Goal: Transaction & Acquisition: Download file/media

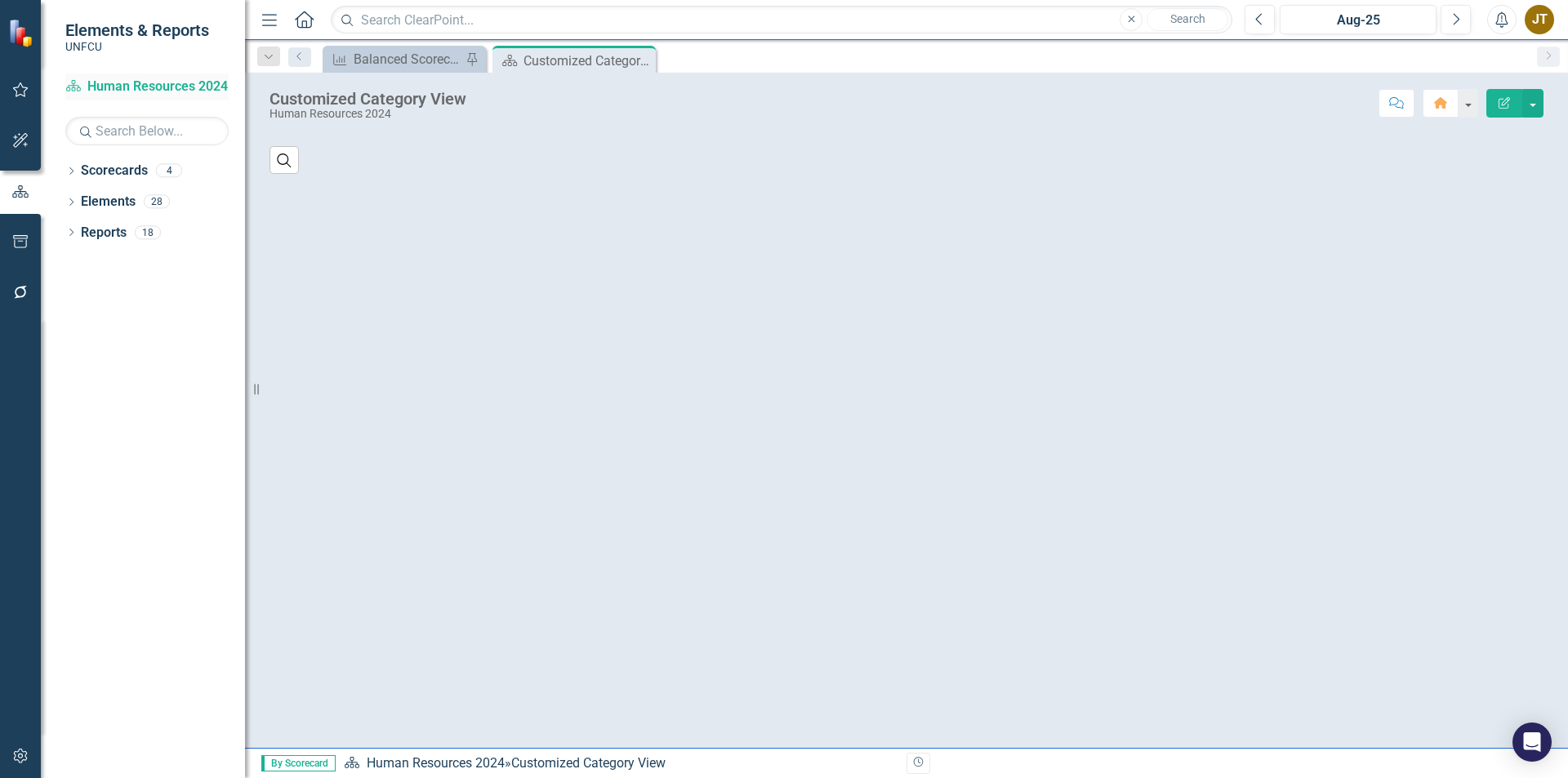
click at [147, 84] on link "Scorecard Human Resources 2024" at bounding box center [147, 87] width 164 height 19
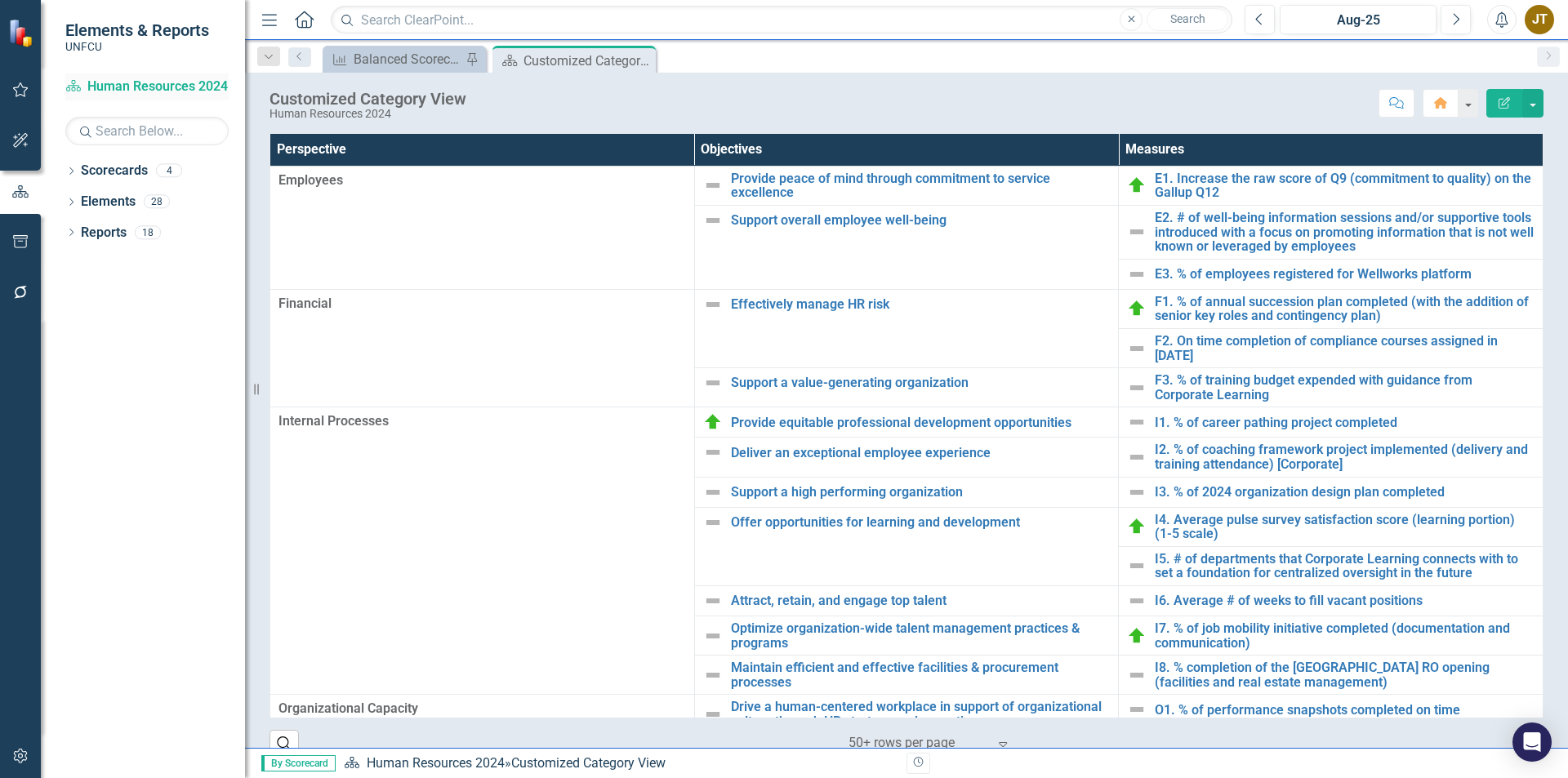
click at [71, 89] on icon "Scorecard" at bounding box center [73, 85] width 16 height 13
click at [196, 81] on link "Scorecard Human Resources 2024" at bounding box center [147, 87] width 164 height 19
drag, startPoint x: 638, startPoint y: 61, endPoint x: 147, endPoint y: 95, distance: 492.2
click at [0, 0] on icon "Close" at bounding box center [0, 0] width 0 height 0
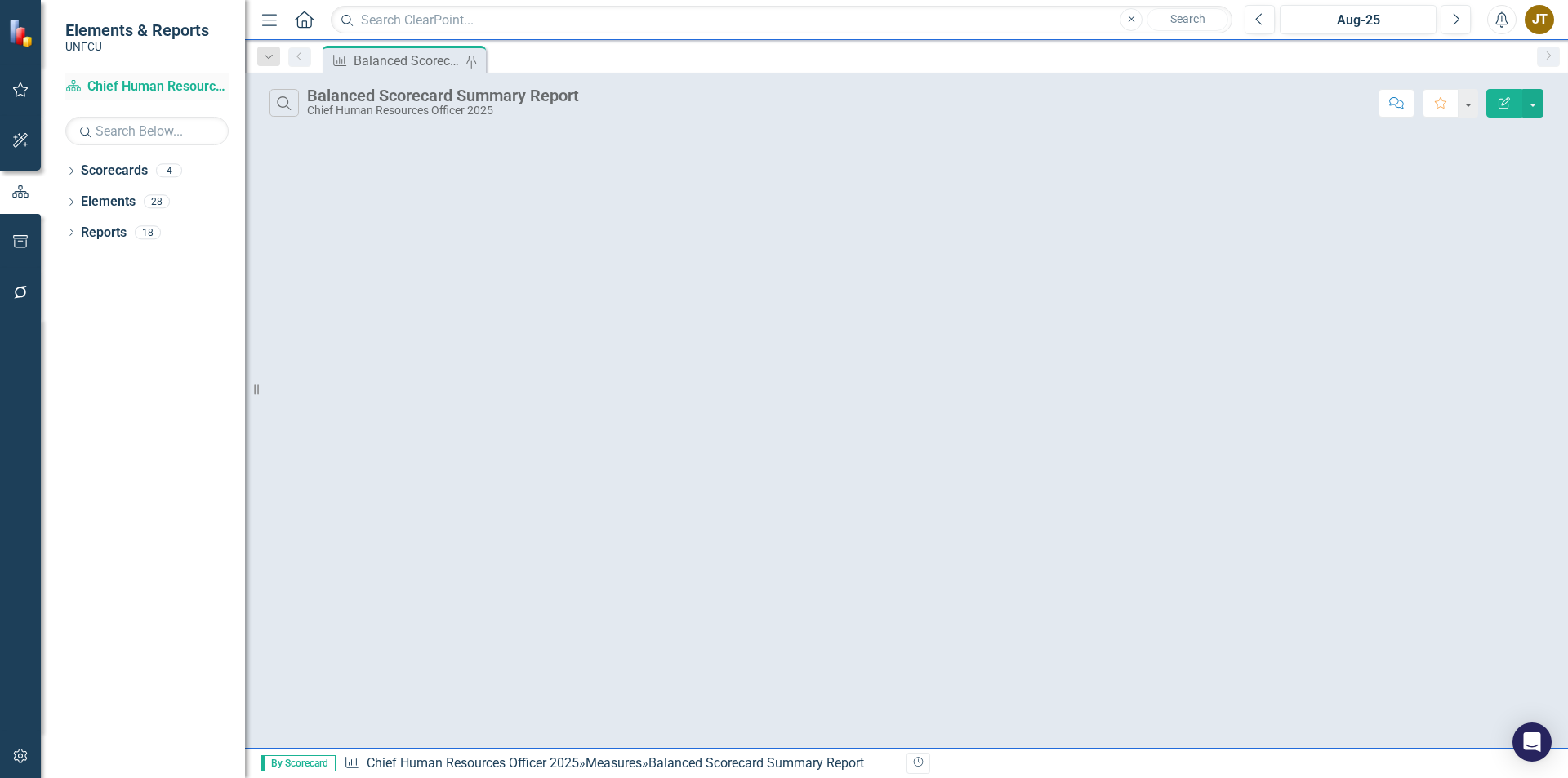
click at [135, 78] on link "Scorecard Chief Human Resources Officer 2025" at bounding box center [147, 87] width 164 height 19
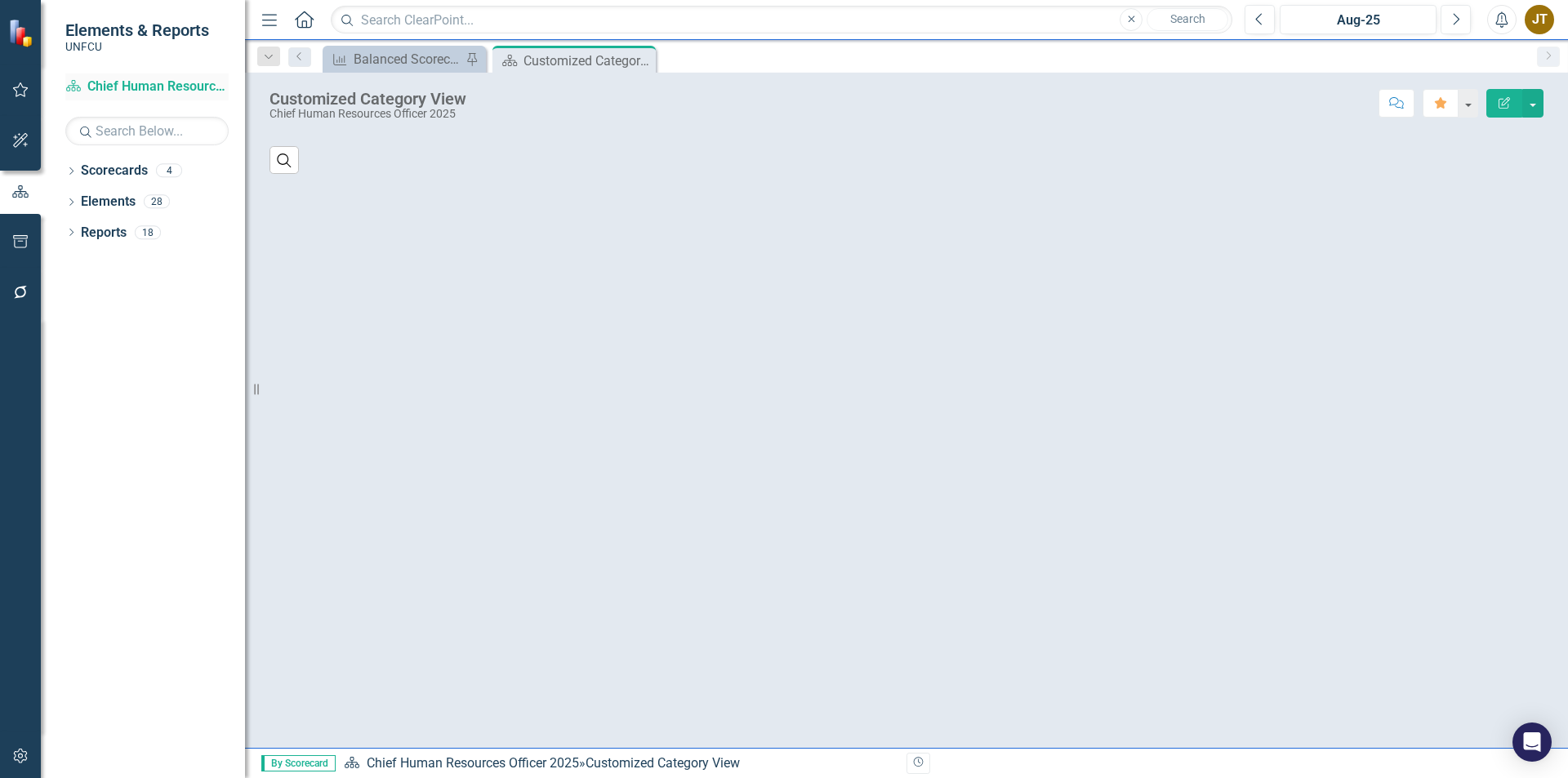
click at [85, 87] on link "Scorecard Chief Human Resources Officer 2025" at bounding box center [147, 87] width 164 height 19
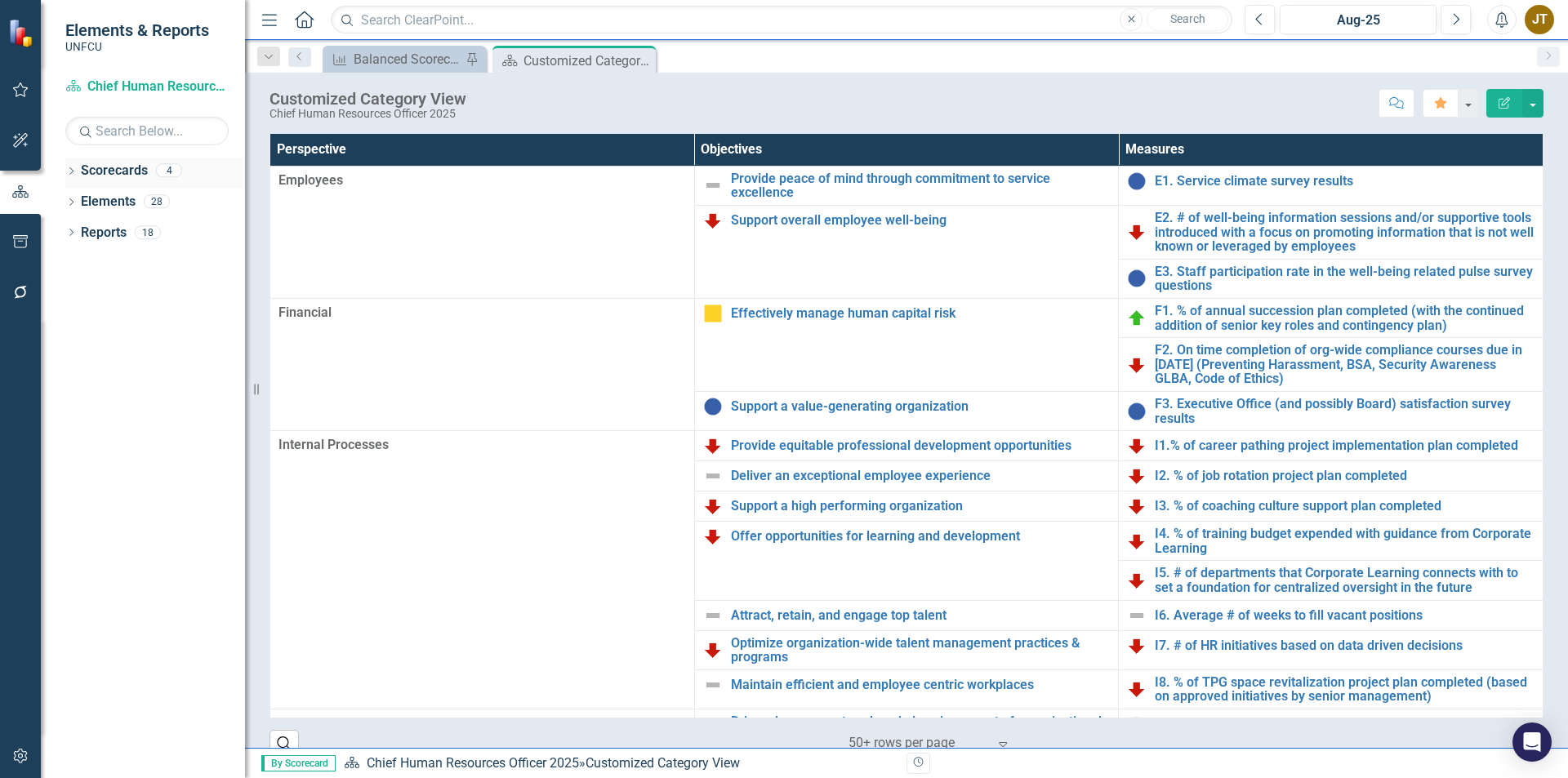
click at [72, 162] on div "Dropdown Scorecards 4" at bounding box center [155, 173] width 180 height 31
click at [73, 166] on div "Dropdown" at bounding box center [71, 173] width 11 height 14
click at [84, 199] on icon "Dropdown" at bounding box center [79, 201] width 12 height 10
click at [169, 228] on link "Chief Human Resources Officer 2025" at bounding box center [176, 233] width 139 height 19
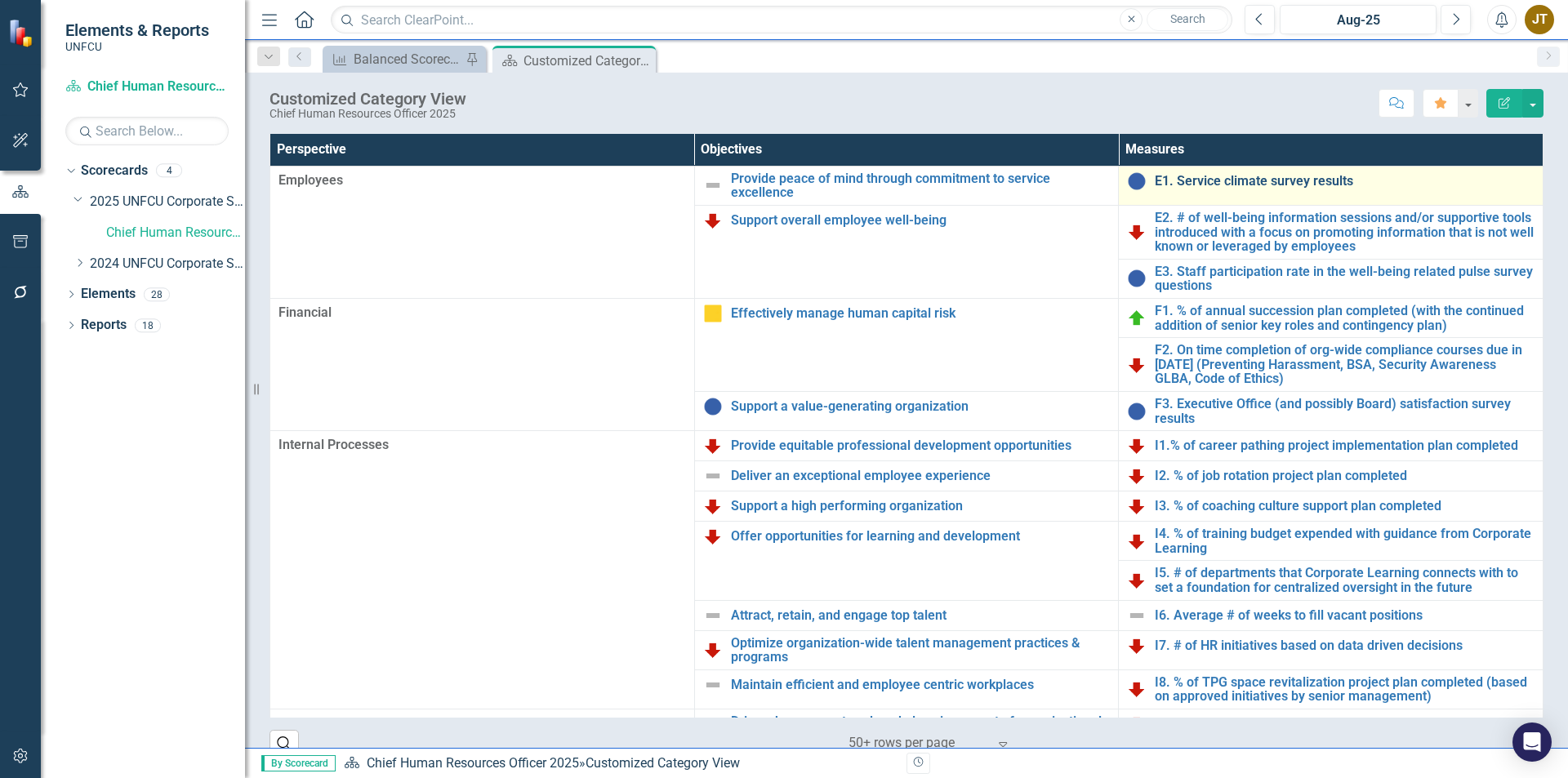
click at [1175, 177] on link "E1. Service climate survey results" at bounding box center [1345, 181] width 380 height 14
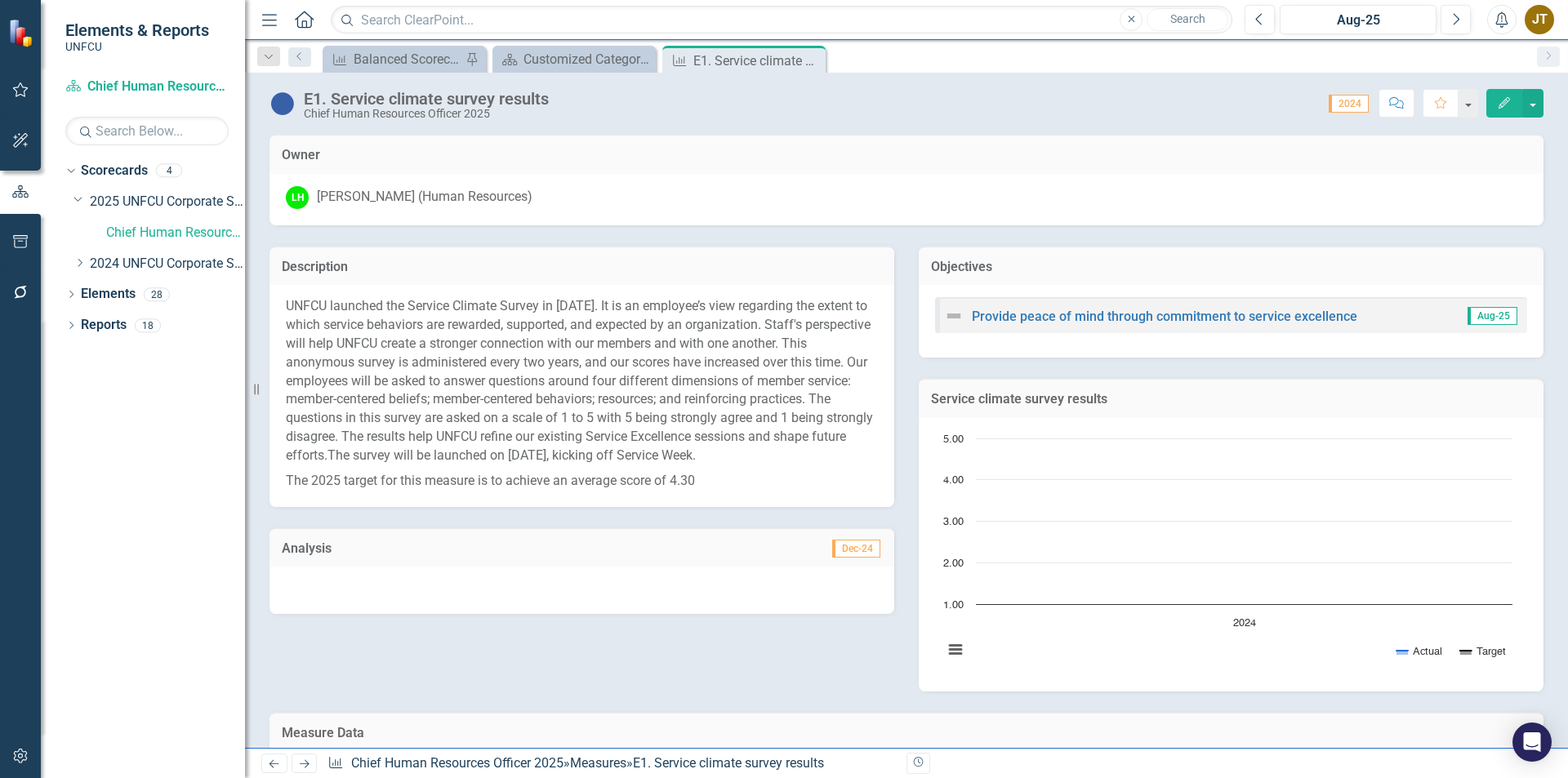
scroll to position [219, 0]
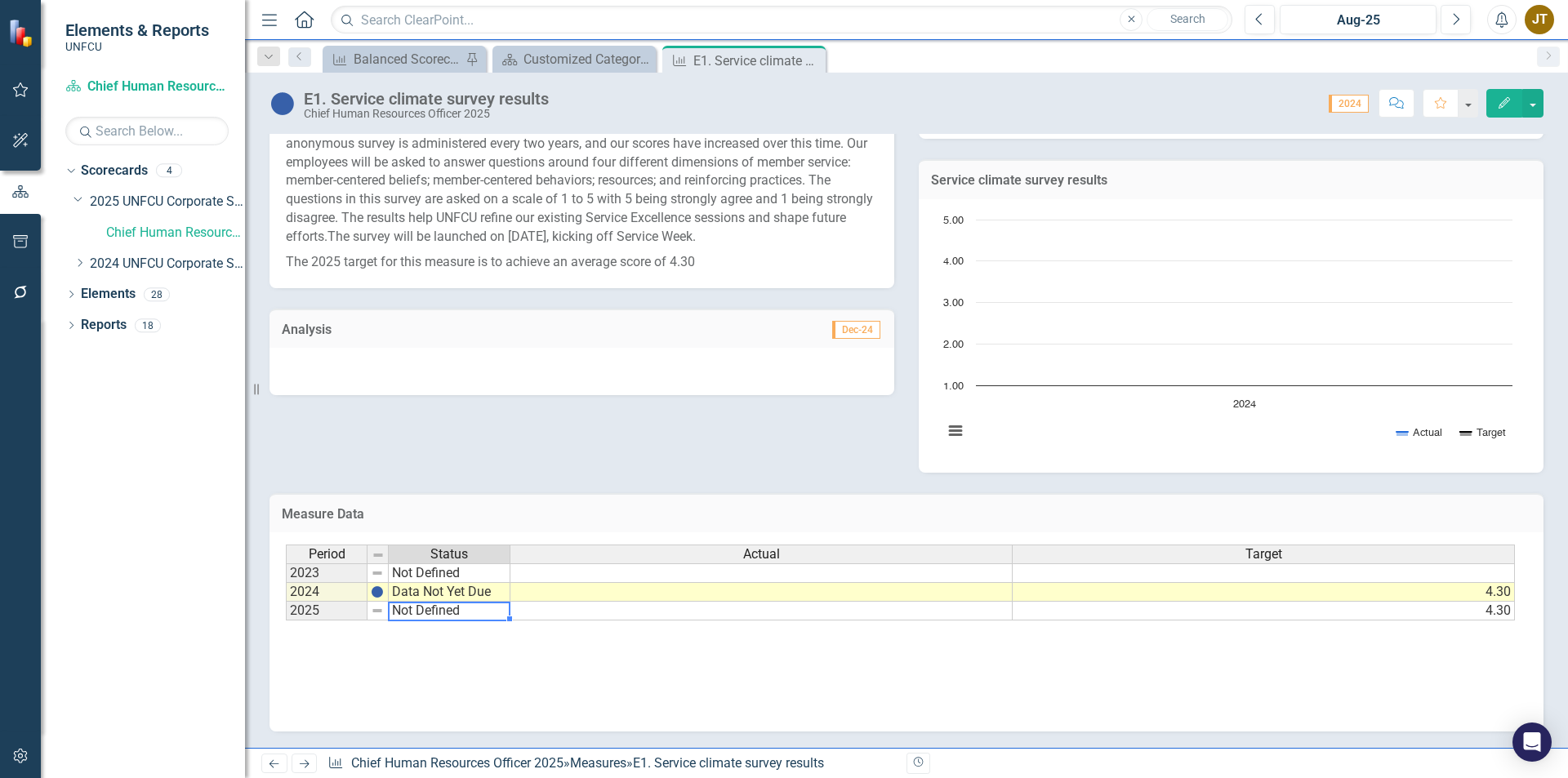
click at [418, 612] on td "Not Defined" at bounding box center [449, 611] width 122 height 19
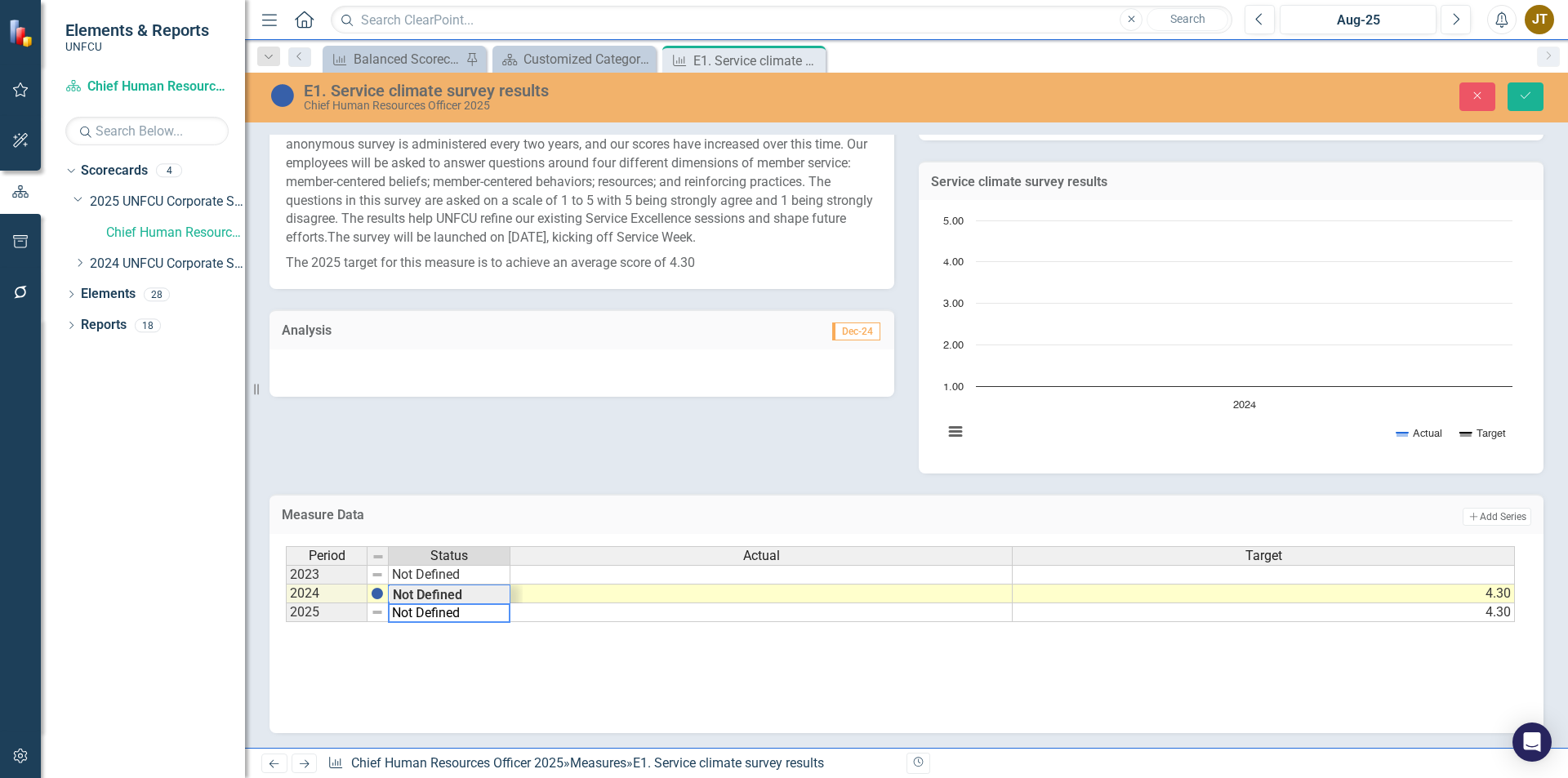
click at [669, 620] on td at bounding box center [761, 613] width 502 height 19
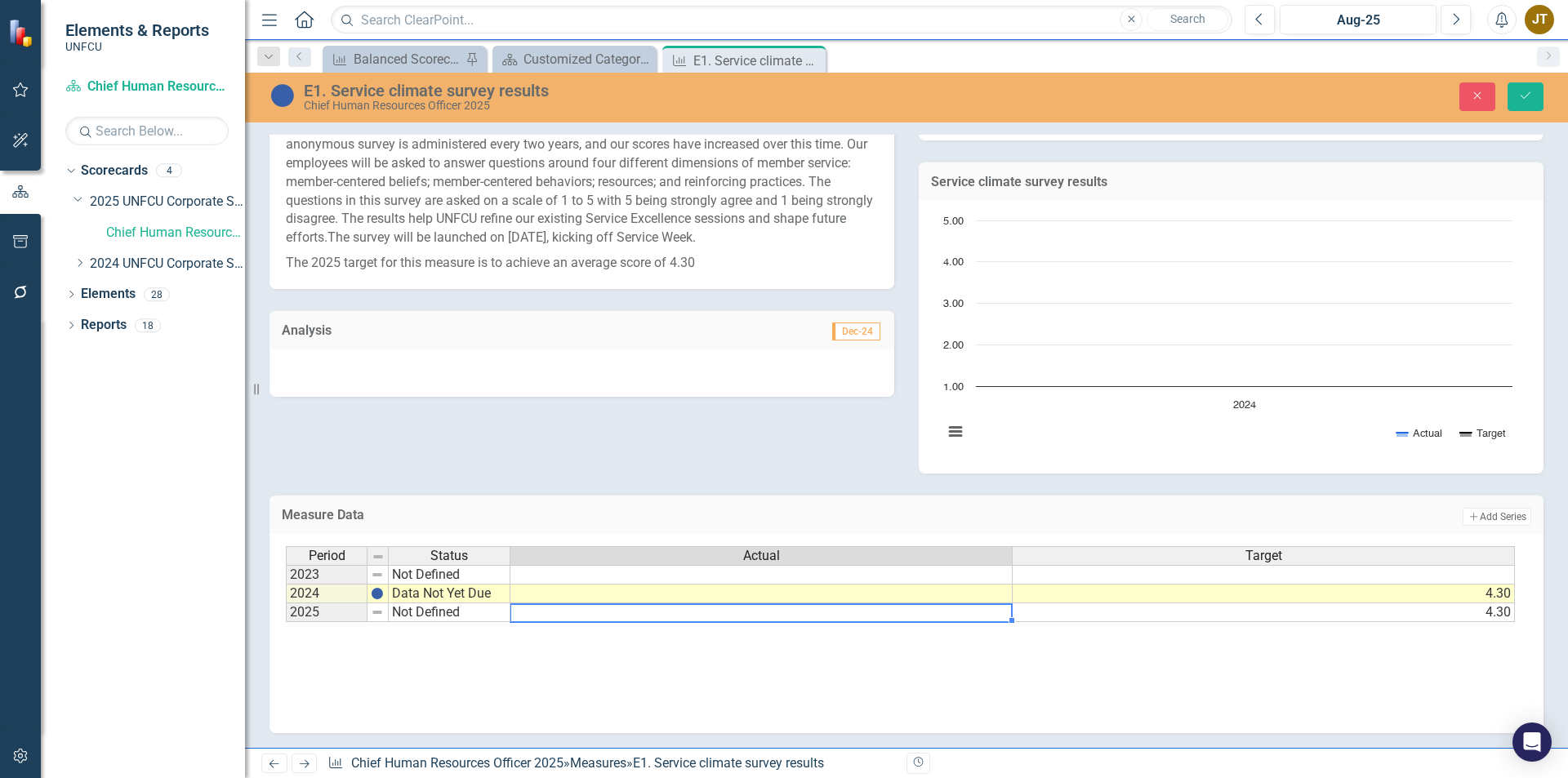
click at [513, 620] on td at bounding box center [761, 613] width 502 height 19
click at [487, 620] on td "Not Defined" at bounding box center [449, 613] width 122 height 19
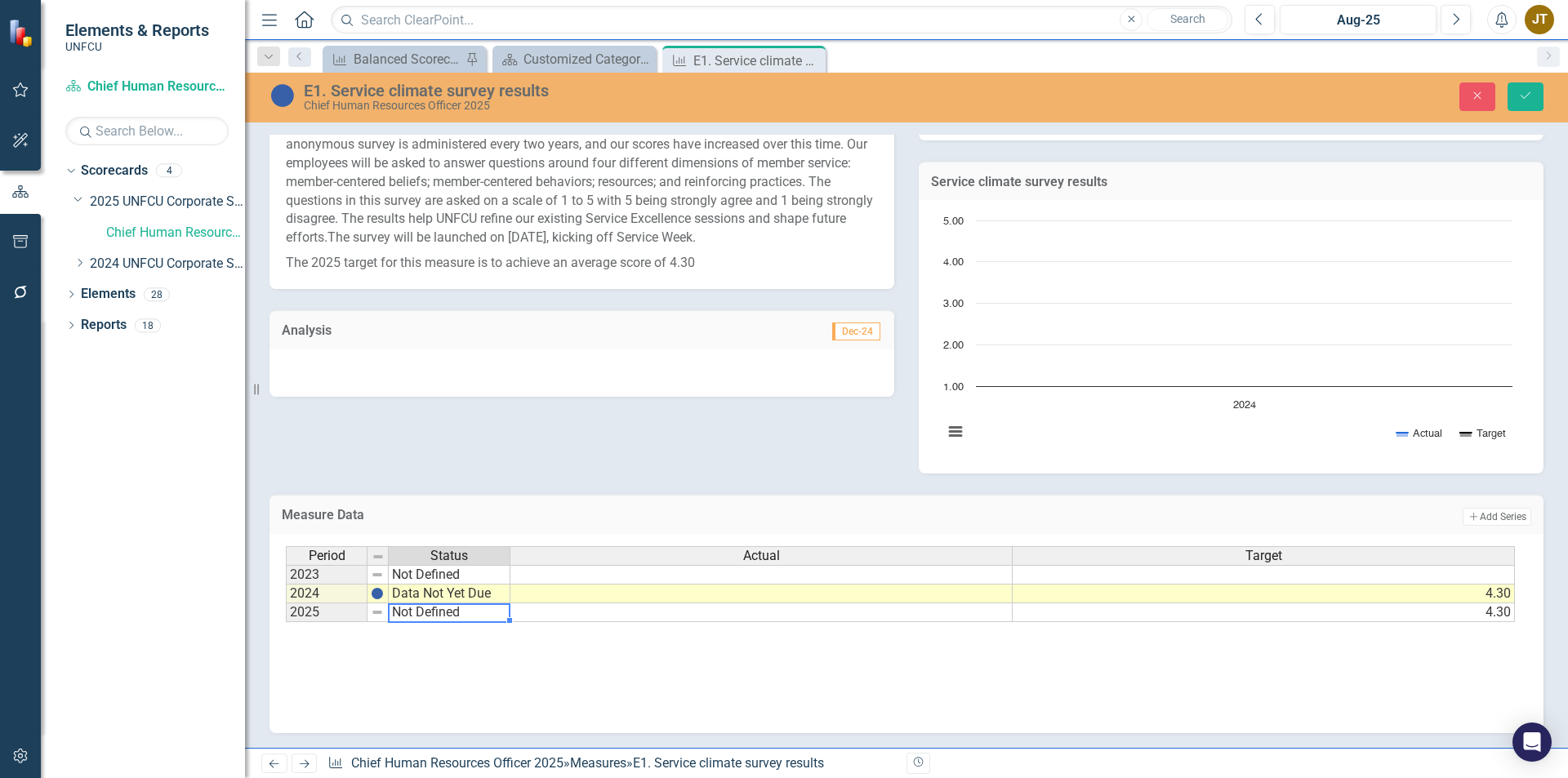
click at [487, 620] on td "Not Defined" at bounding box center [449, 613] width 122 height 19
click at [487, 620] on textarea "Not Defined" at bounding box center [449, 613] width 123 height 20
click at [411, 615] on textarea "Not Defined" at bounding box center [449, 613] width 123 height 20
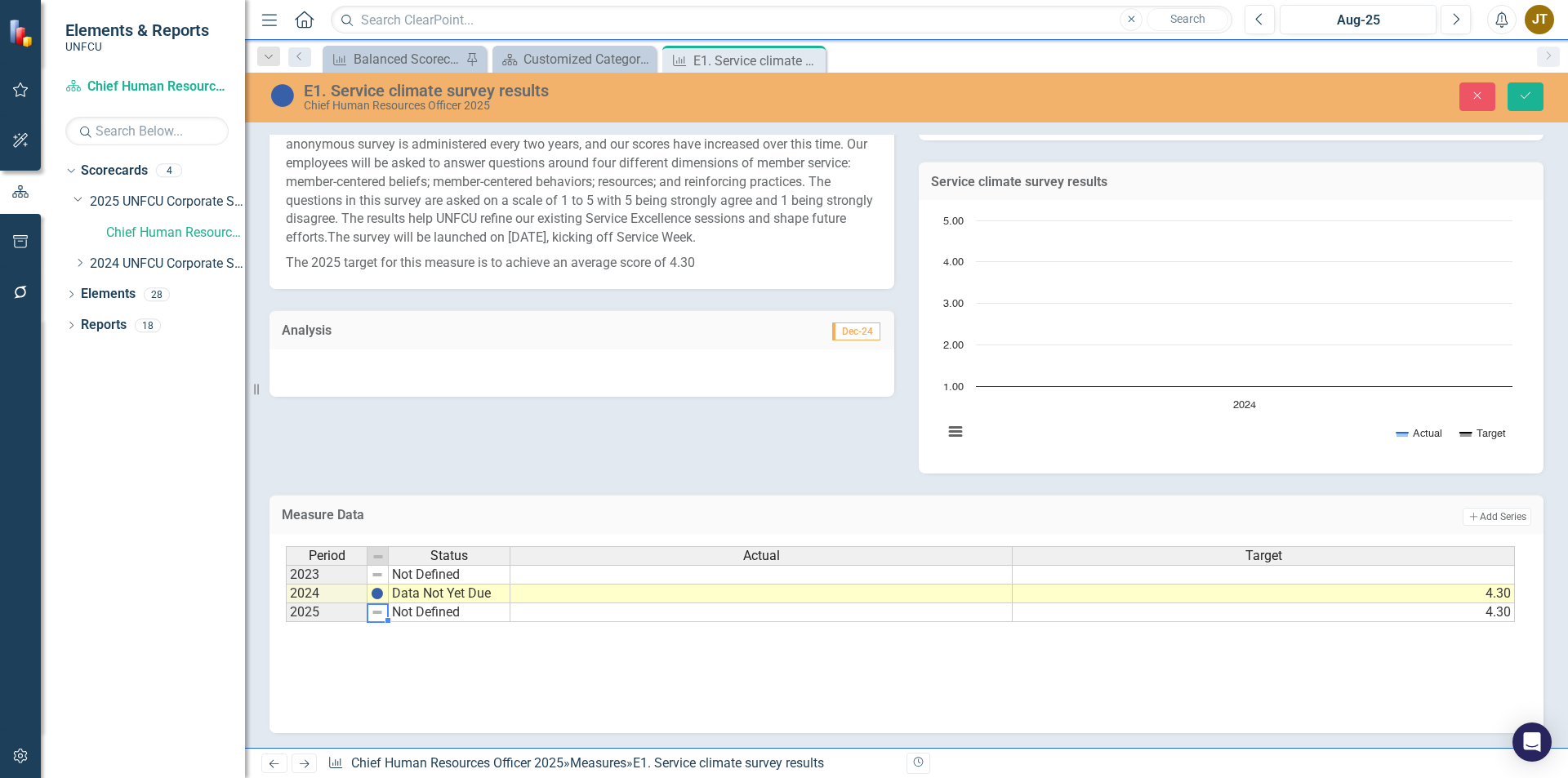
click at [461, 608] on td "Not Defined" at bounding box center [449, 613] width 122 height 19
type textarea "Not Defined"
click at [461, 608] on textarea "Not Defined" at bounding box center [449, 613] width 123 height 20
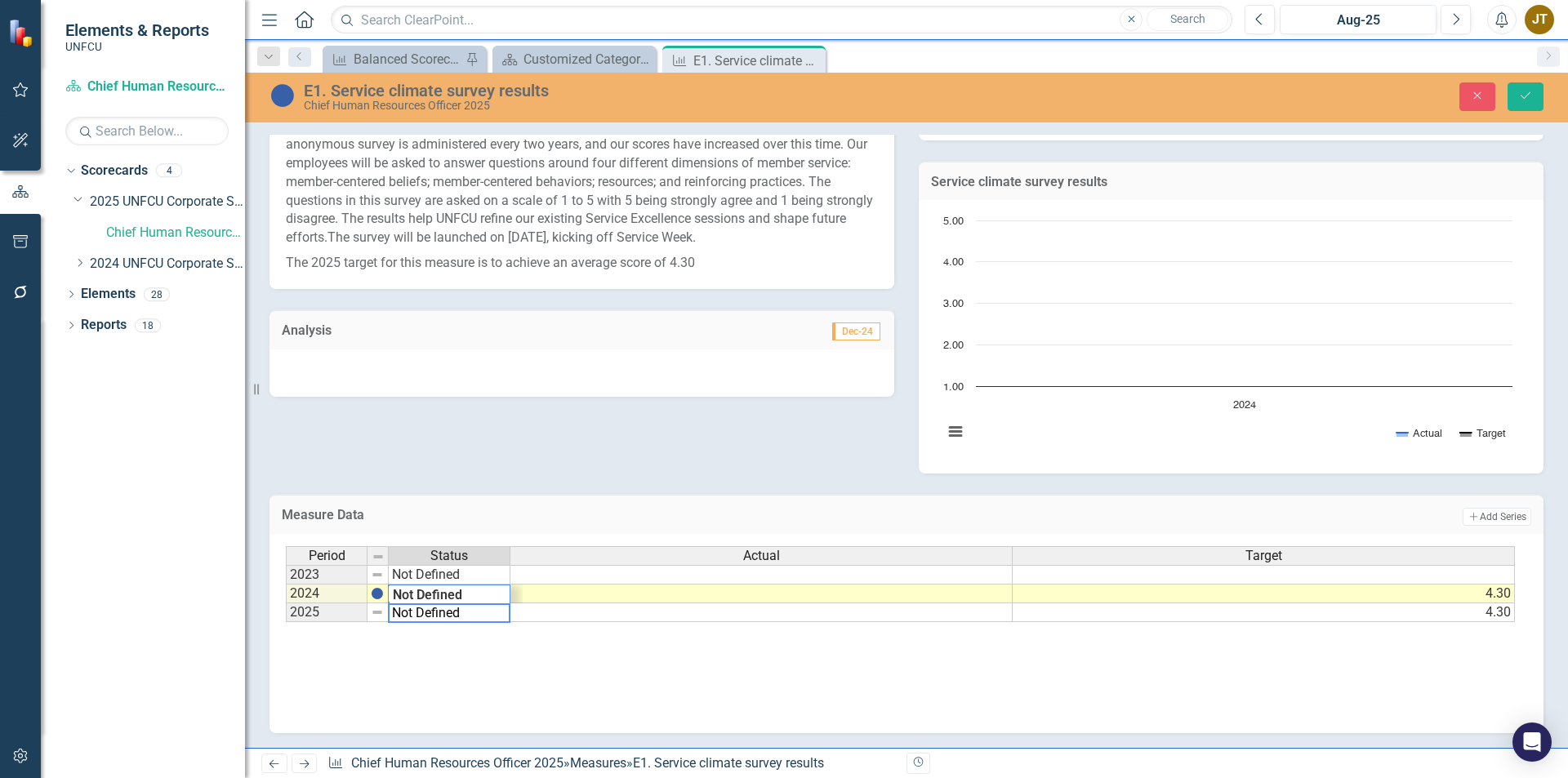
click at [461, 608] on textarea "Not Defined" at bounding box center [449, 613] width 123 height 20
click at [1478, 84] on button "Close" at bounding box center [1478, 97] width 36 height 29
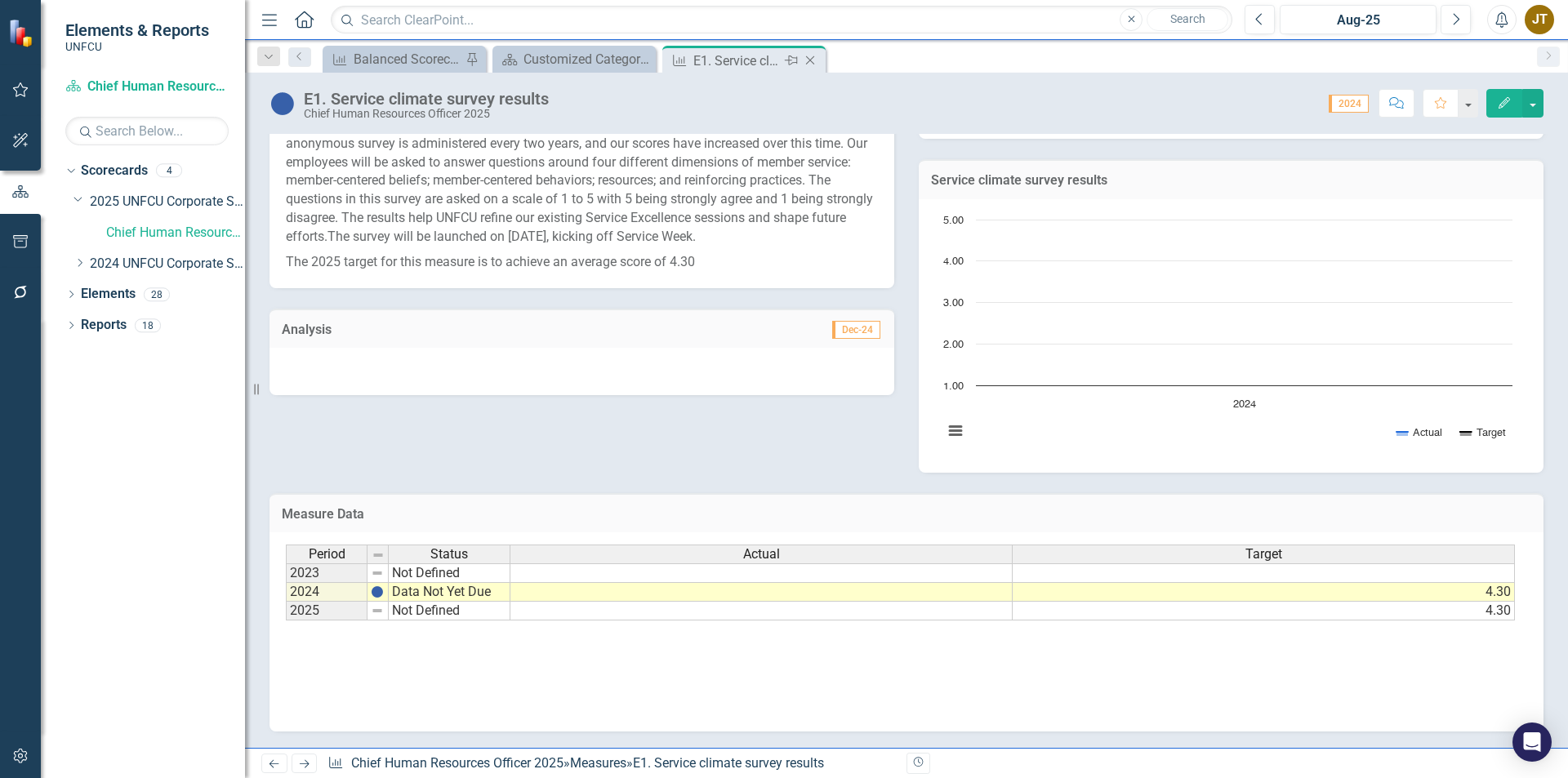
click at [805, 66] on icon "Close" at bounding box center [810, 60] width 16 height 13
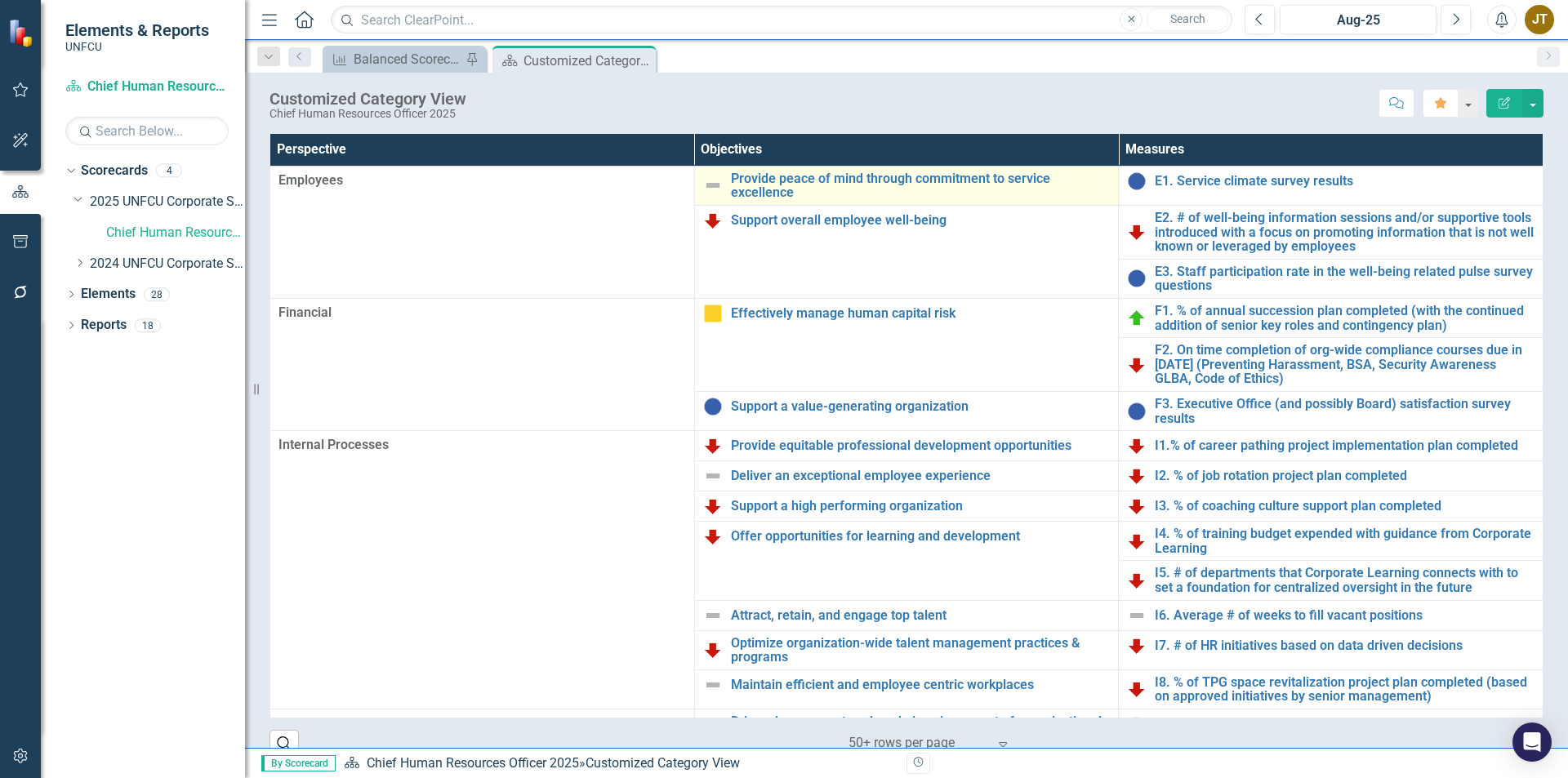
click at [711, 182] on img at bounding box center [712, 185] width 20 height 20
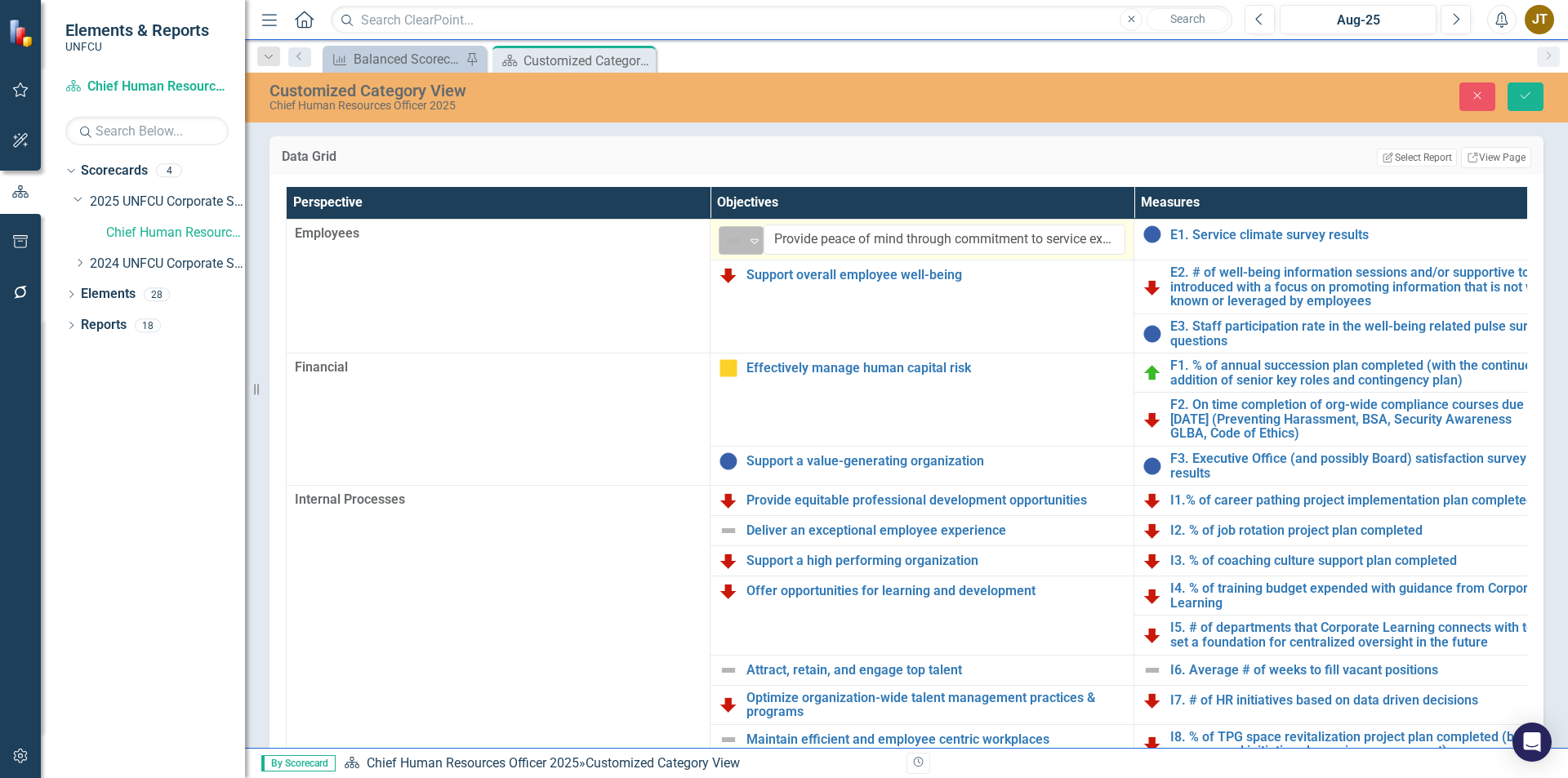
click at [734, 245] on img at bounding box center [733, 240] width 20 height 20
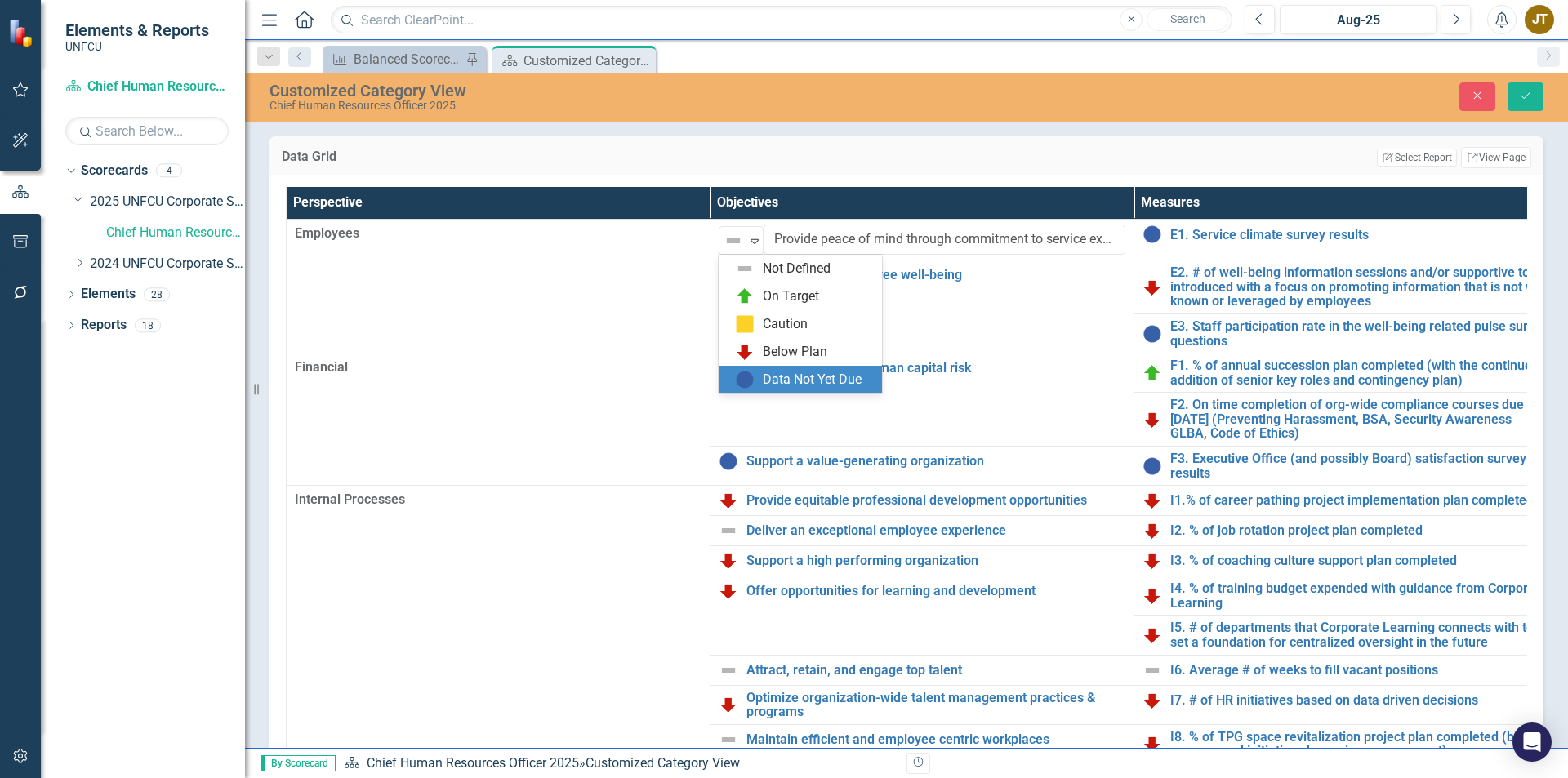
click at [748, 377] on img at bounding box center [745, 379] width 20 height 20
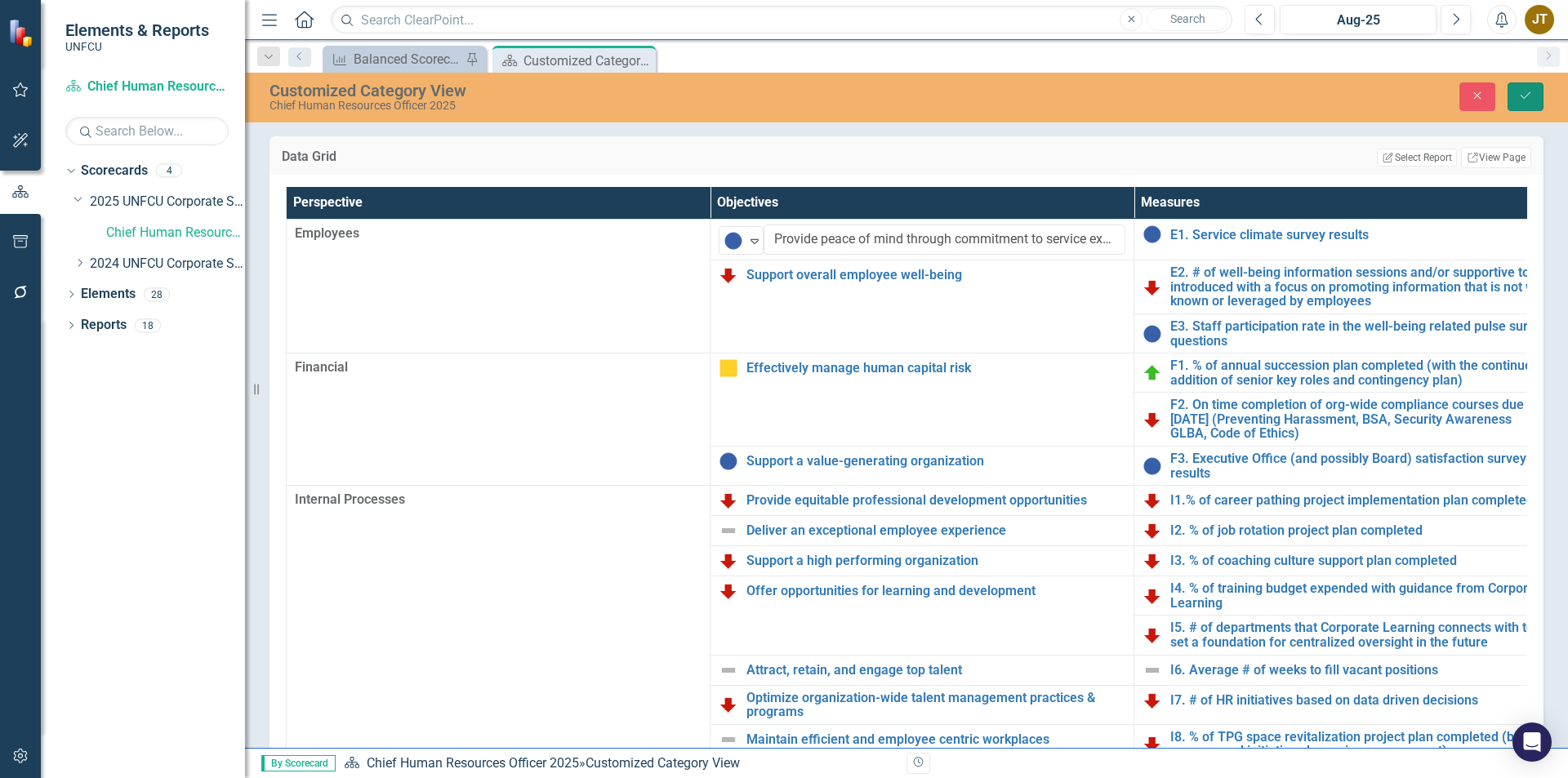
click at [1530, 93] on icon "submit" at bounding box center [1526, 95] width 10 height 7
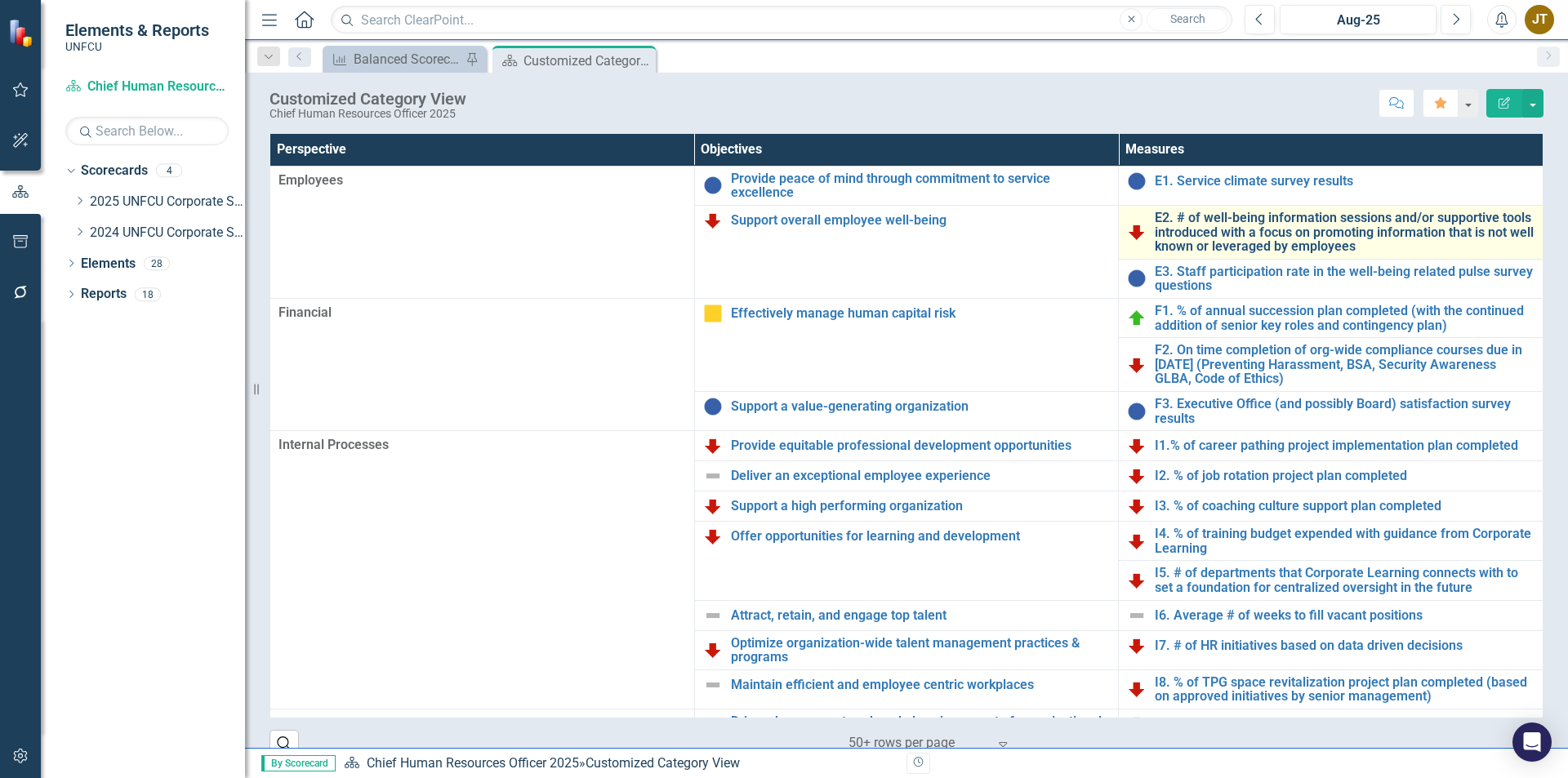
click at [1217, 228] on link "E2. # of well-being information sessions and/or supportive tools introduced wit…" at bounding box center [1345, 232] width 380 height 43
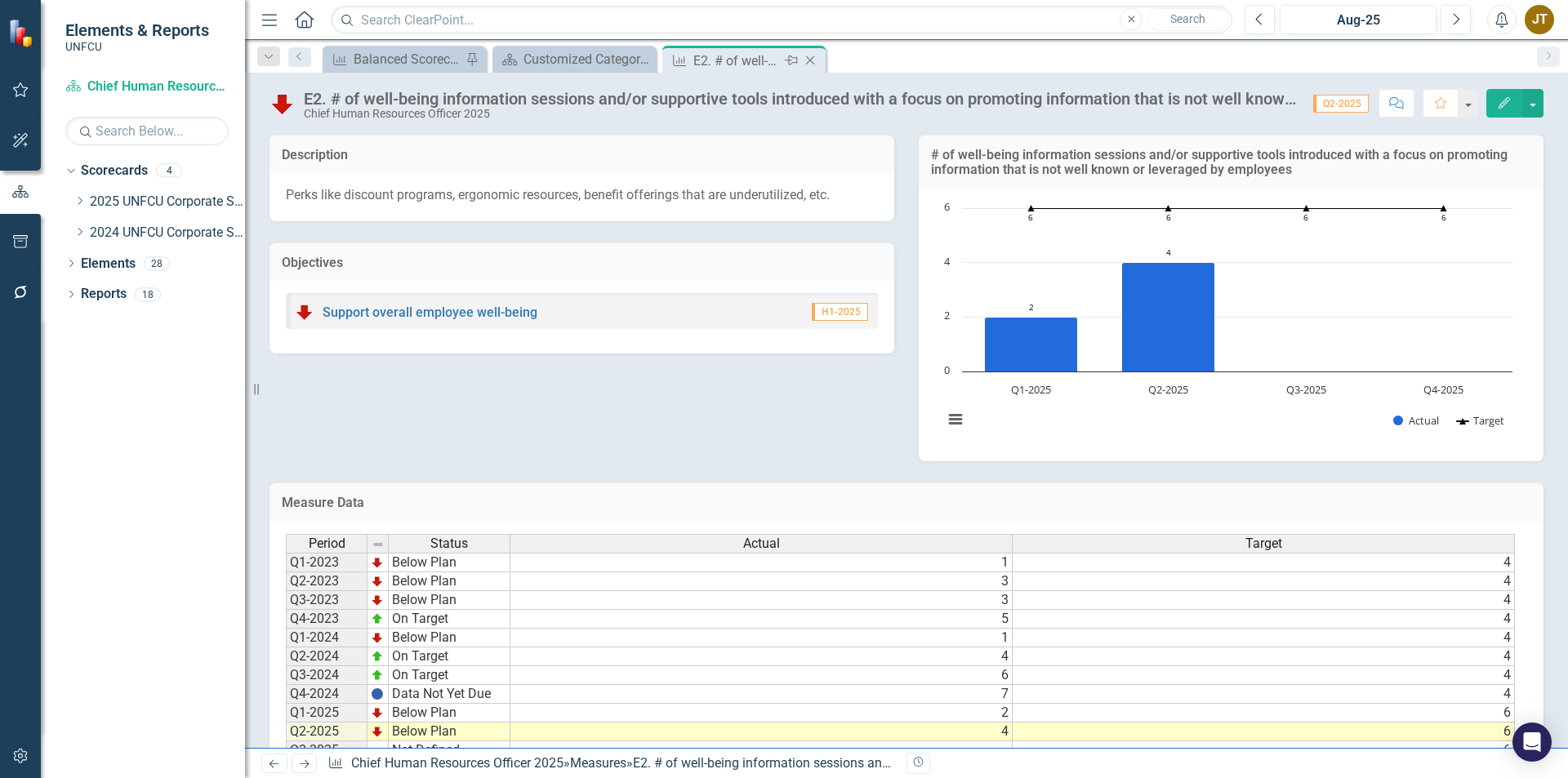
click at [815, 64] on icon "Close" at bounding box center [810, 60] width 16 height 13
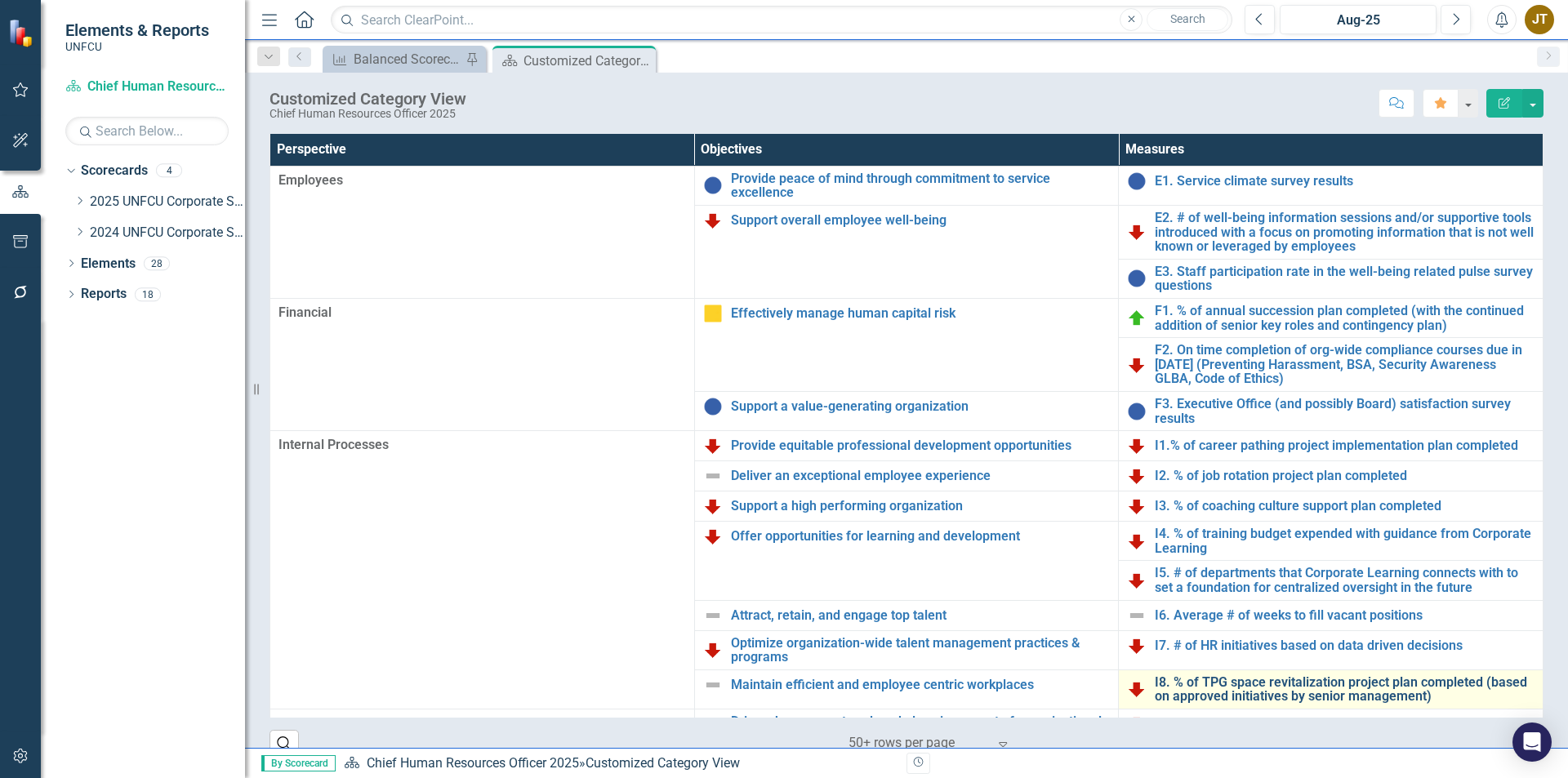
scroll to position [52, 0]
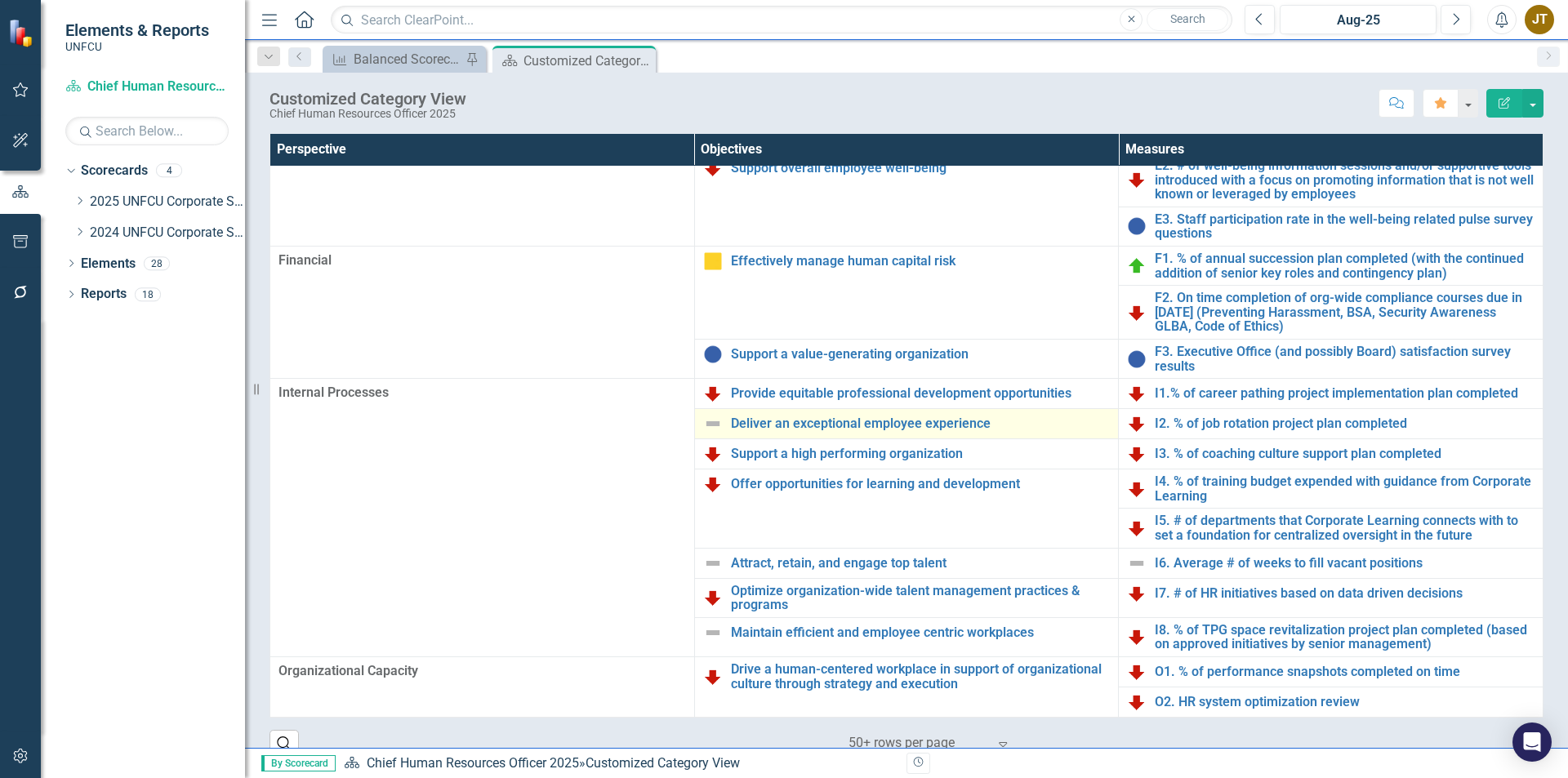
click at [718, 424] on img at bounding box center [712, 424] width 20 height 20
click at [712, 429] on img at bounding box center [712, 424] width 20 height 20
click at [716, 429] on img at bounding box center [712, 424] width 20 height 20
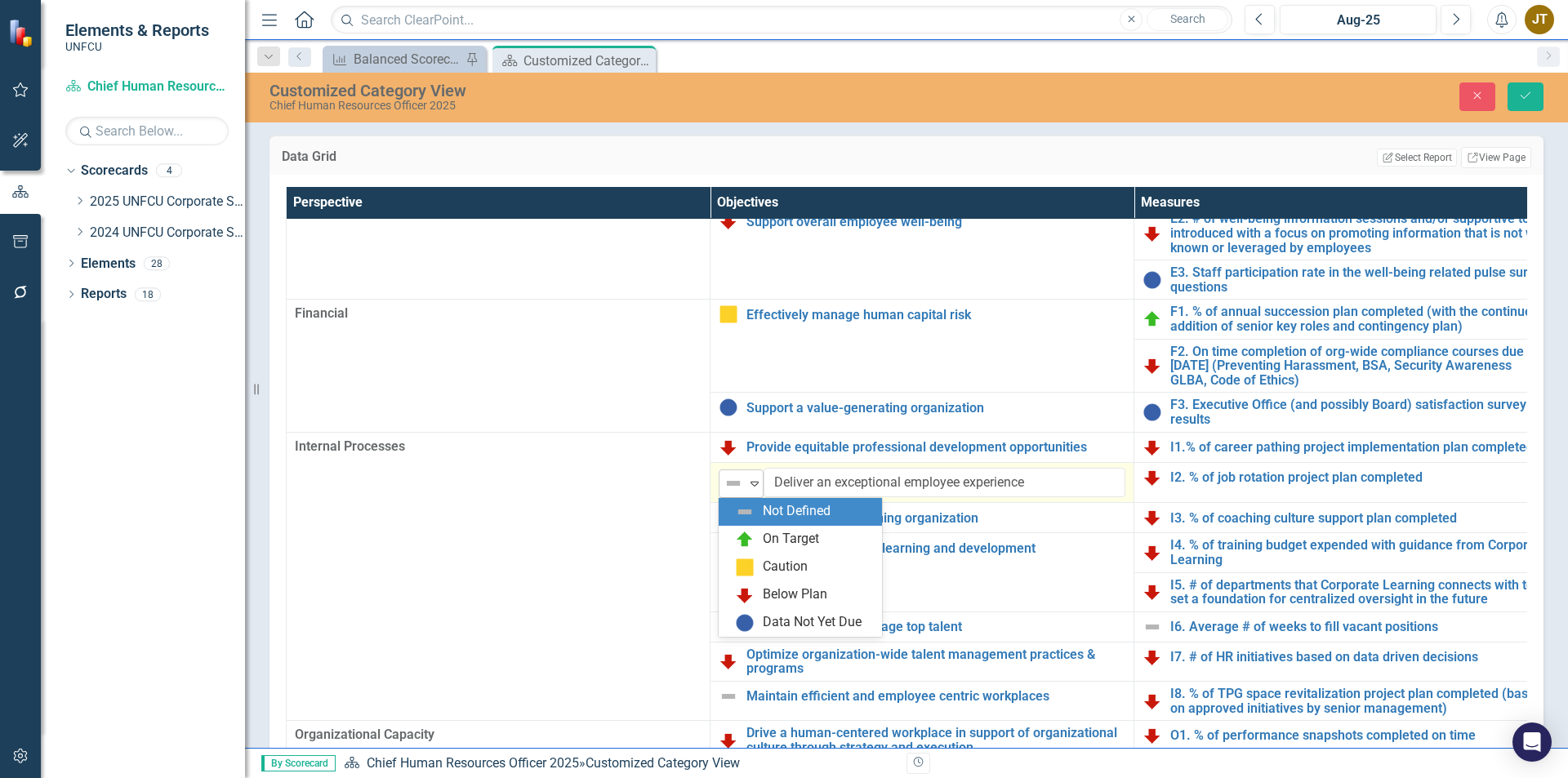
click at [758, 491] on div "Expand" at bounding box center [754, 484] width 16 height 27
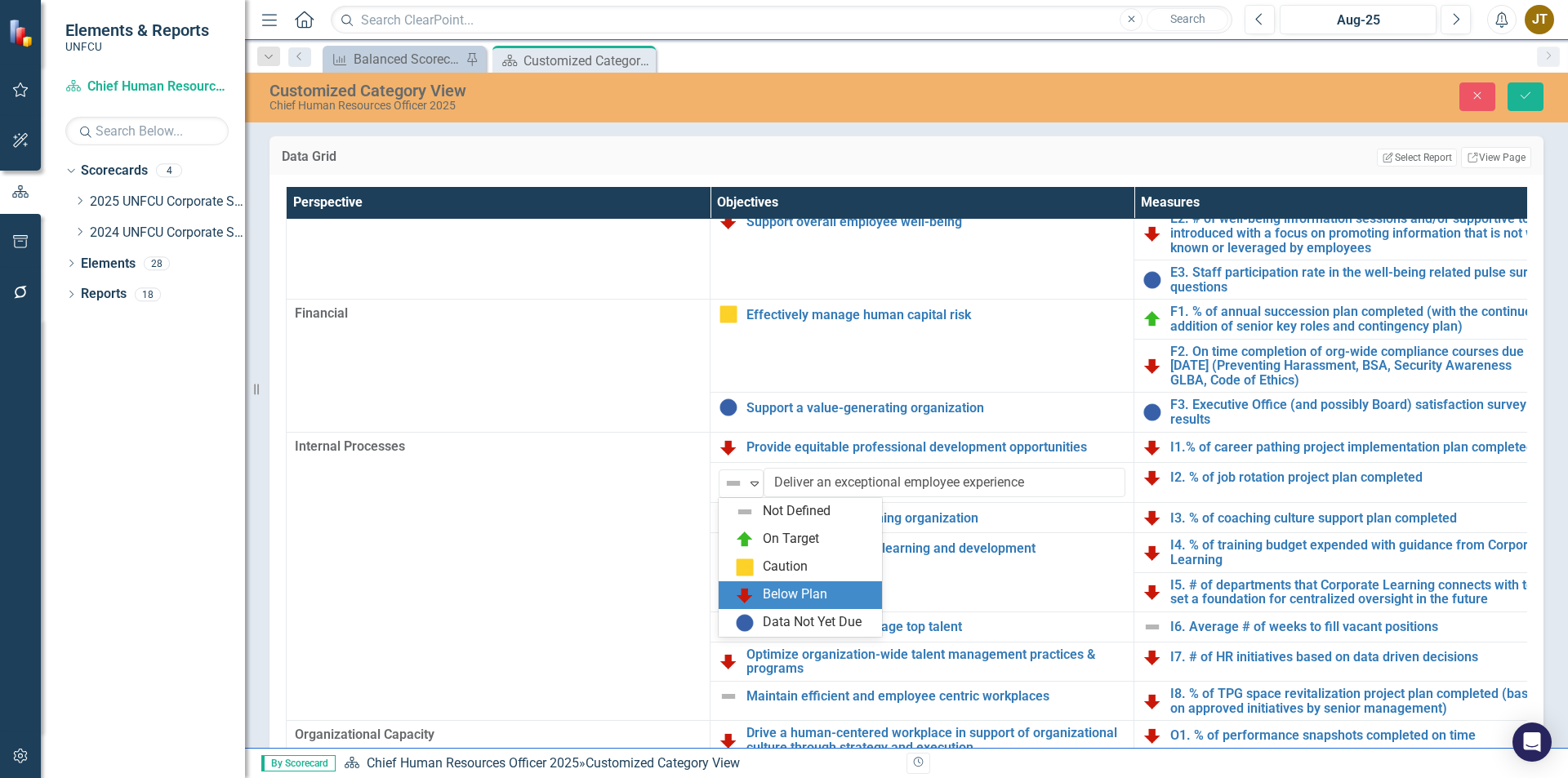
click at [749, 602] on img at bounding box center [745, 595] width 20 height 20
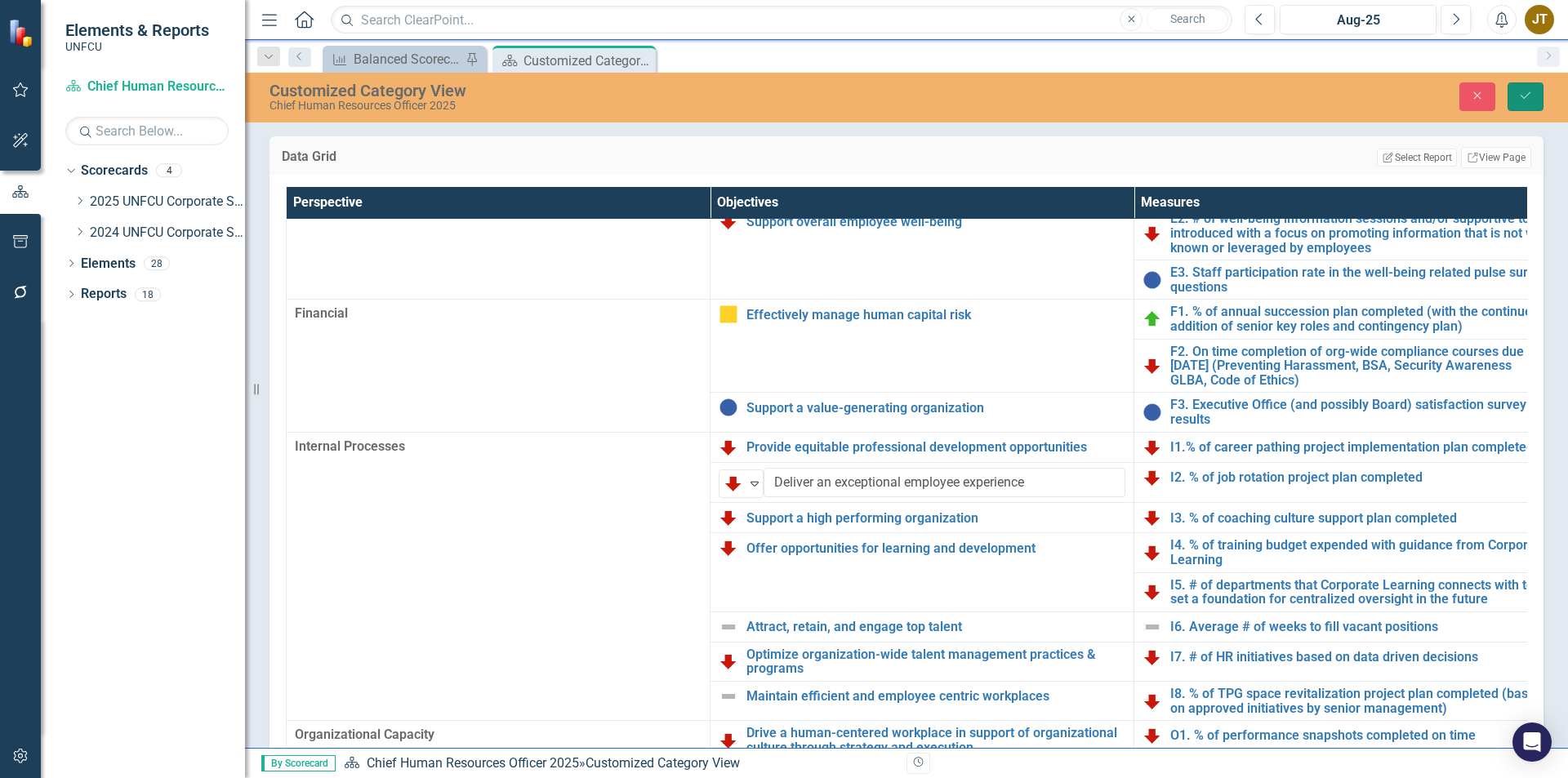
click at [1515, 93] on button "Save" at bounding box center [1525, 97] width 36 height 29
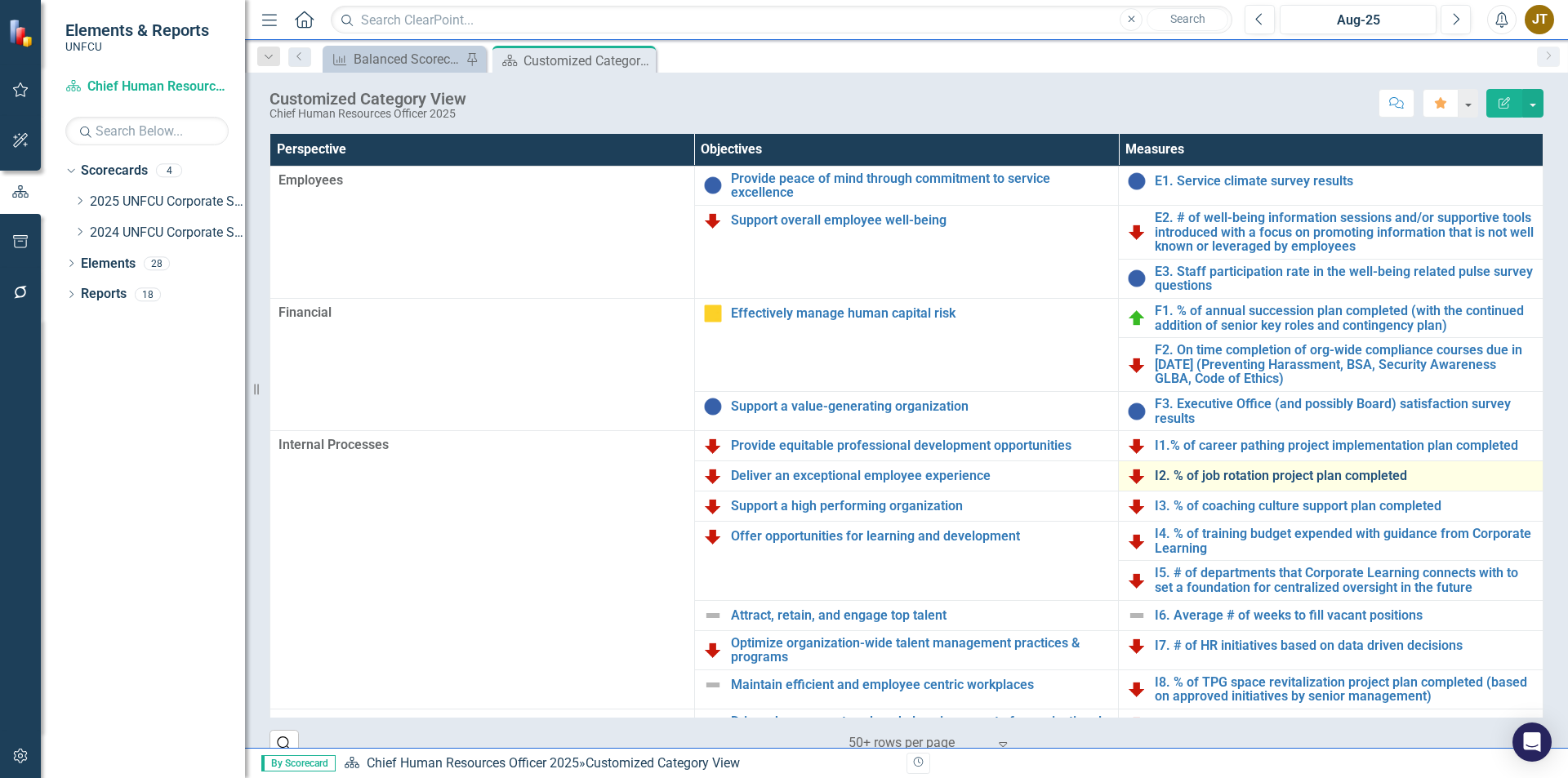
click at [1197, 481] on link "I2. % of job rotation project plan completed" at bounding box center [1345, 475] width 380 height 14
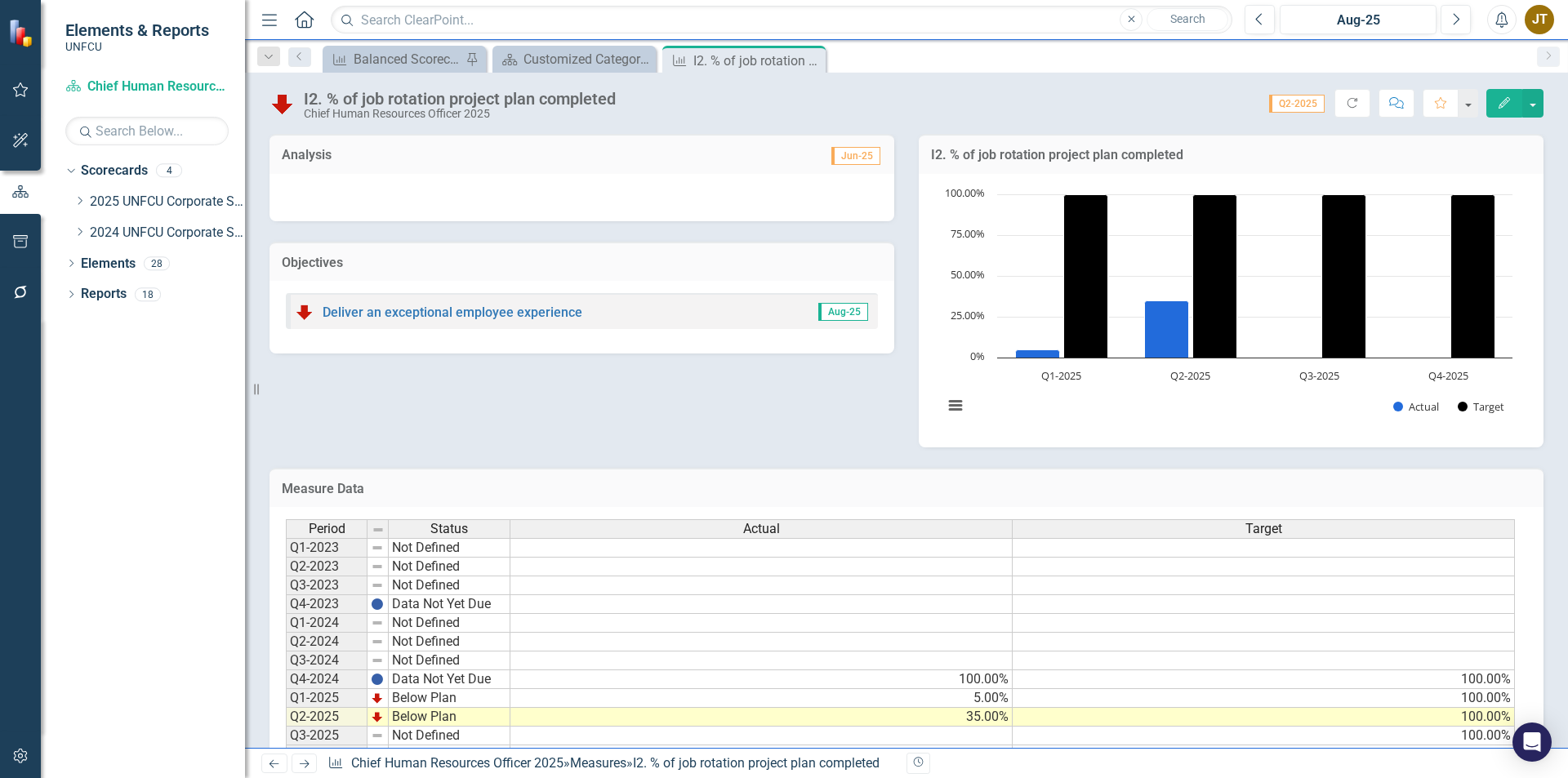
scroll to position [57, 0]
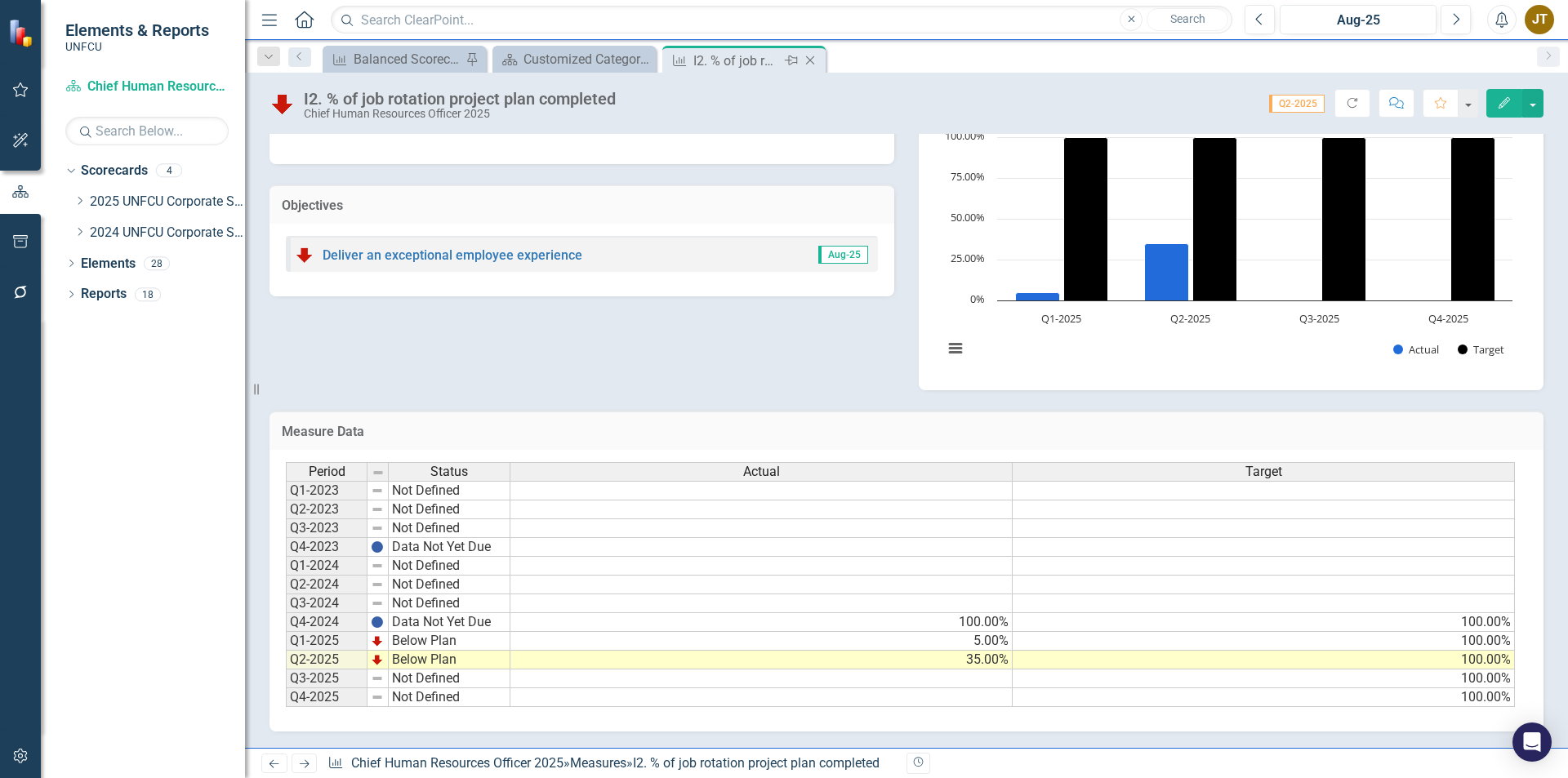
click at [816, 56] on icon "Close" at bounding box center [810, 60] width 16 height 13
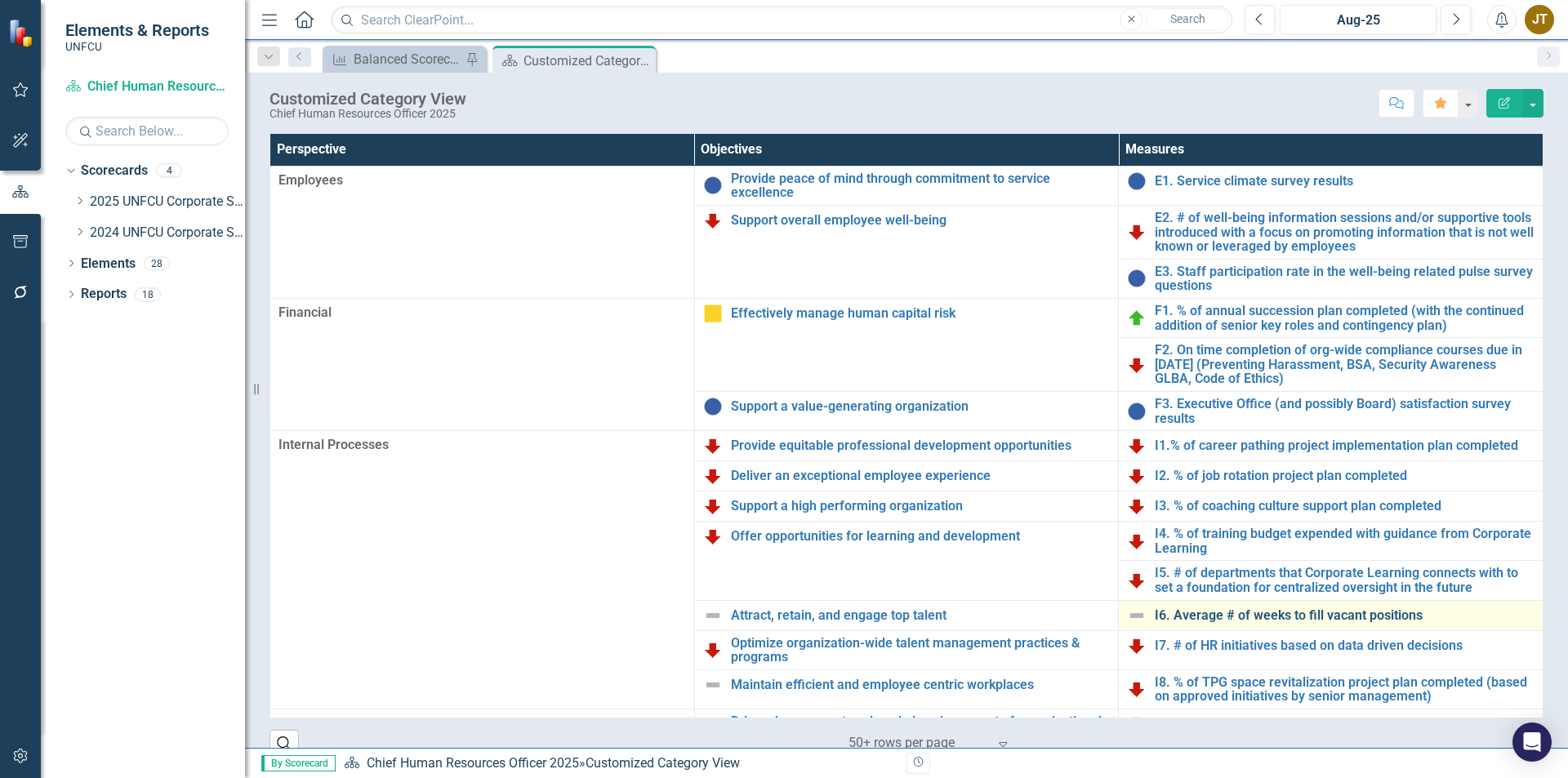
click at [1230, 612] on link "I6. Average # of weeks to fill vacant positions" at bounding box center [1345, 615] width 380 height 14
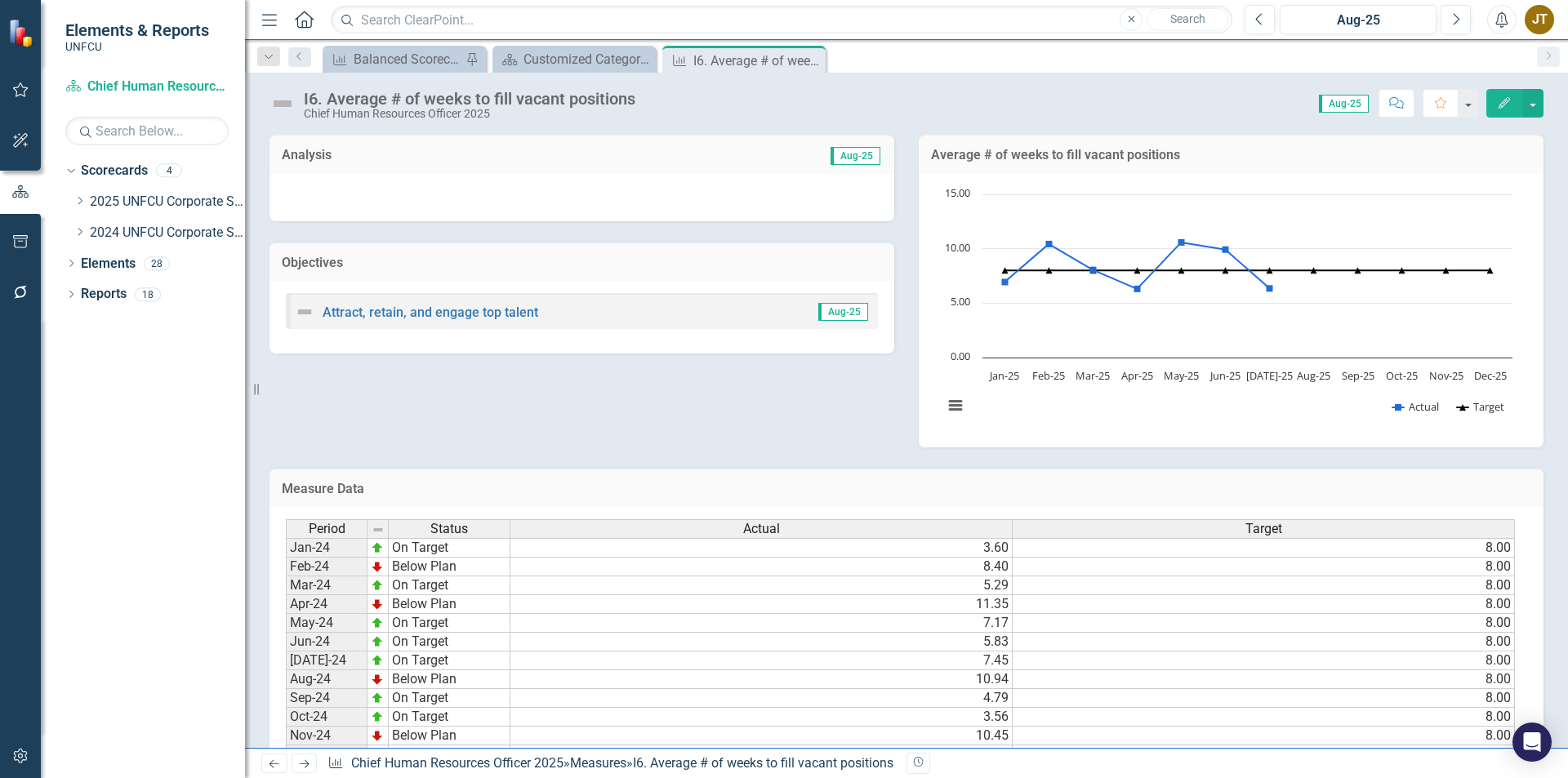
scroll to position [283, 0]
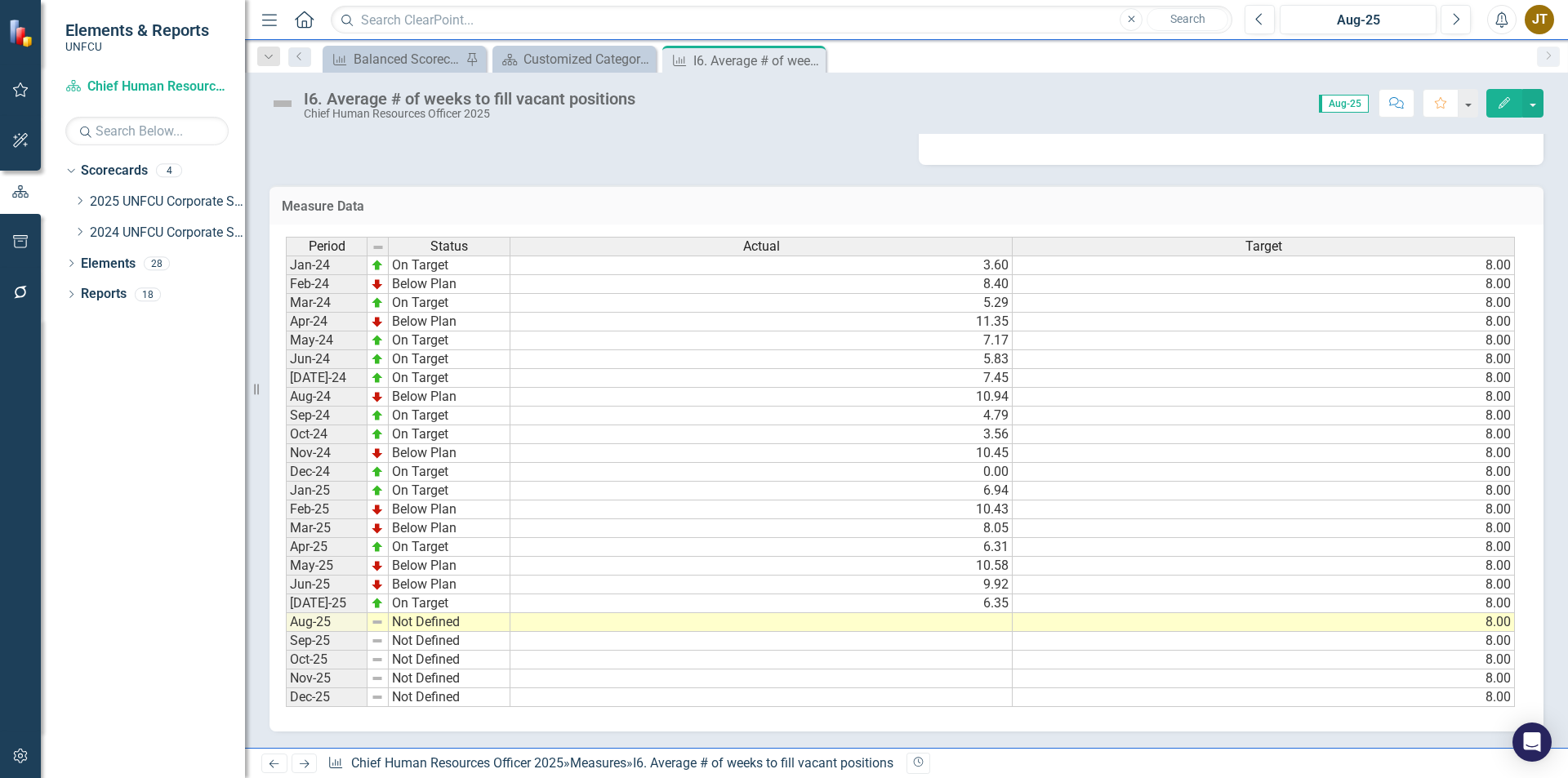
click at [937, 621] on td at bounding box center [761, 623] width 502 height 19
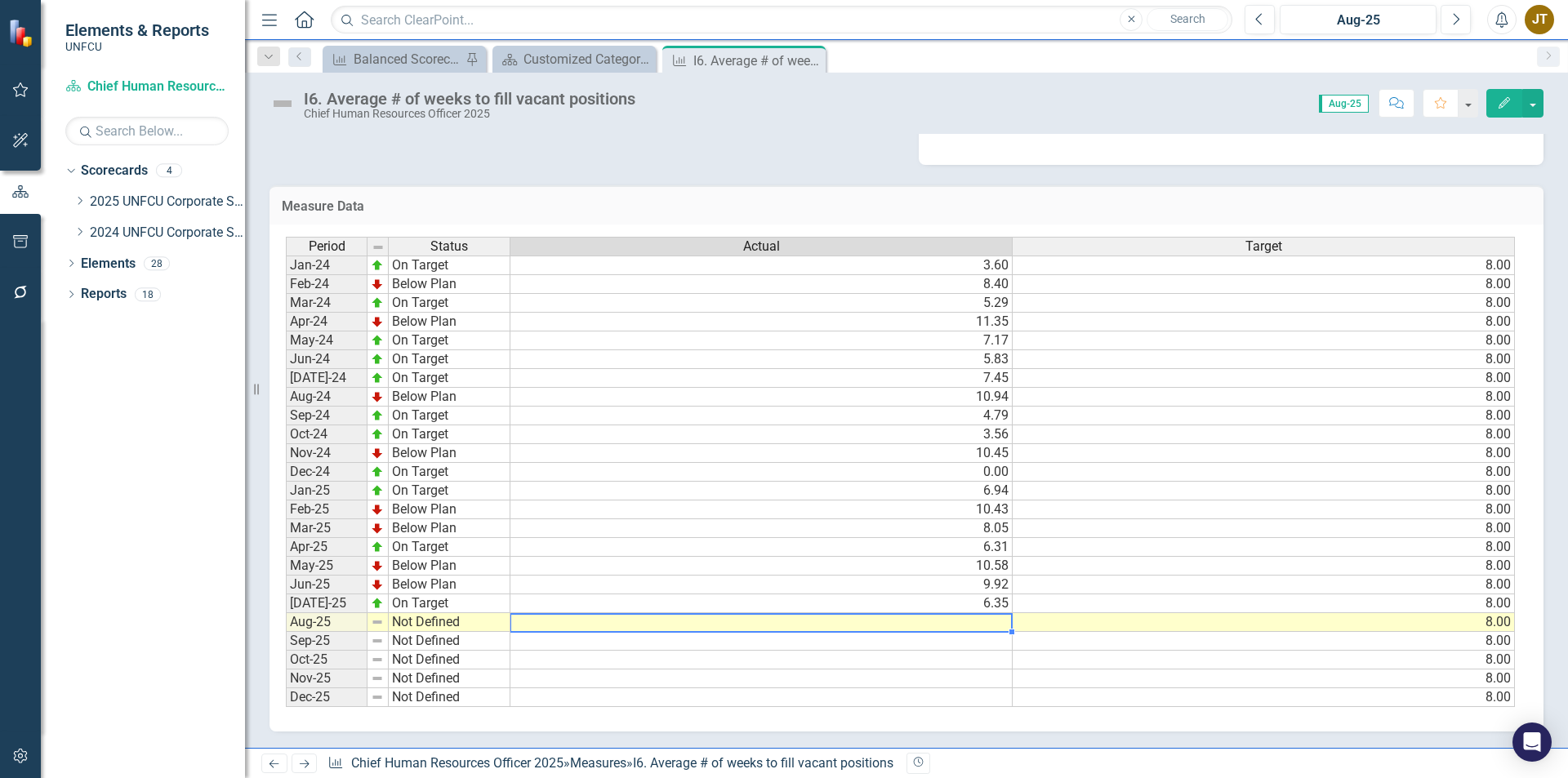
click at [937, 621] on td at bounding box center [761, 623] width 502 height 19
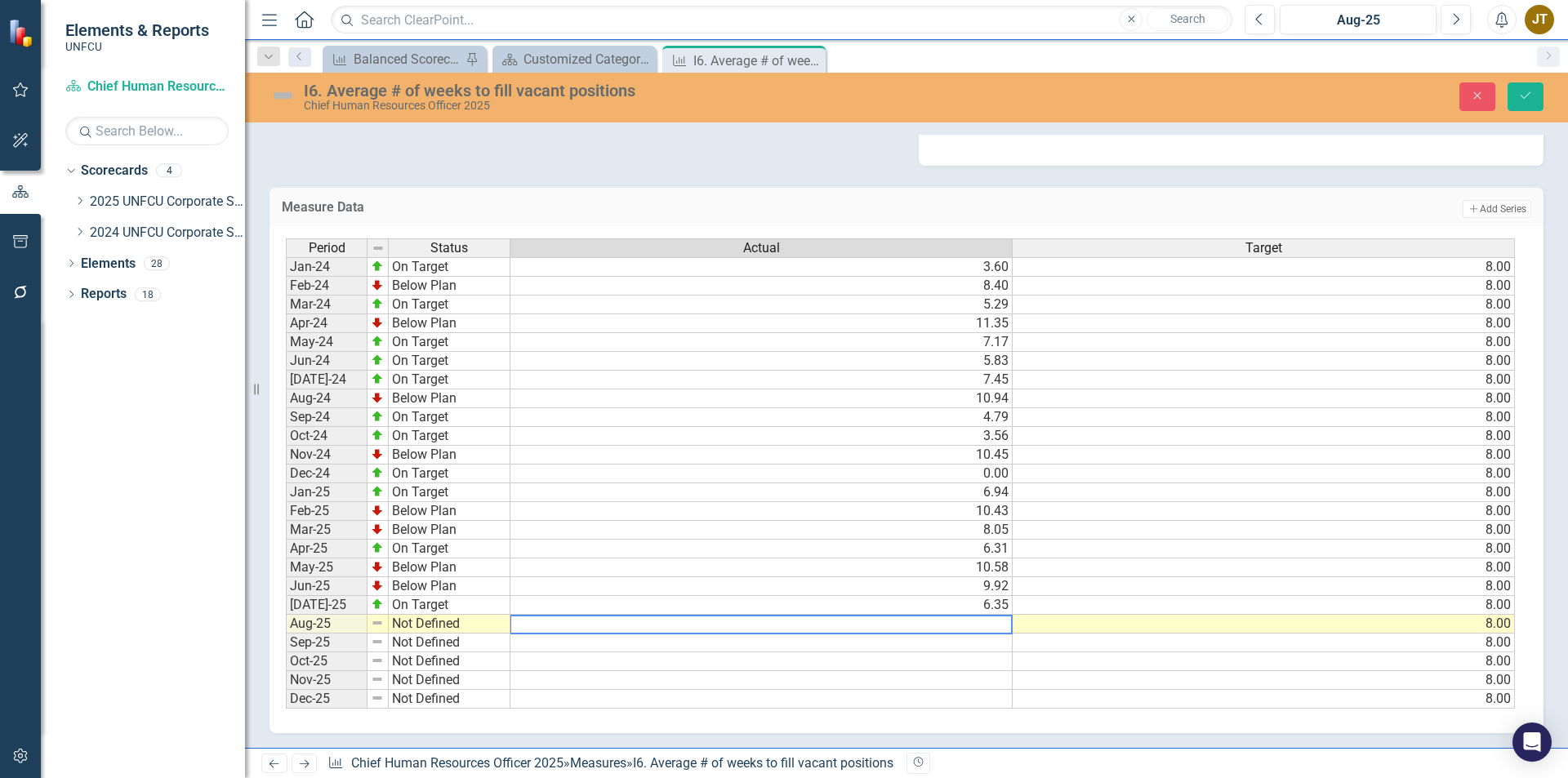
click at [937, 621] on textarea at bounding box center [761, 625] width 503 height 20
type textarea "13.07"
click at [285, 616] on div "Period Status Jan-24 On Target Feb-24 Below Plan Mar-24 On Target Apr-24 Below …" at bounding box center [285, 474] width 0 height 470
click at [410, 618] on td "Not Defined" at bounding box center [449, 625] width 122 height 19
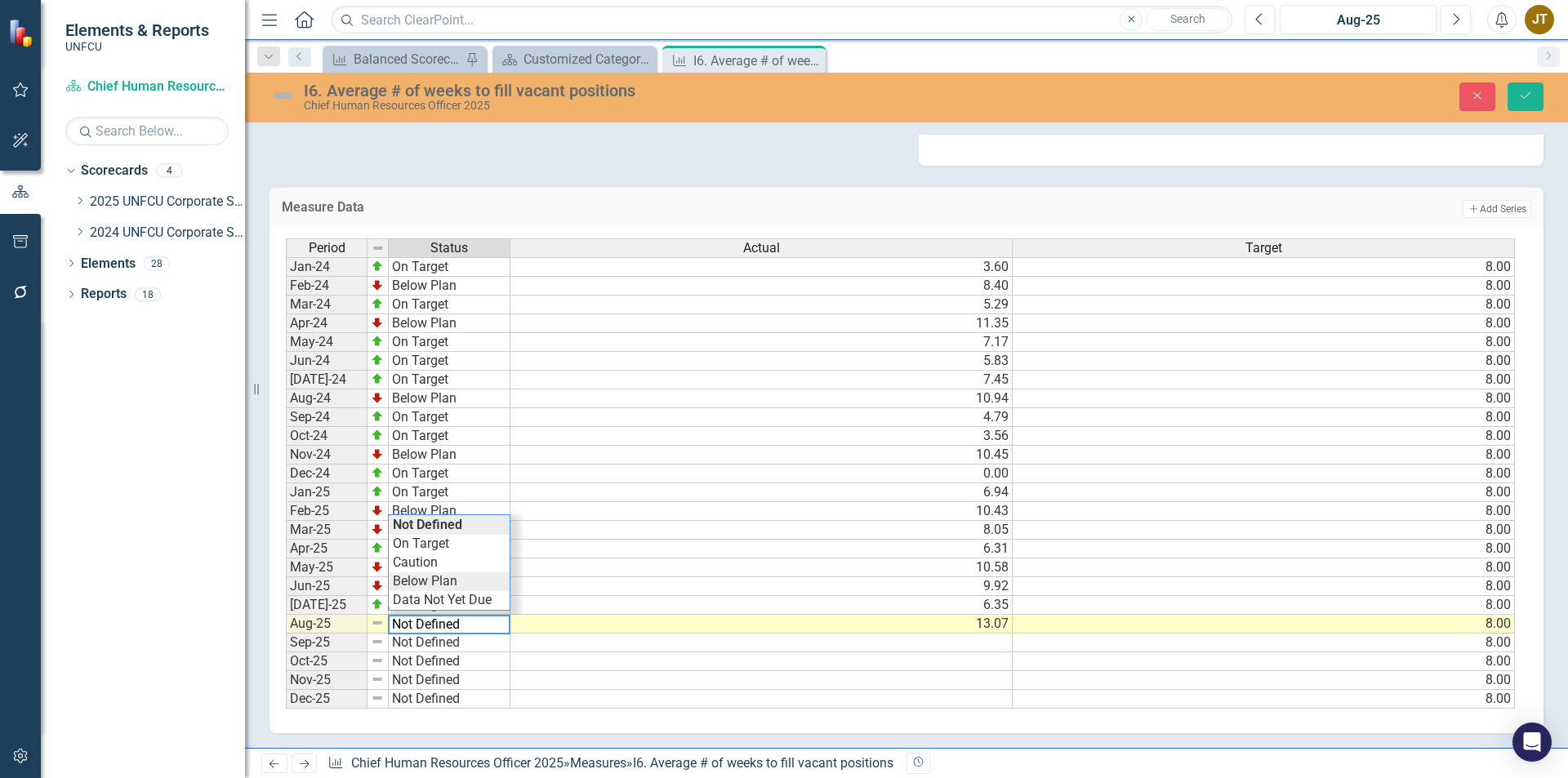
type textarea "Below Plan"
click at [457, 585] on div "Period Status Actual Target Jan-24 On Target 3.60 8.00 Feb-24 Below Plan 8.40 8…" at bounding box center [900, 474] width 1229 height 471
click at [1522, 101] on icon "Save" at bounding box center [1525, 95] width 14 height 11
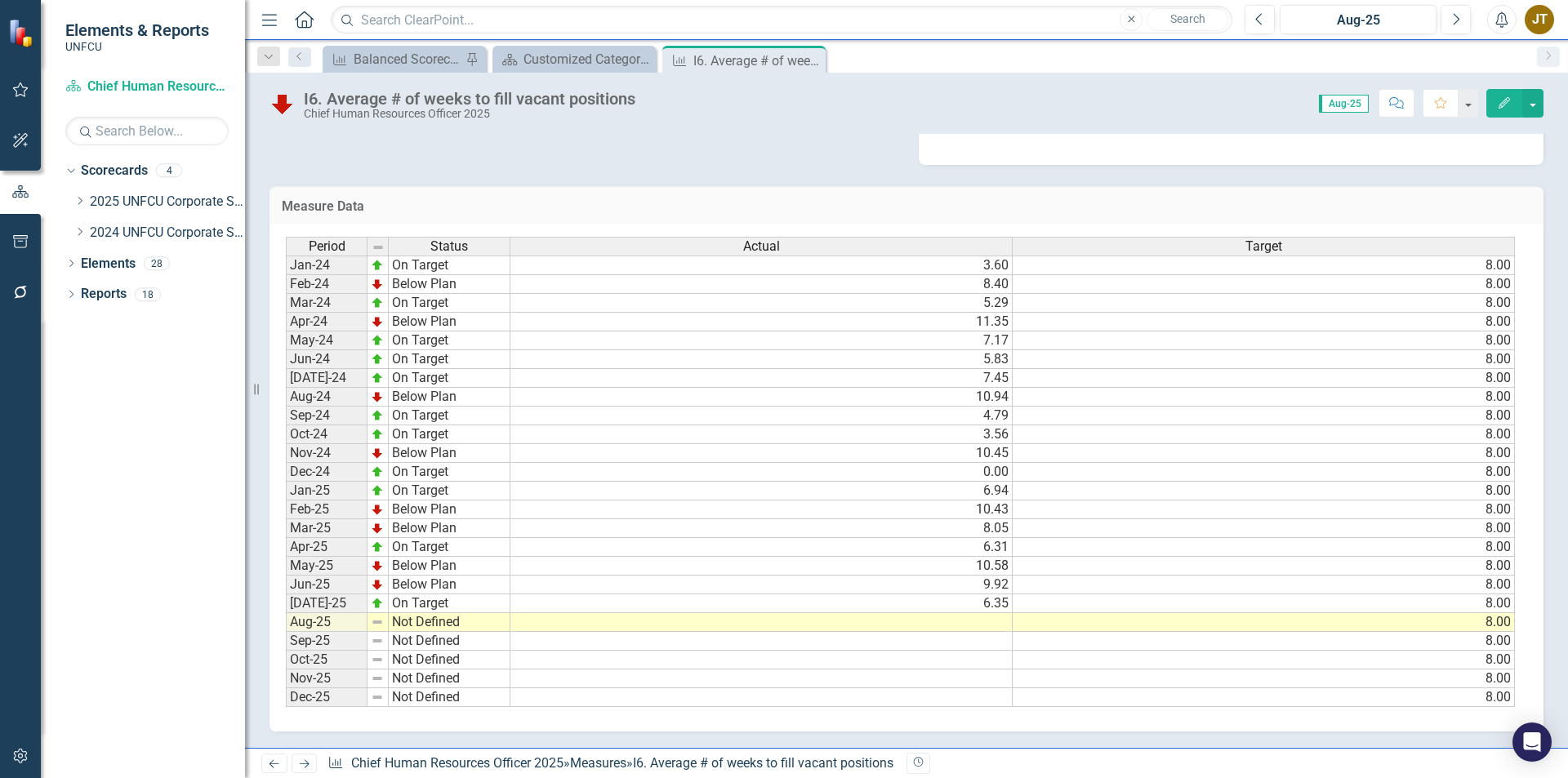
click at [952, 626] on td at bounding box center [761, 623] width 502 height 19
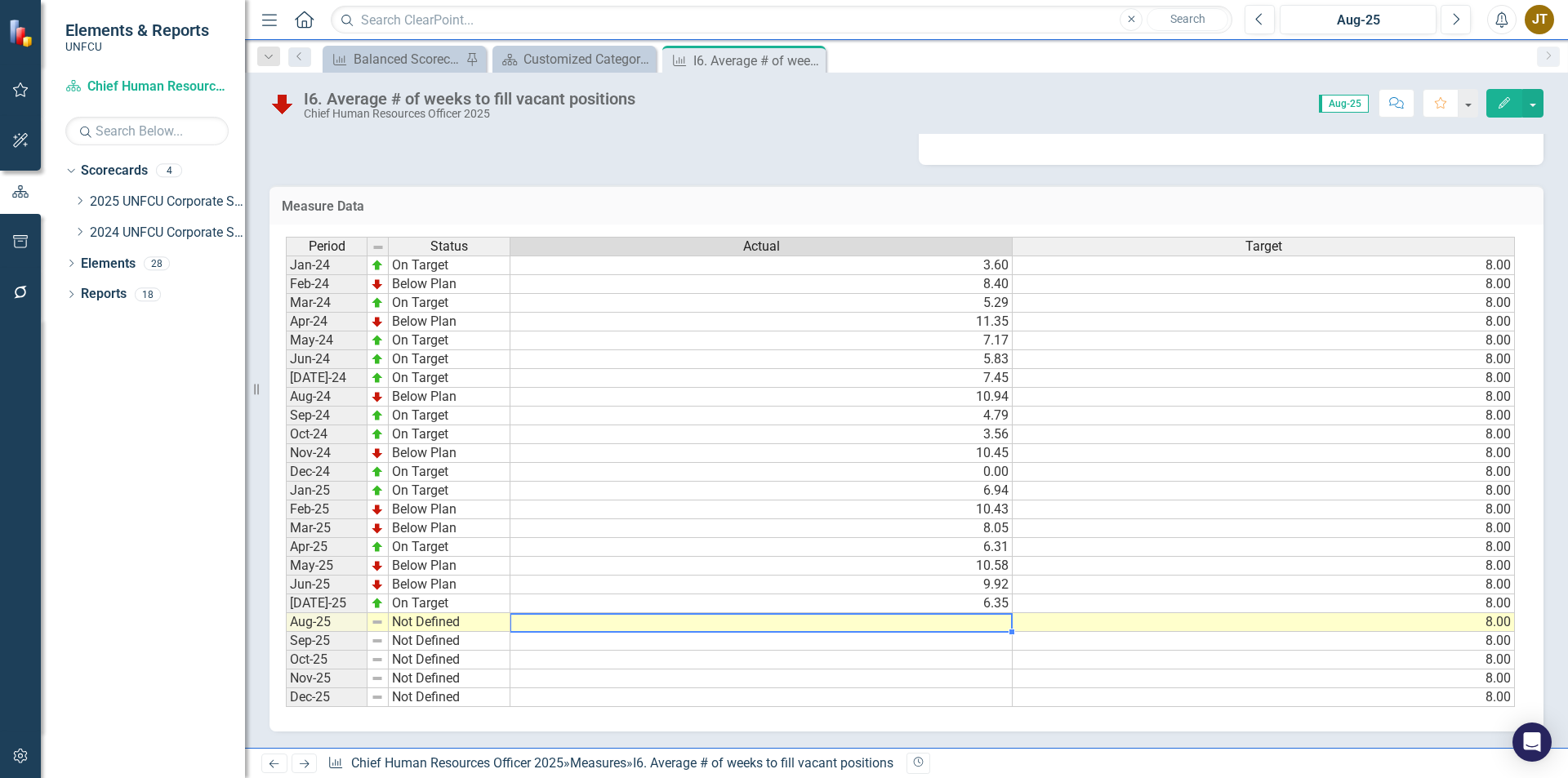
click at [952, 626] on td at bounding box center [761, 623] width 502 height 19
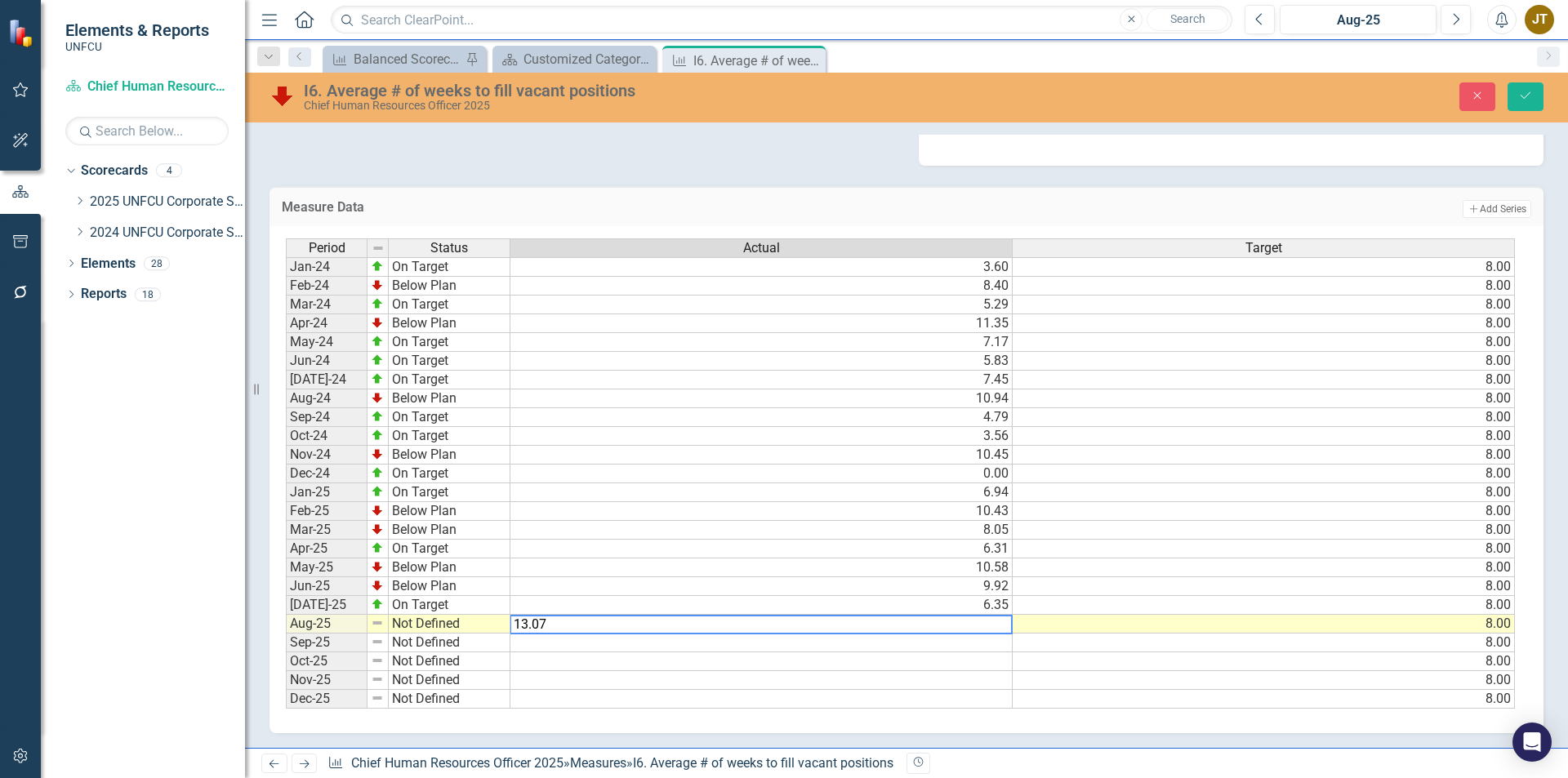
type textarea "13.07"
click at [444, 620] on td "Not Defined" at bounding box center [449, 625] width 122 height 19
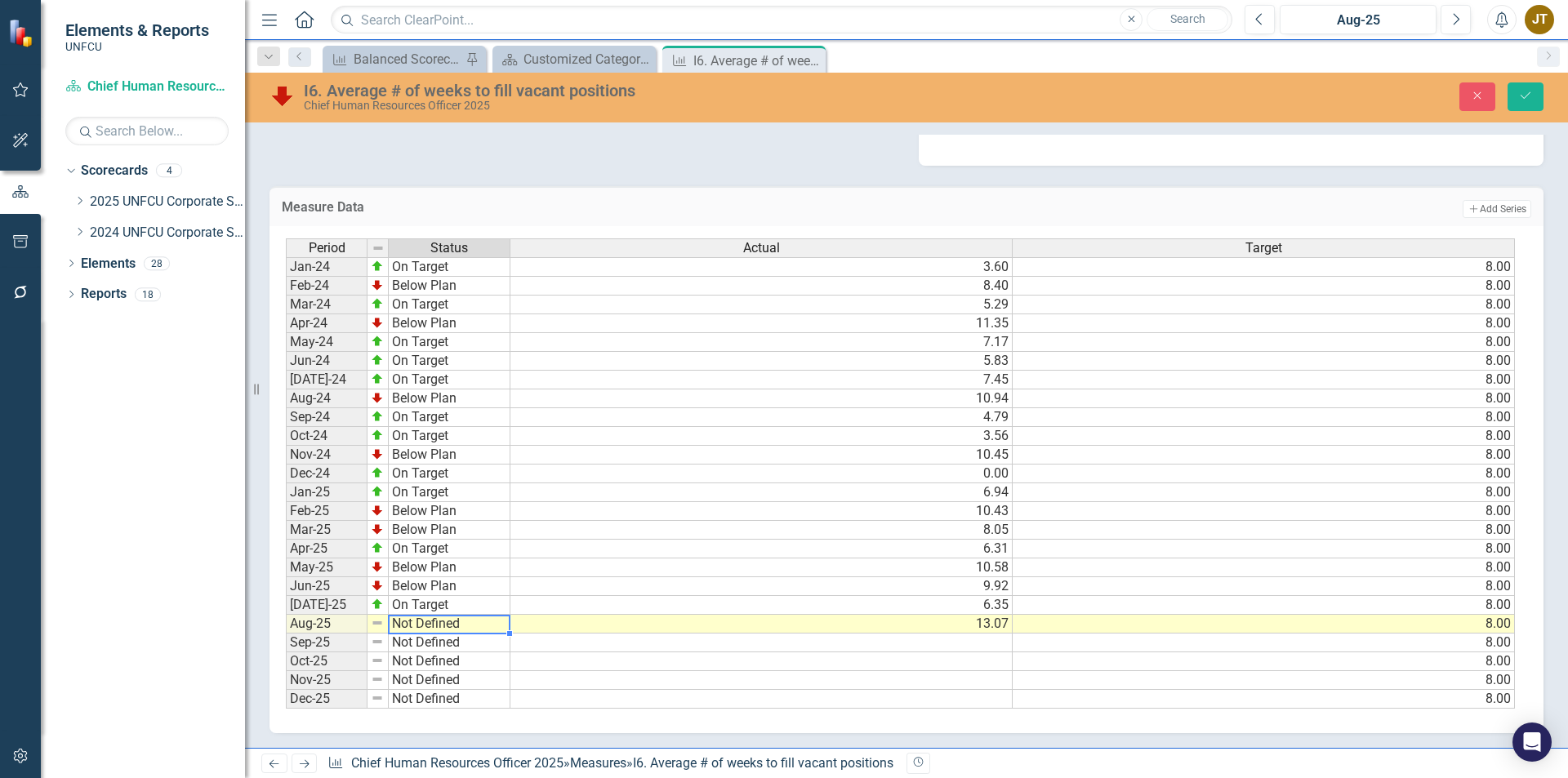
click at [444, 623] on td "Not Defined" at bounding box center [449, 625] width 122 height 19
click at [435, 629] on textarea "Not Defined" at bounding box center [449, 625] width 123 height 20
type textarea "Below Plan"
click at [433, 583] on div "Period Status Actual Target Jan-24 On Target 3.60 8.00 Feb-24 Below Plan 8.40 8…" at bounding box center [900, 474] width 1229 height 471
click at [1519, 101] on icon "Save" at bounding box center [1525, 95] width 14 height 11
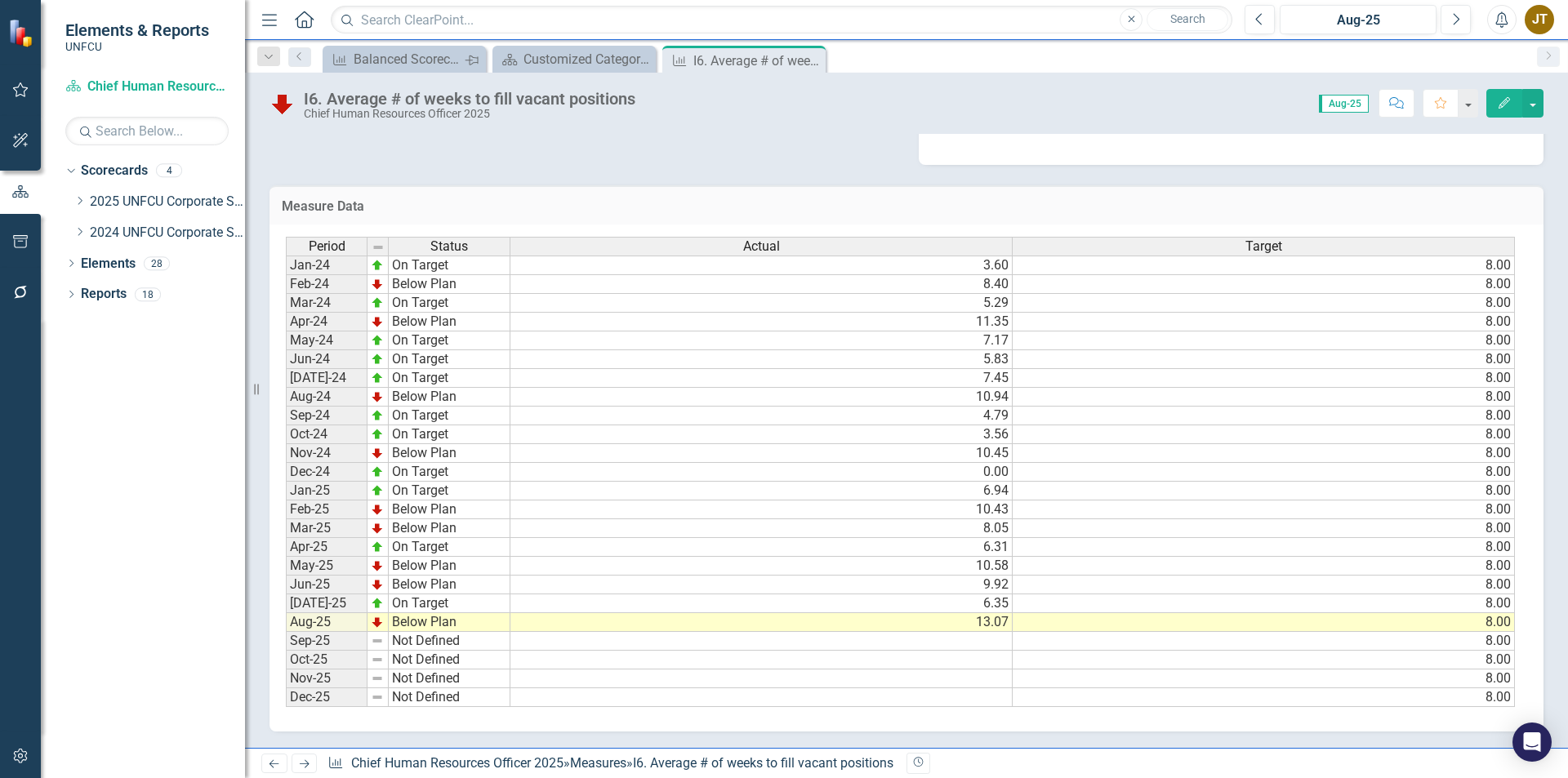
scroll to position [0, 0]
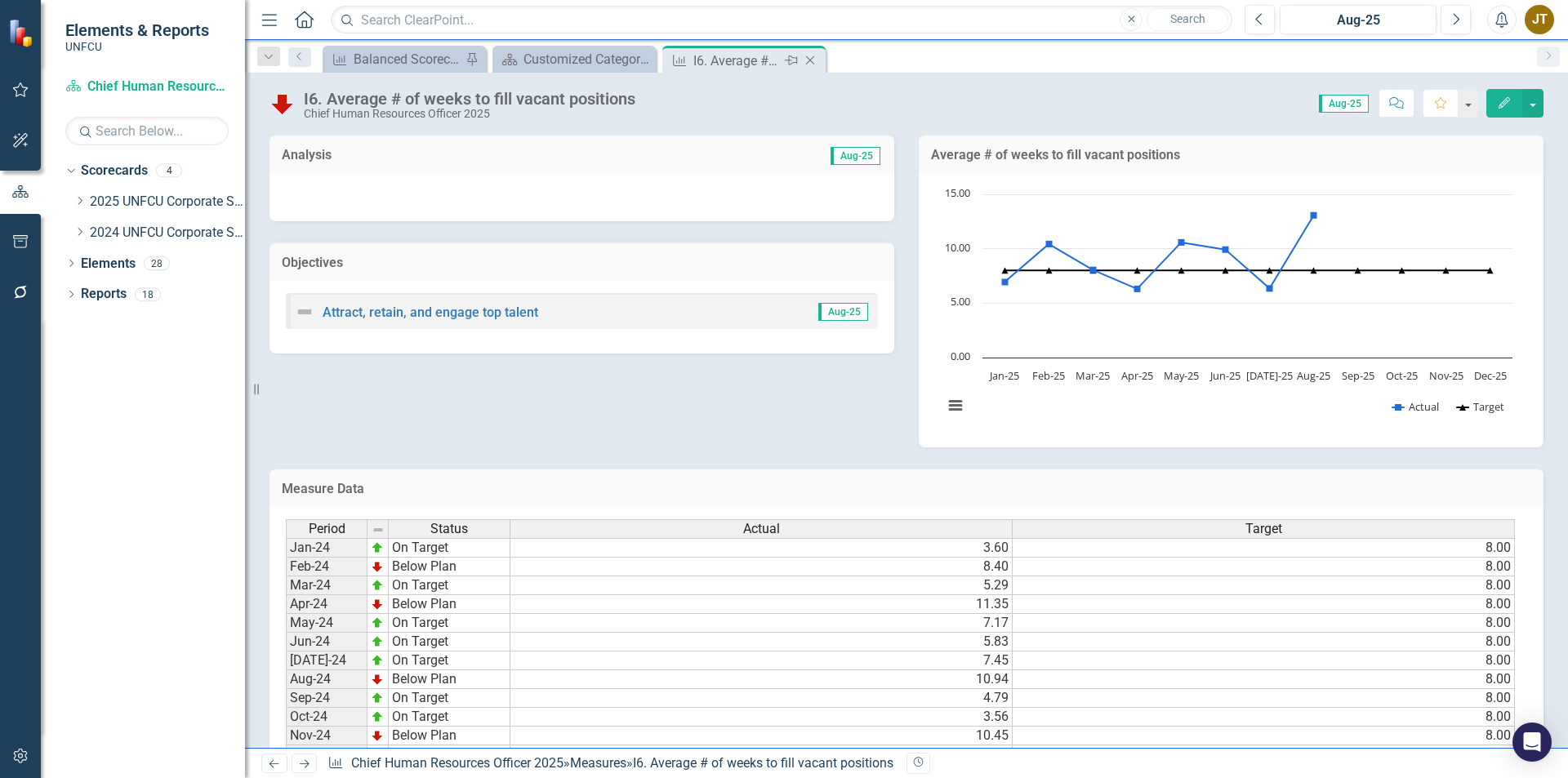
click at [811, 58] on icon "Close" at bounding box center [810, 60] width 16 height 13
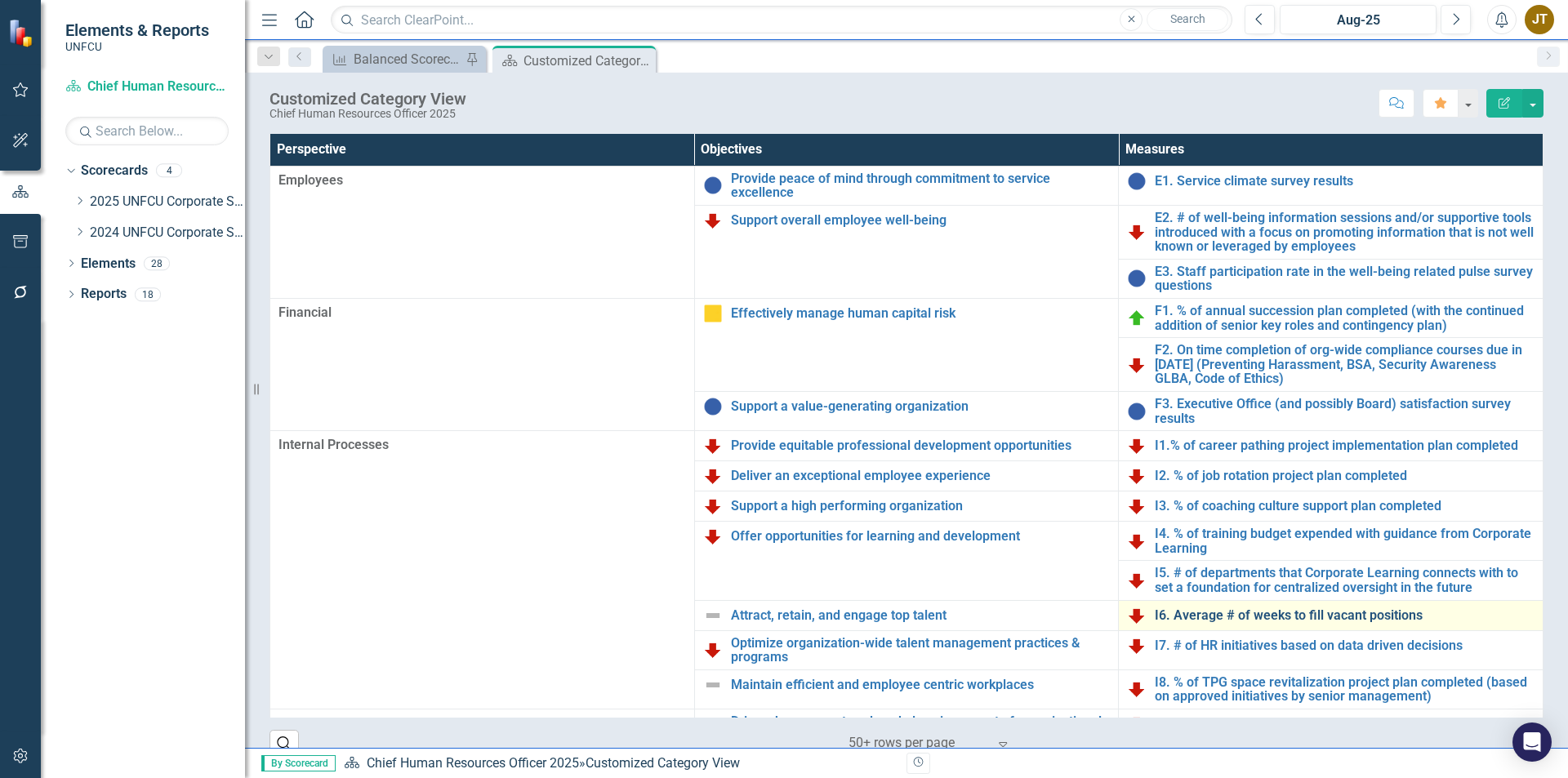
scroll to position [26, 0]
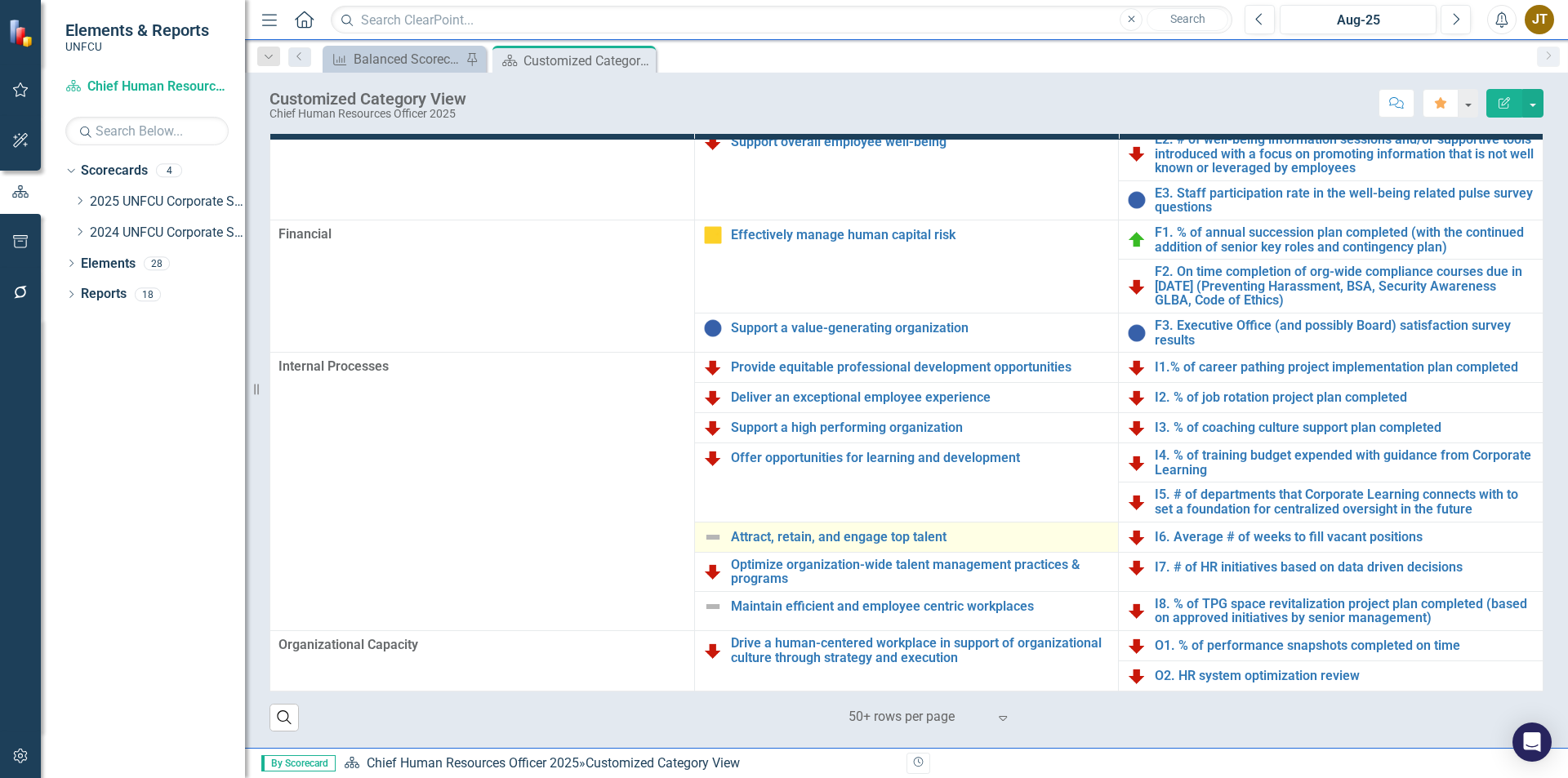
click at [699, 550] on td "Attract, retain, and engage top talent Edit Edit Objective Link Open Element" at bounding box center [907, 536] width 424 height 30
click at [720, 524] on td "Attract, retain, and engage top talent Edit Edit Objective Link Open Element" at bounding box center [907, 536] width 424 height 30
click at [720, 534] on img at bounding box center [712, 537] width 20 height 20
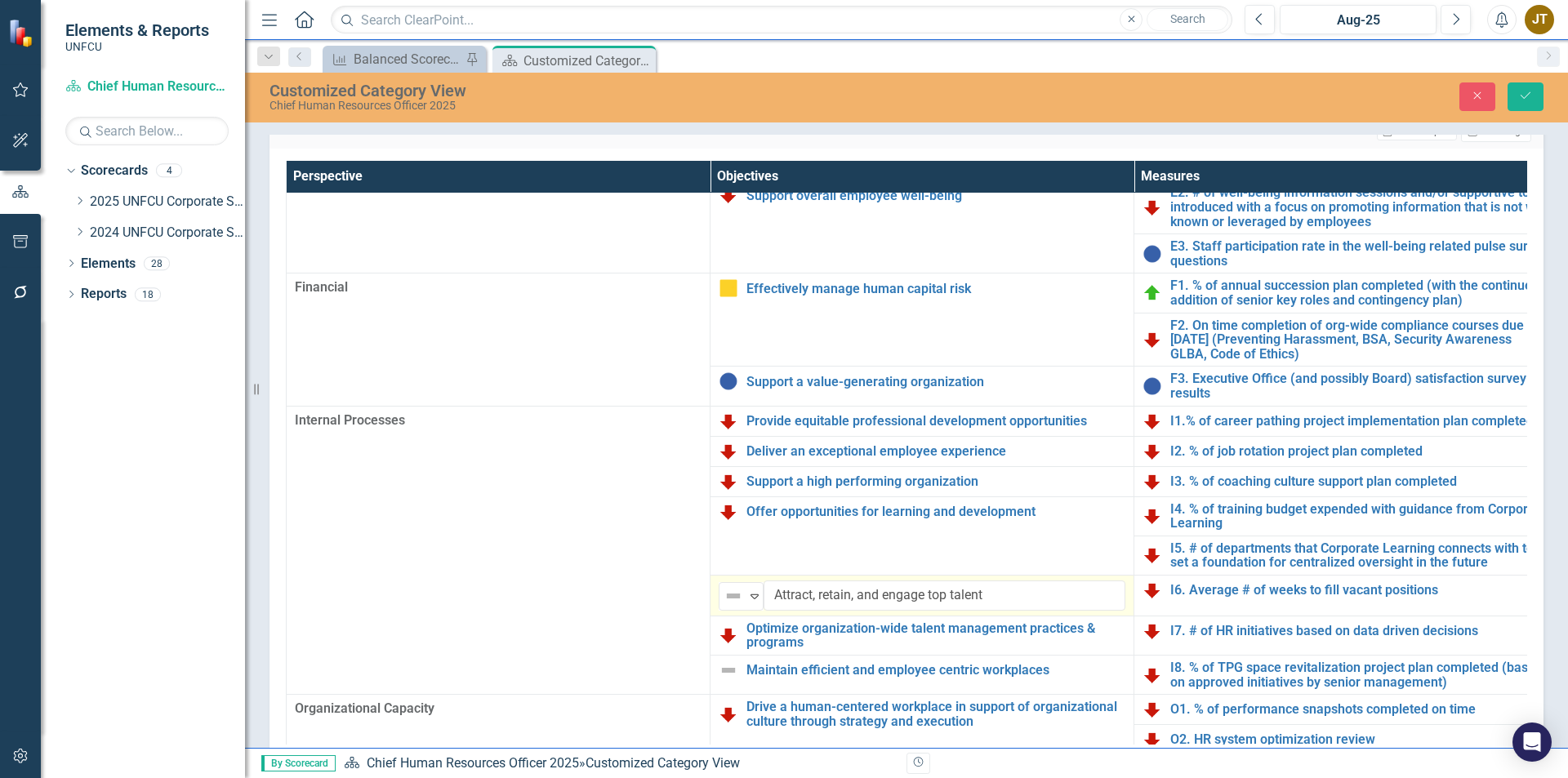
click at [743, 614] on td "Not Defined Expand Attract, retain, and engage top talent Edit Edit Objective L…" at bounding box center [922, 596] width 424 height 41
click at [743, 602] on div "Not Defined" at bounding box center [734, 596] width 21 height 20
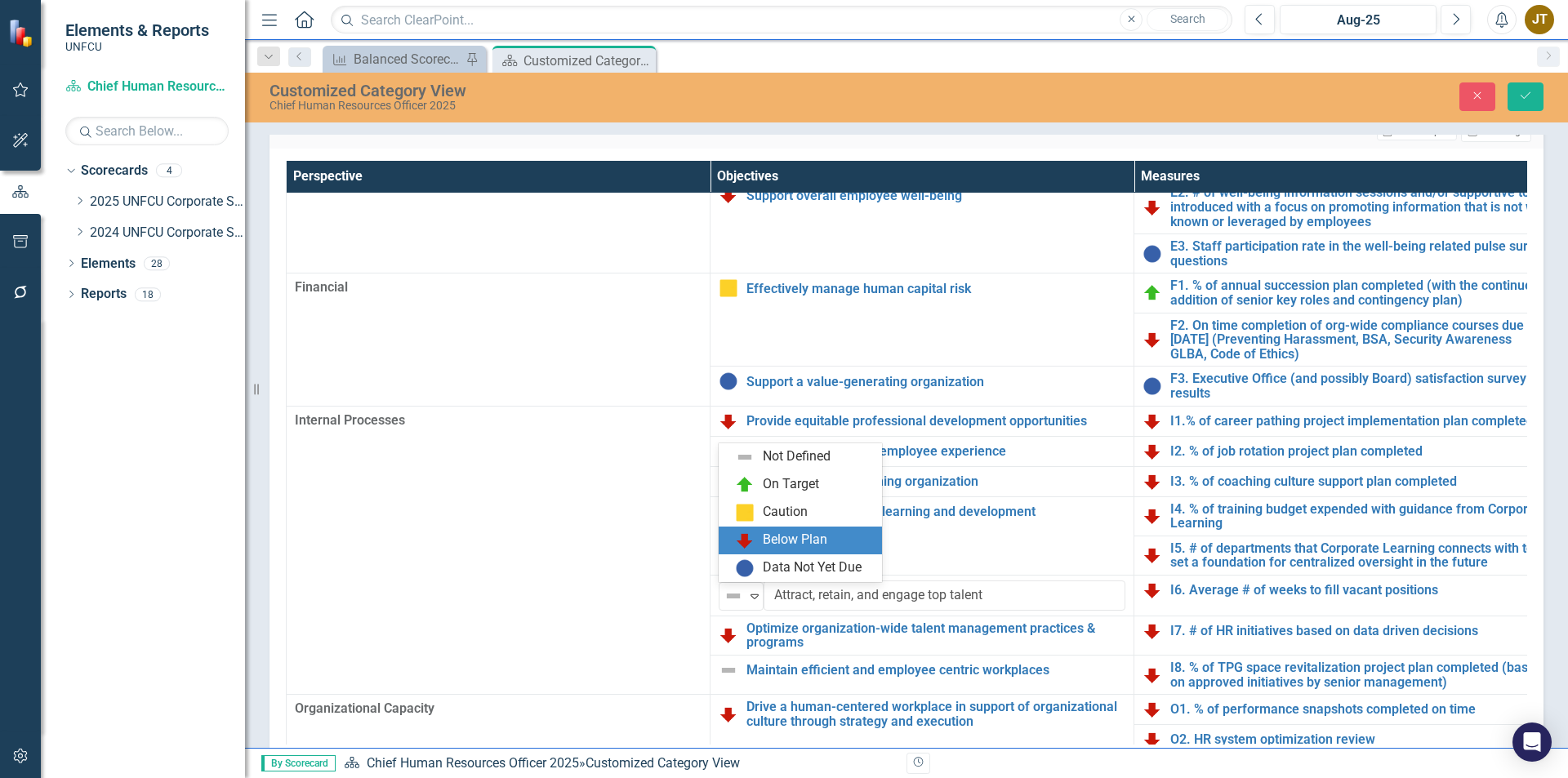
click at [781, 542] on div "Below Plan" at bounding box center [795, 540] width 65 height 19
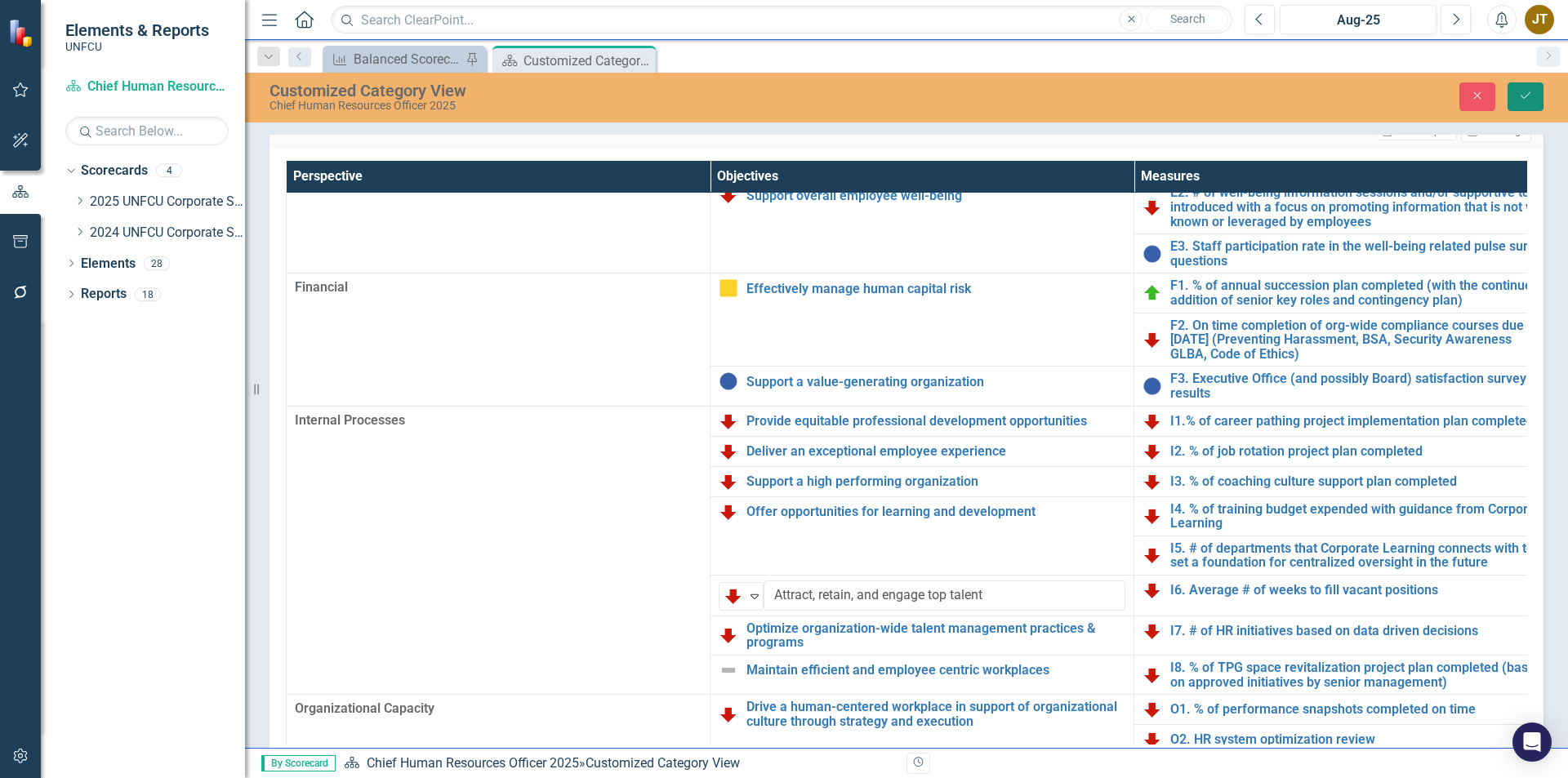
click at [1533, 84] on button "Save" at bounding box center [1525, 97] width 36 height 29
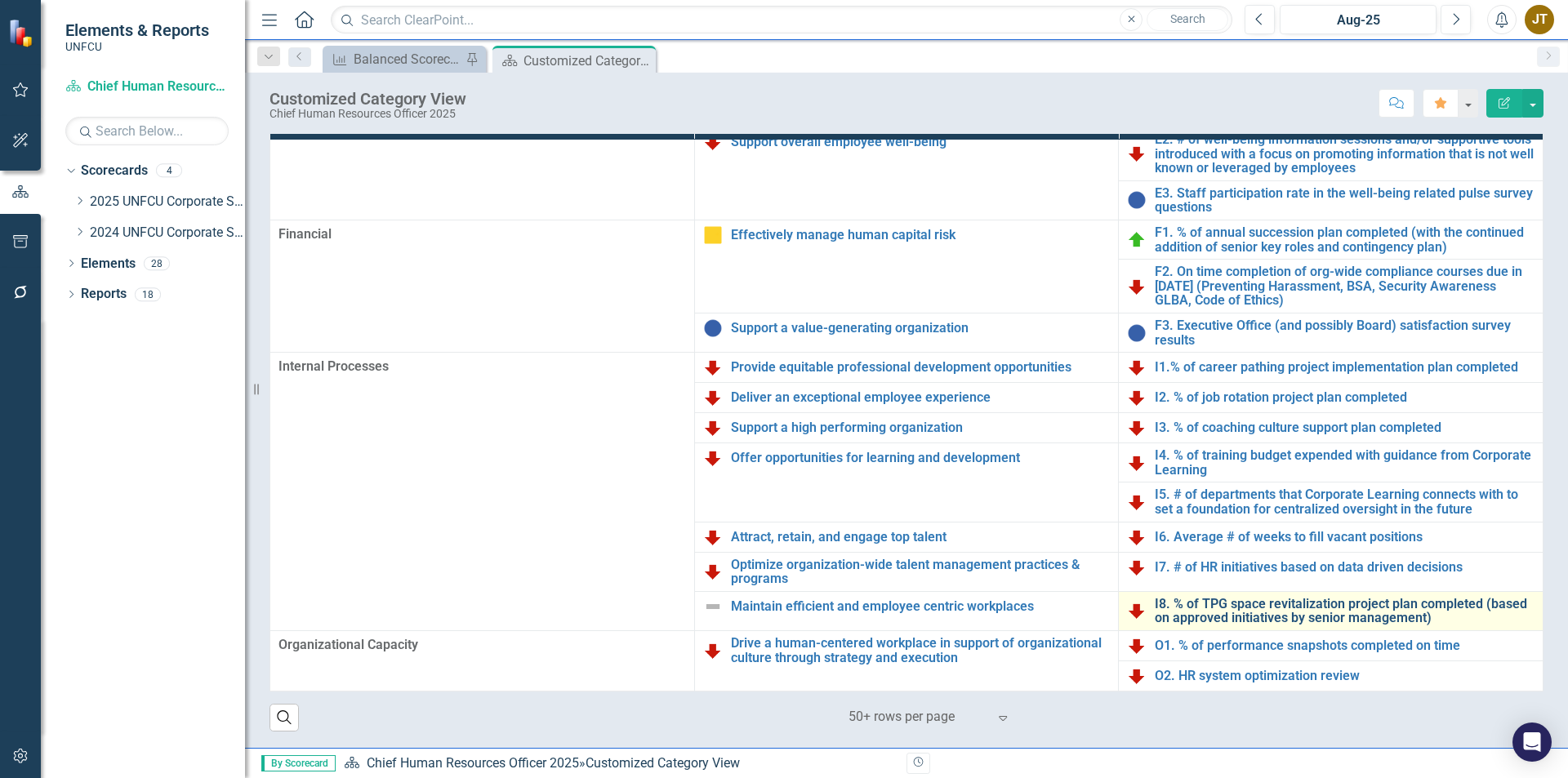
click at [1199, 612] on link "I8. % of TPG space revitalization project plan completed (based on approved ini…" at bounding box center [1345, 612] width 380 height 29
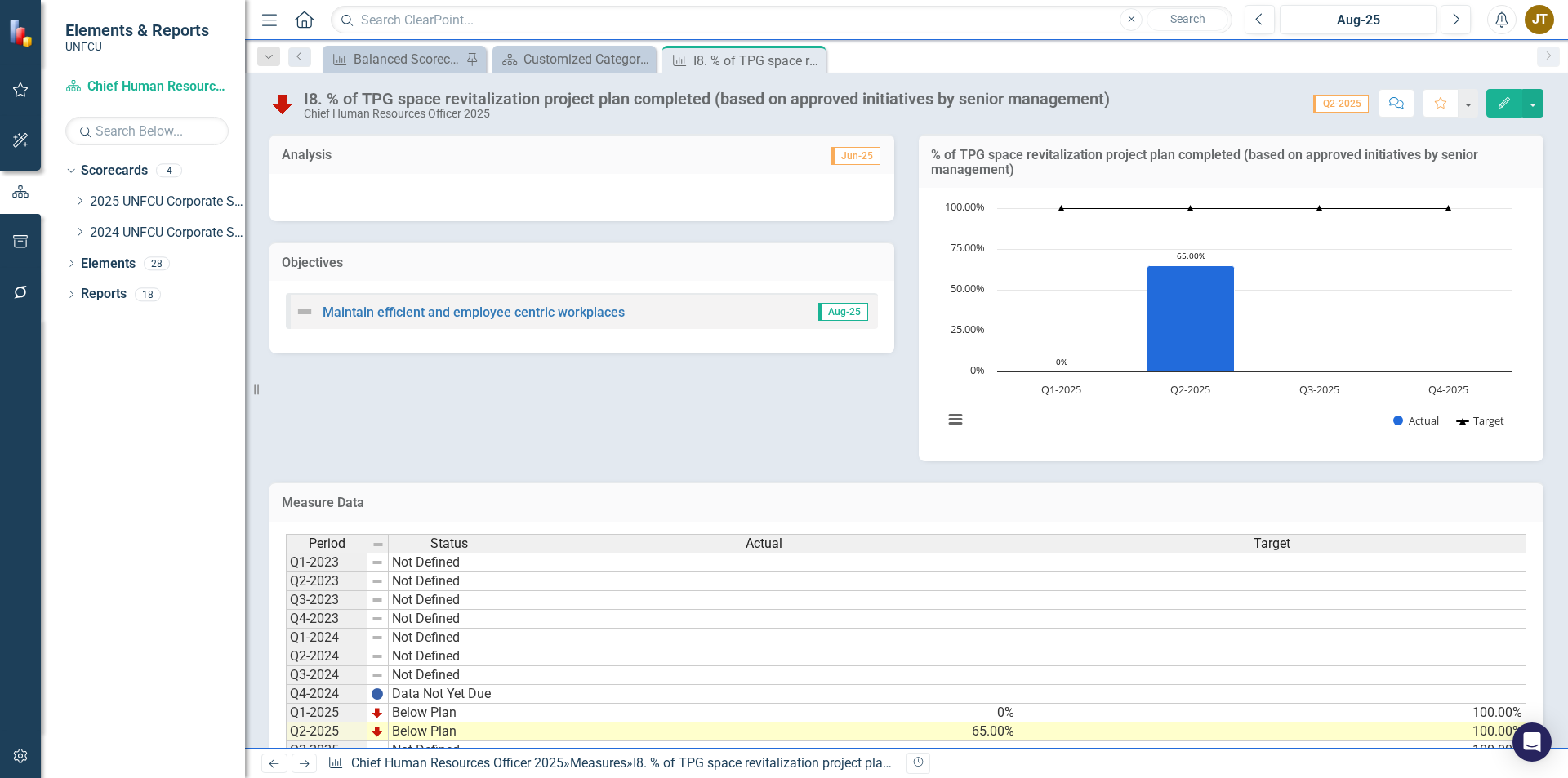
scroll to position [72, 0]
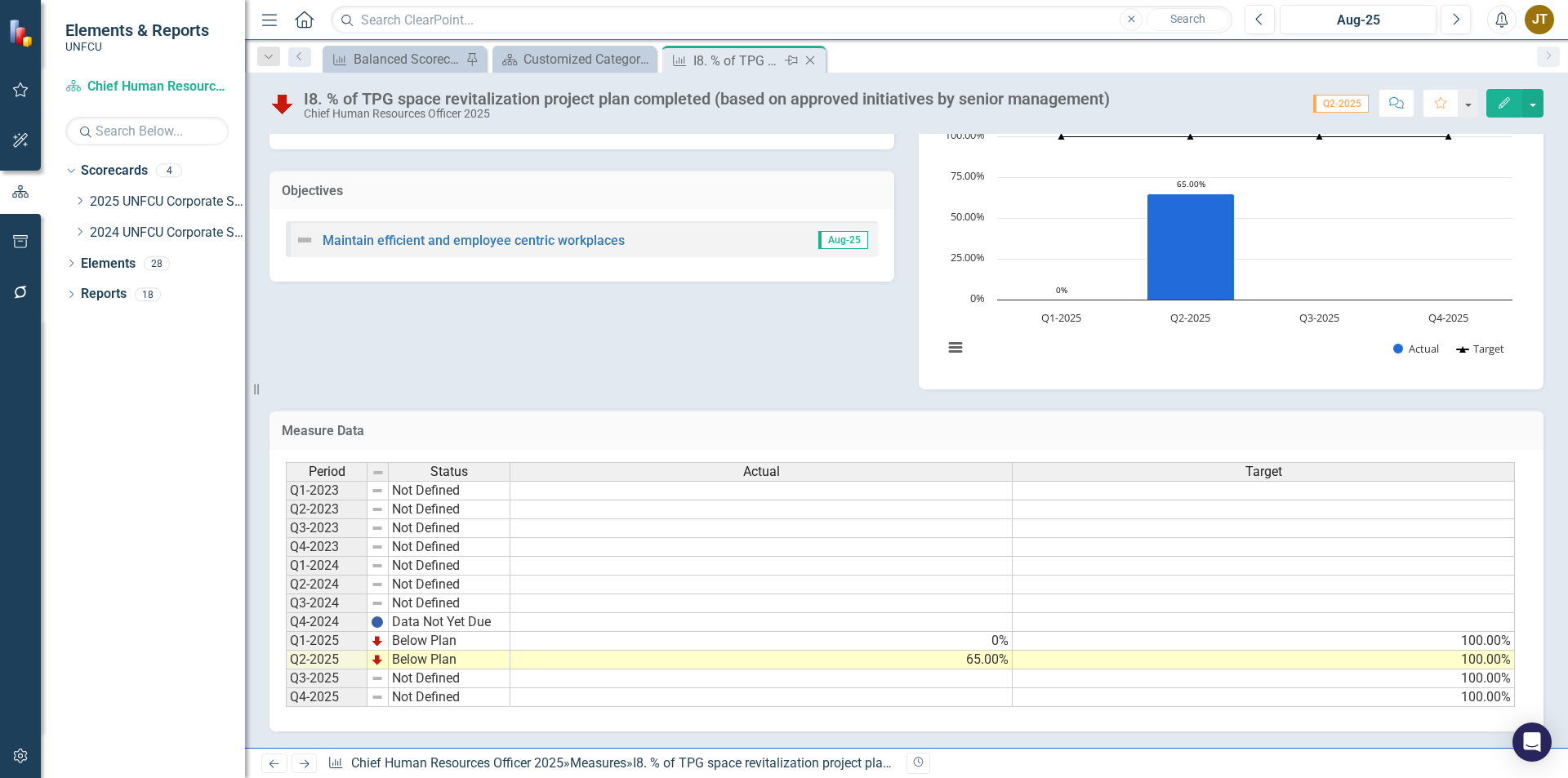
click at [812, 52] on div "Close" at bounding box center [811, 61] width 20 height 20
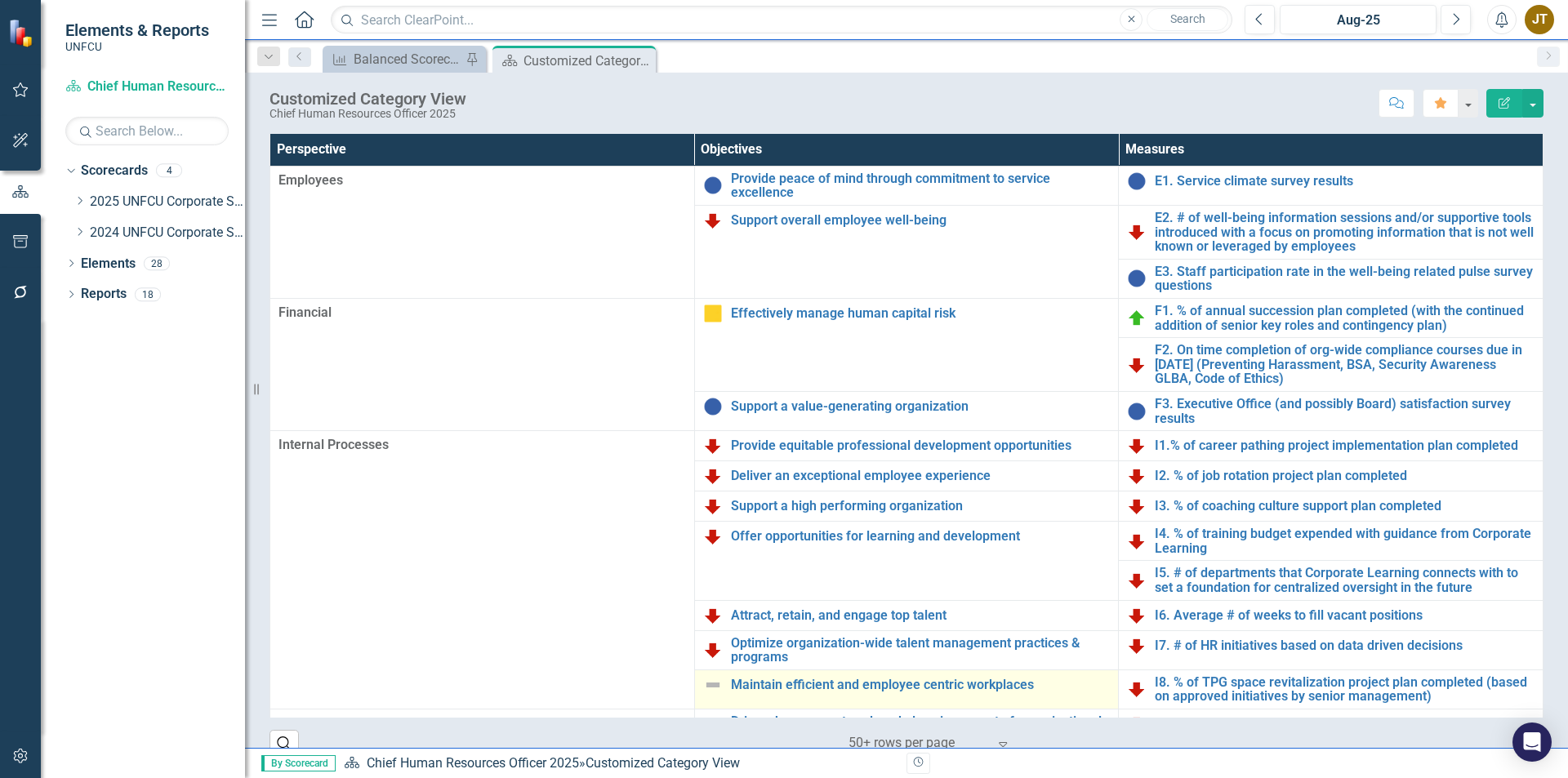
click at [706, 679] on img at bounding box center [712, 685] width 20 height 20
click at [706, 683] on img at bounding box center [712, 685] width 20 height 20
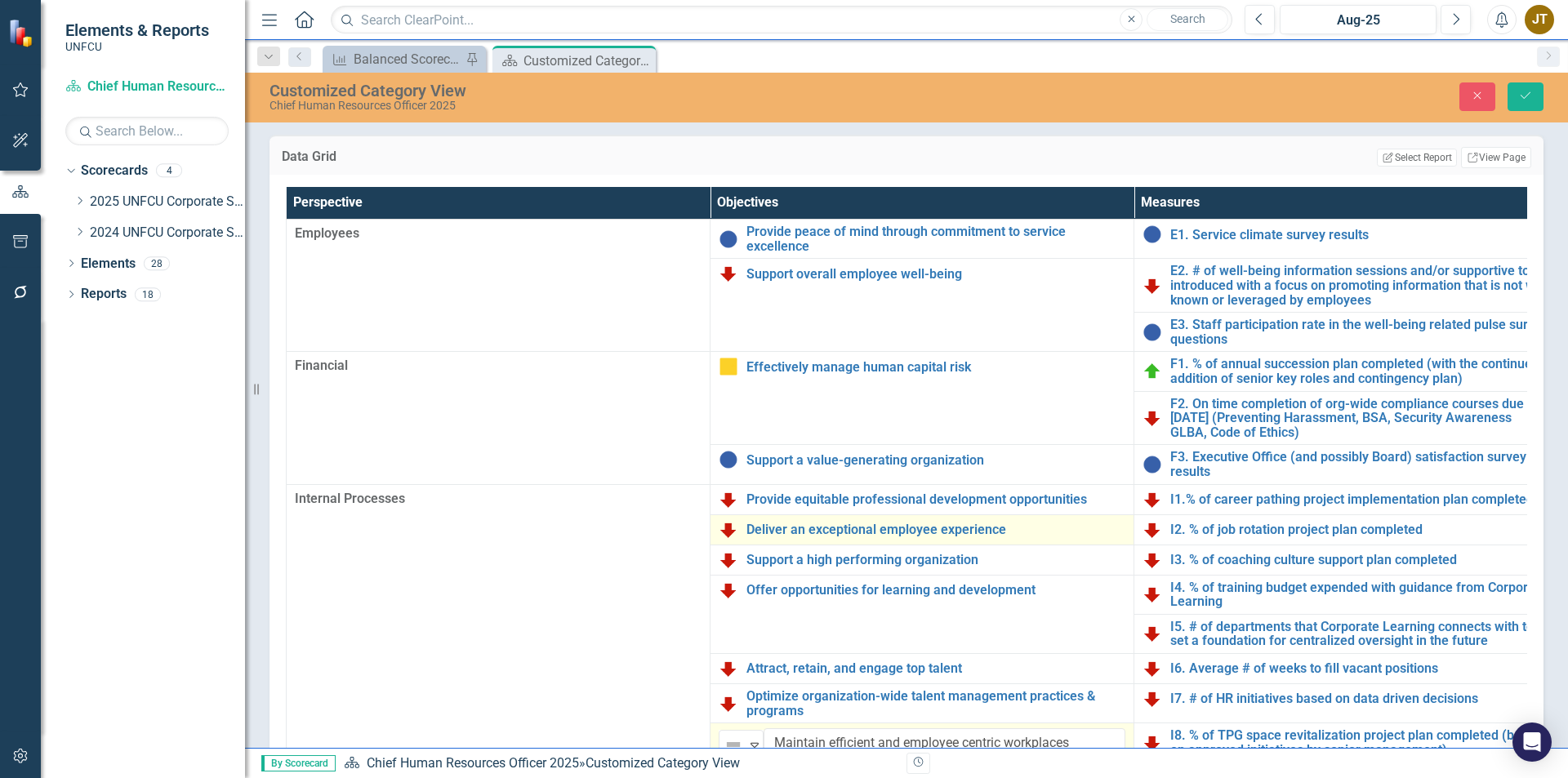
scroll to position [66, 0]
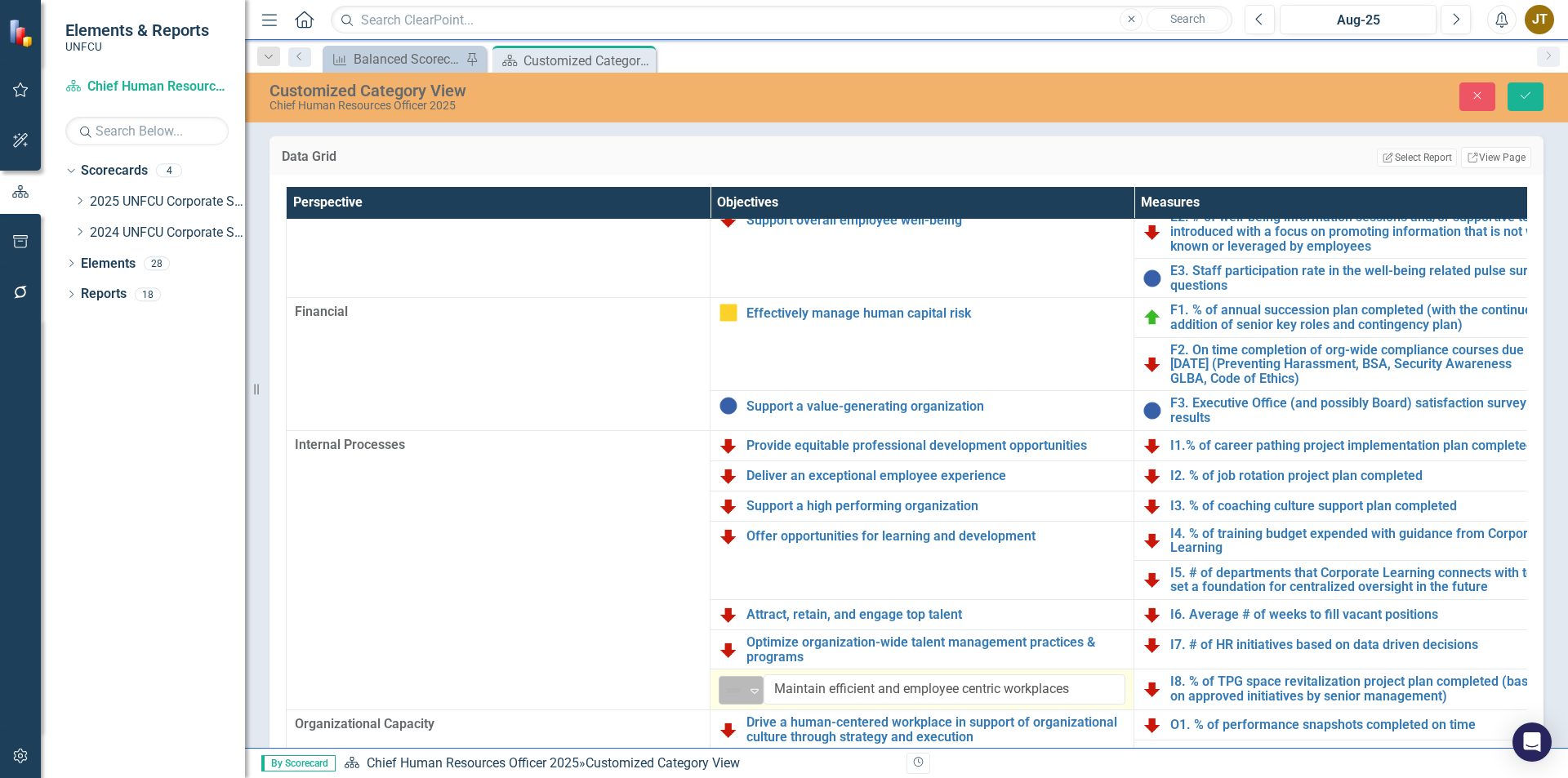
click at [750, 684] on icon "Expand" at bounding box center [754, 690] width 16 height 13
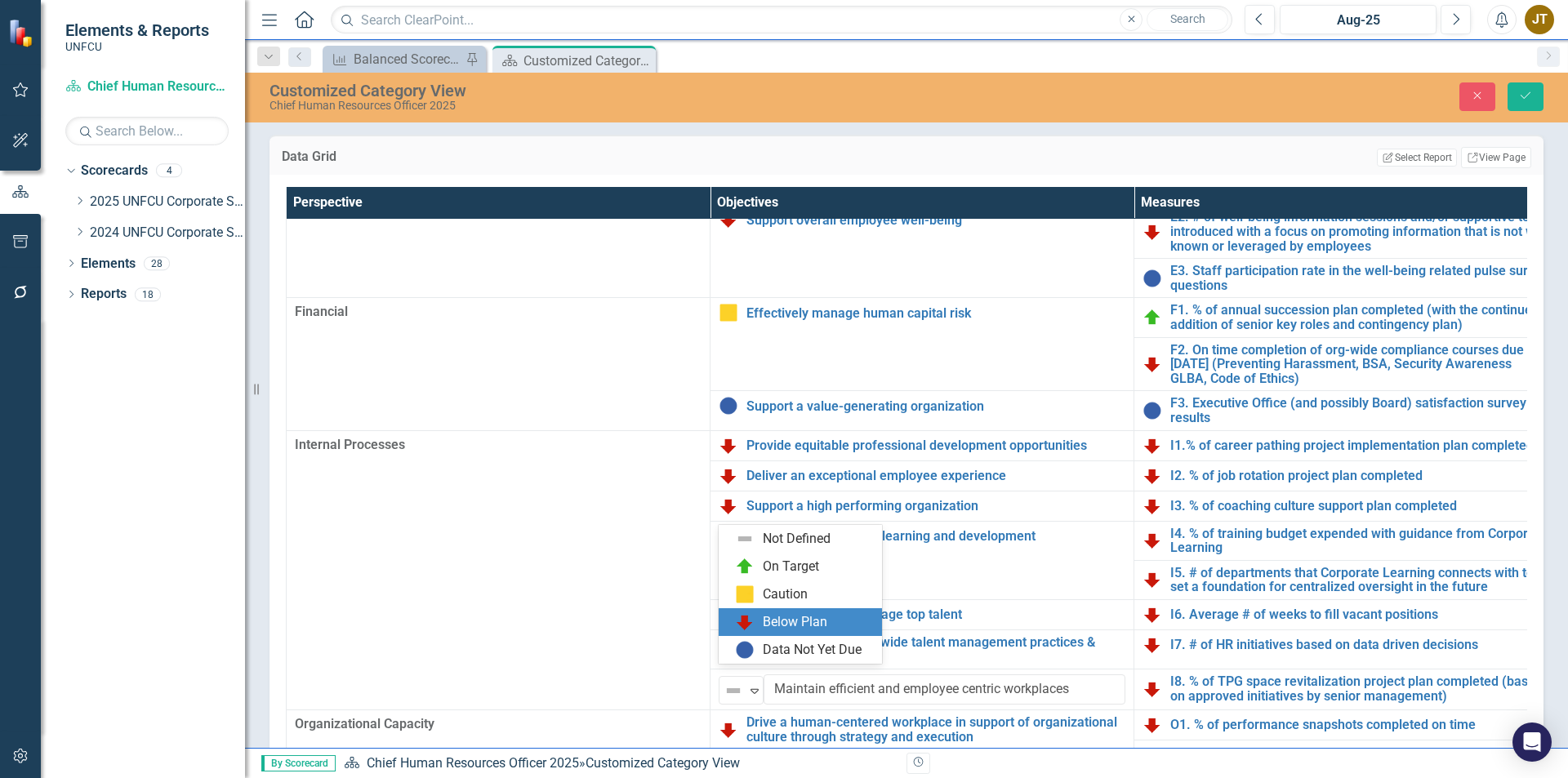
click at [765, 620] on div "Below Plan" at bounding box center [795, 623] width 65 height 19
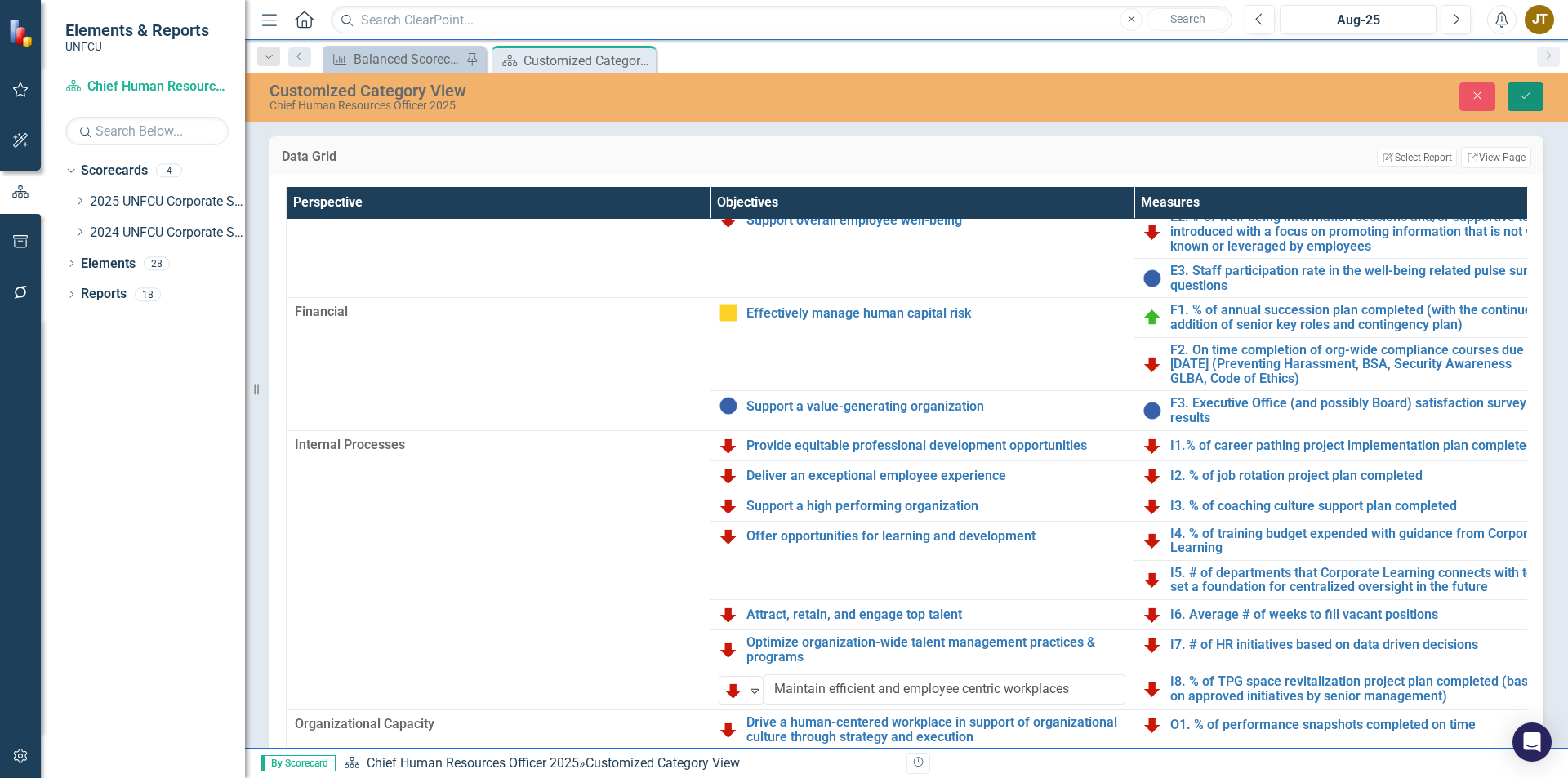
click at [1519, 90] on icon "Save" at bounding box center [1525, 95] width 14 height 11
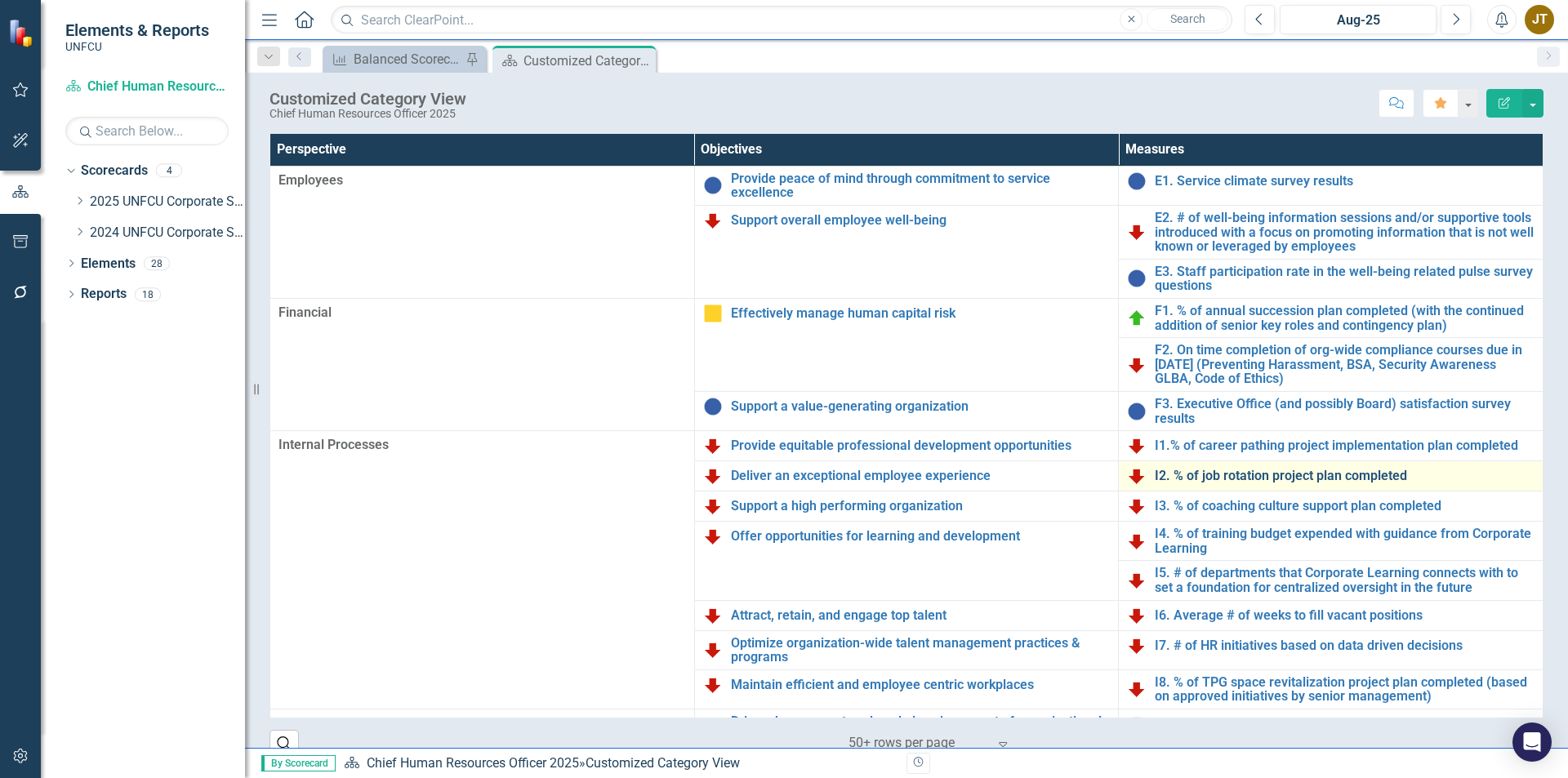
click at [1204, 471] on link "I2. % of job rotation project plan completed" at bounding box center [1345, 475] width 380 height 14
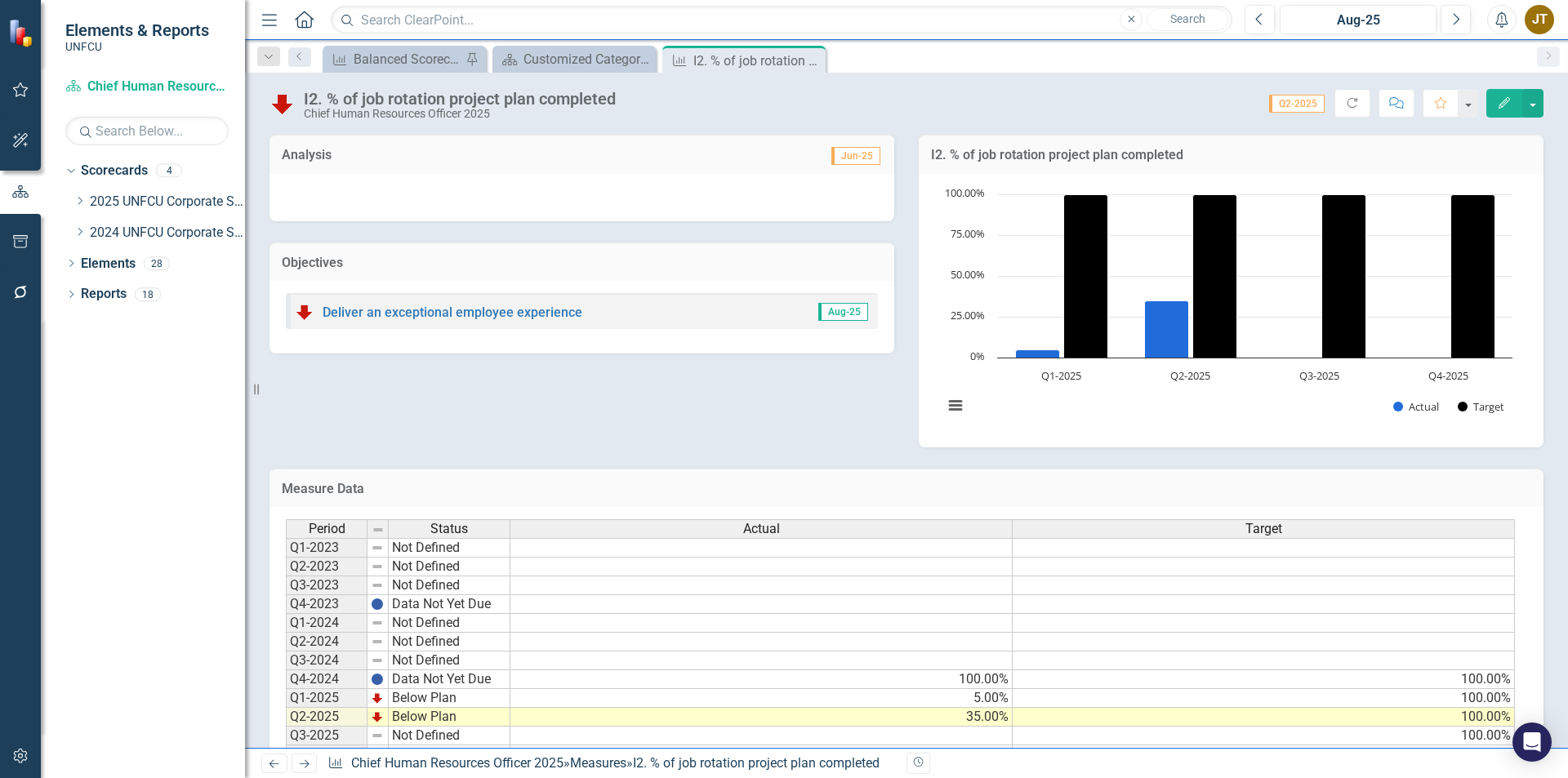
scroll to position [57, 0]
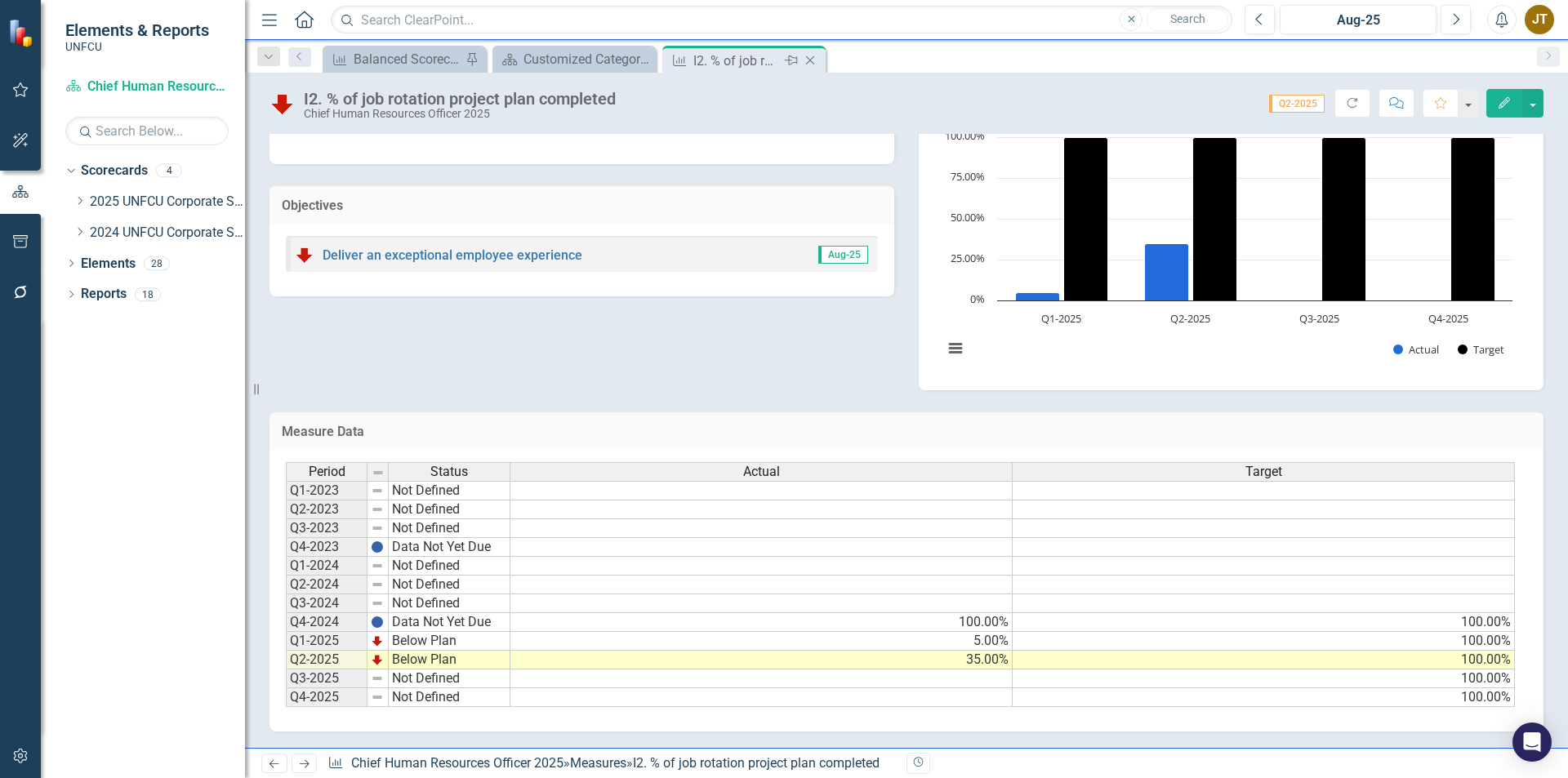
click at [813, 59] on icon "Close" at bounding box center [810, 60] width 16 height 13
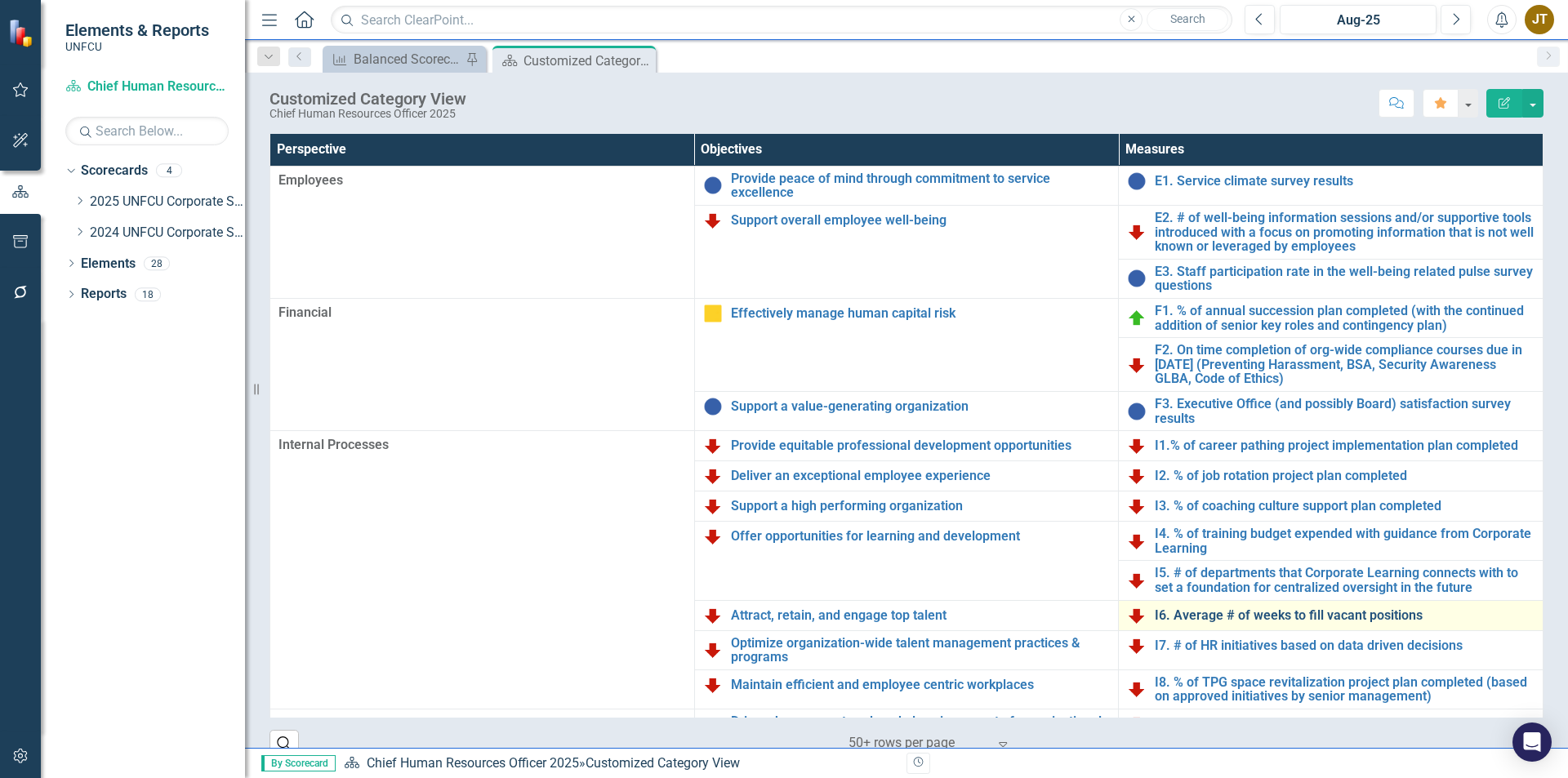
click at [1175, 613] on link "I6. Average # of weeks to fill vacant positions" at bounding box center [1345, 615] width 380 height 14
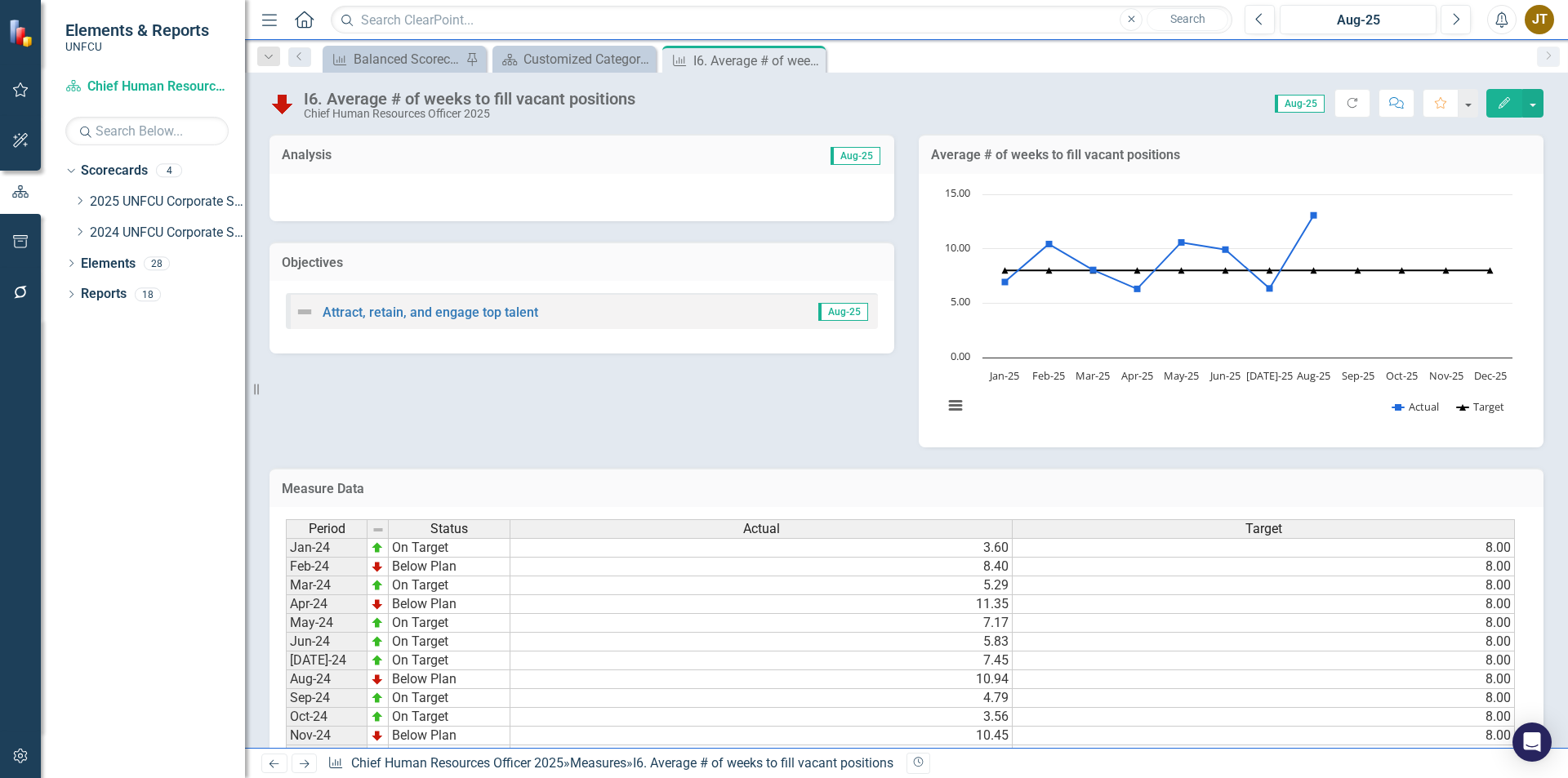
scroll to position [283, 0]
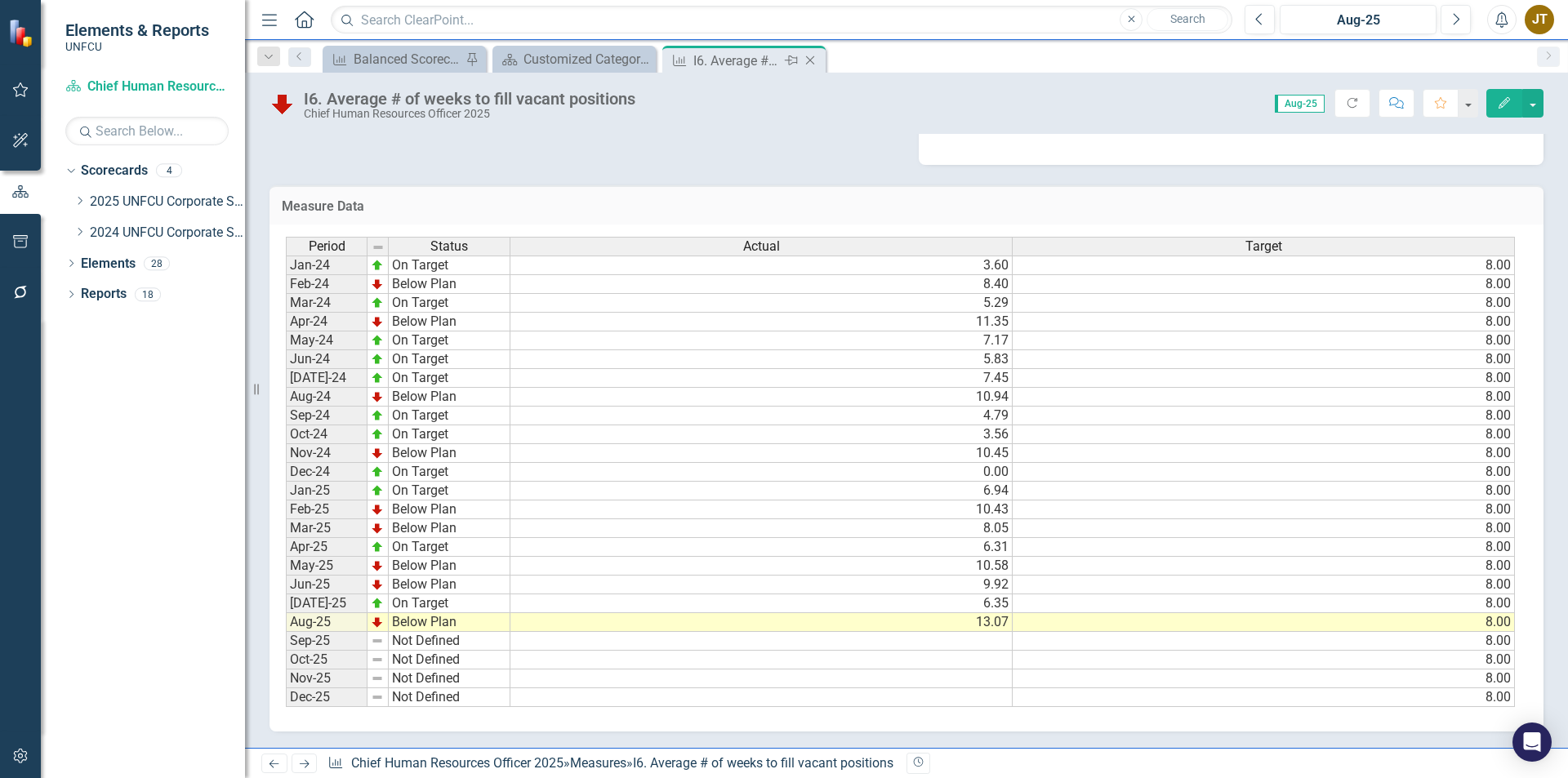
click at [808, 61] on icon "Close" at bounding box center [810, 60] width 16 height 13
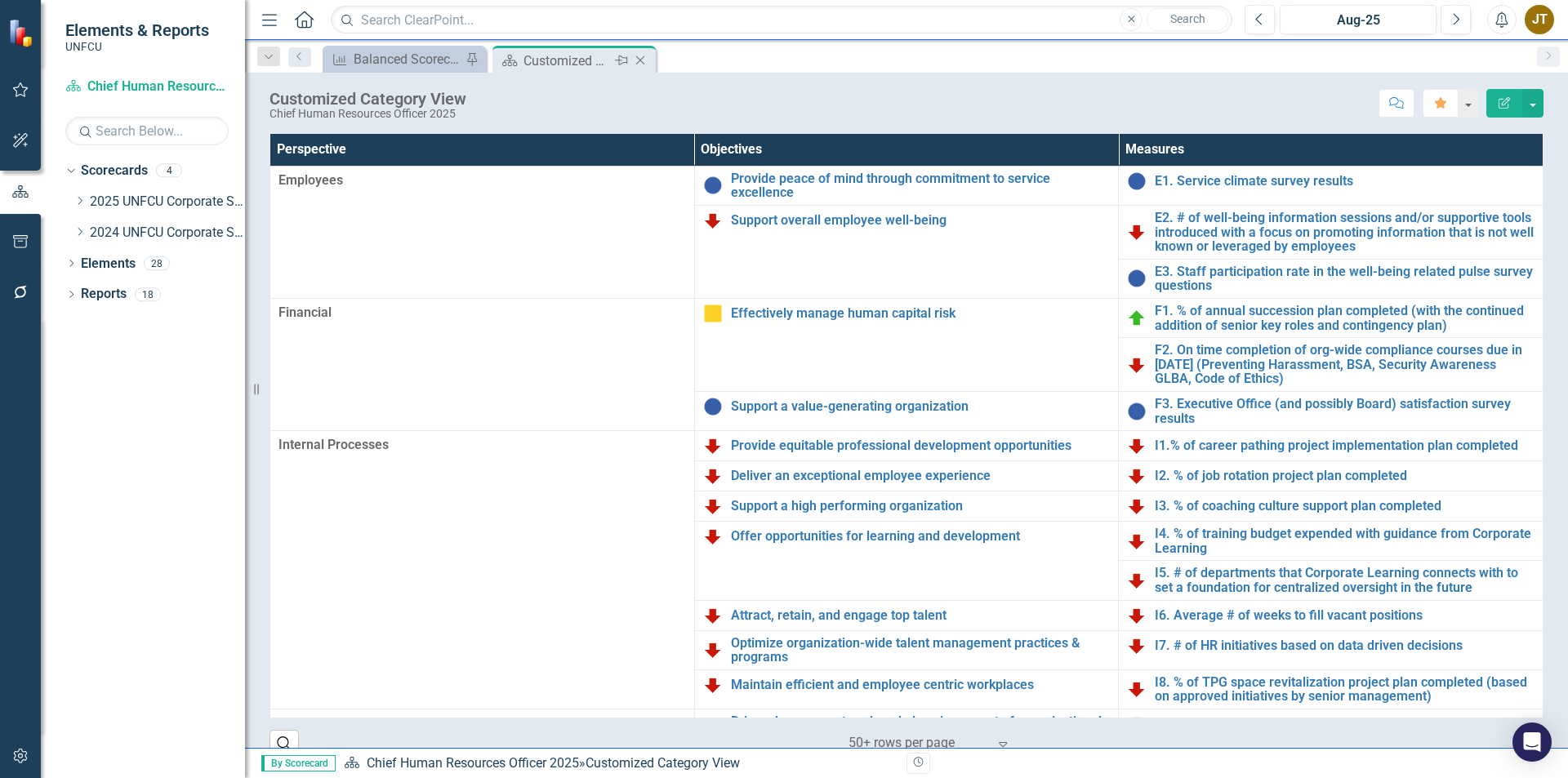
click at [643, 60] on icon "Close" at bounding box center [640, 60] width 16 height 13
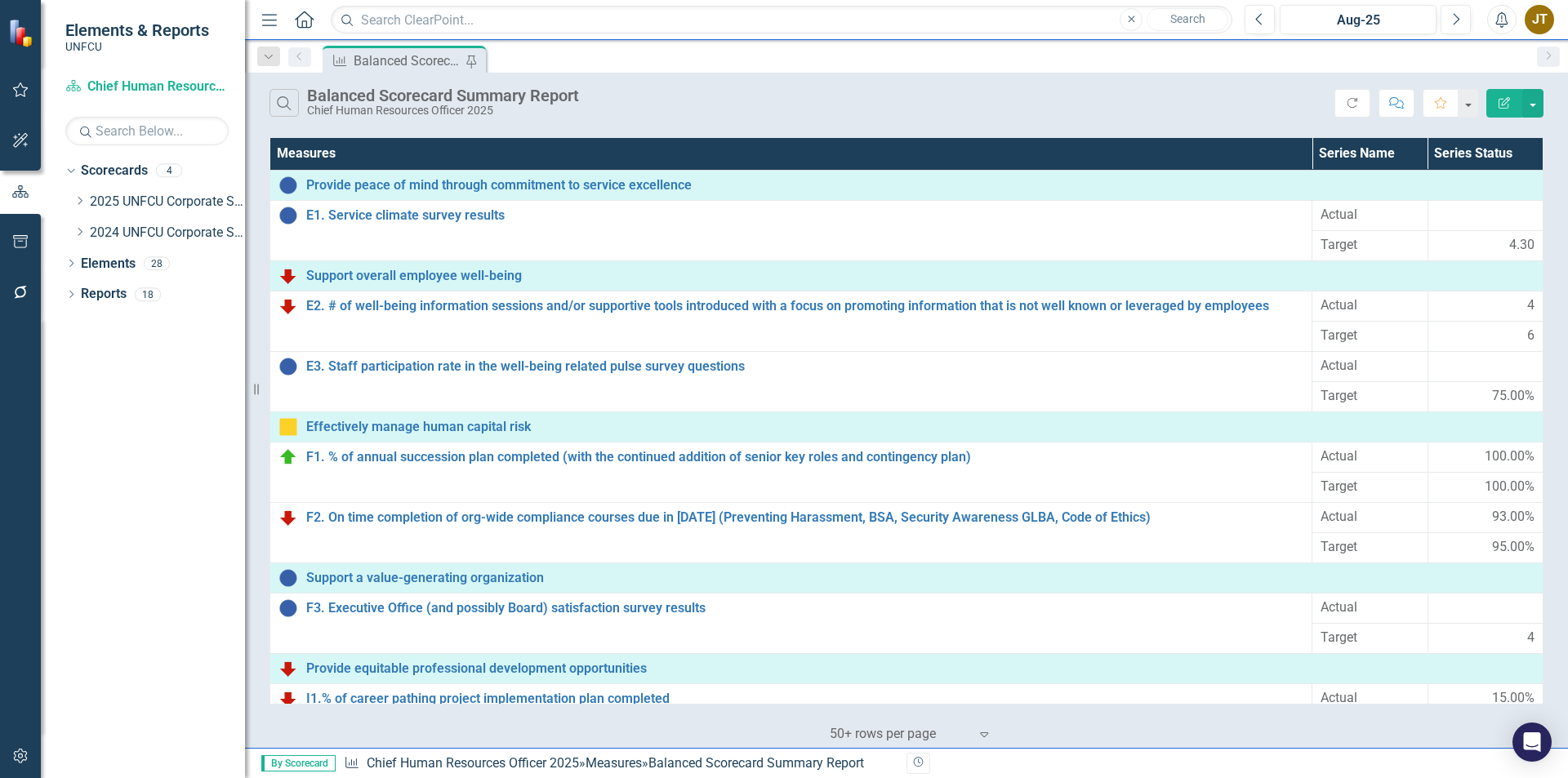
click at [388, 58] on div "Balanced Scorecard Summary Report" at bounding box center [407, 61] width 108 height 20
click at [81, 205] on icon "Dropdown" at bounding box center [79, 201] width 12 height 10
click at [155, 232] on link "Chief Human Resources Officer 2025" at bounding box center [176, 233] width 139 height 19
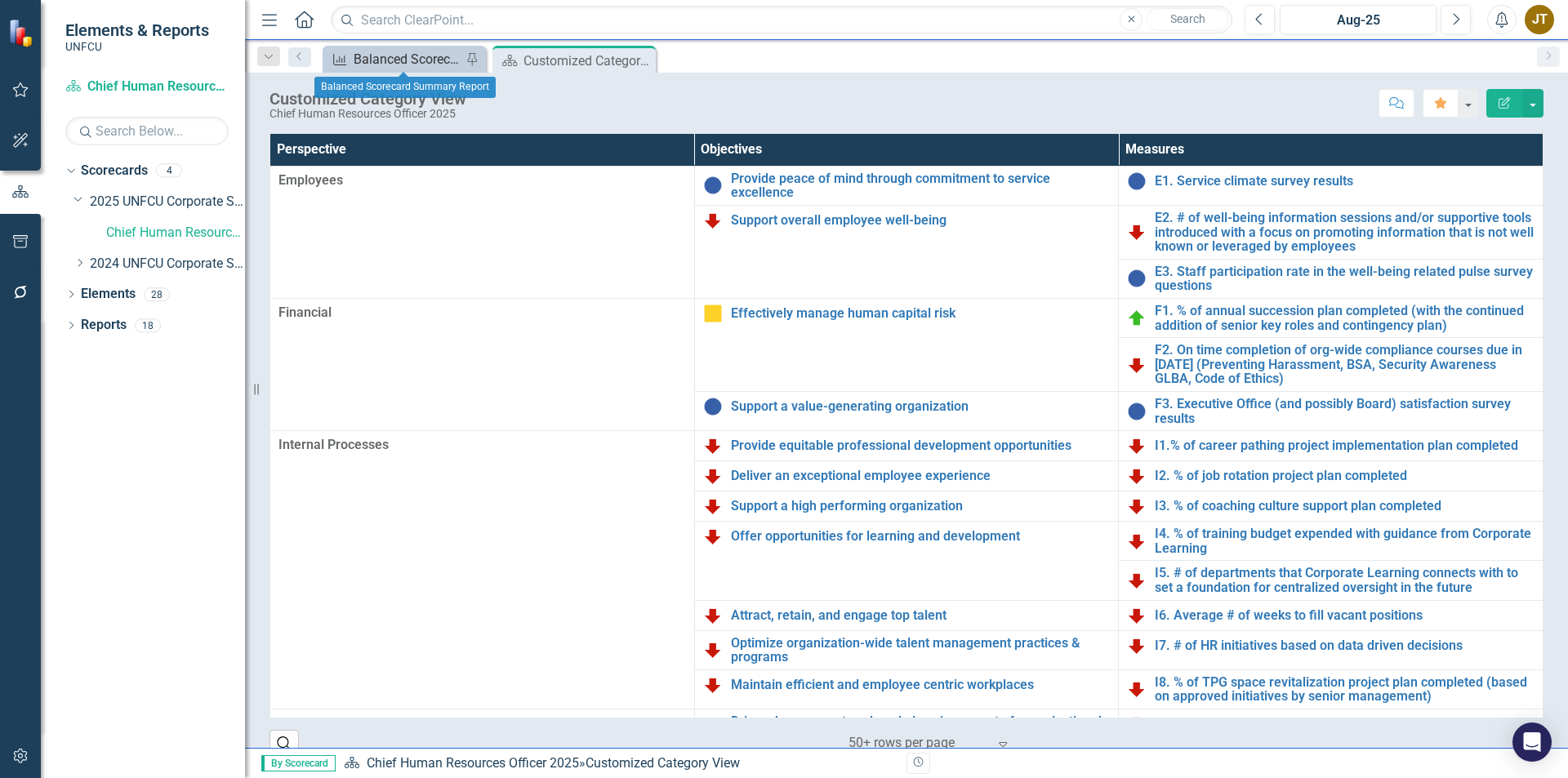
click at [389, 55] on div "Balanced Scorecard Summary Report" at bounding box center [407, 60] width 108 height 20
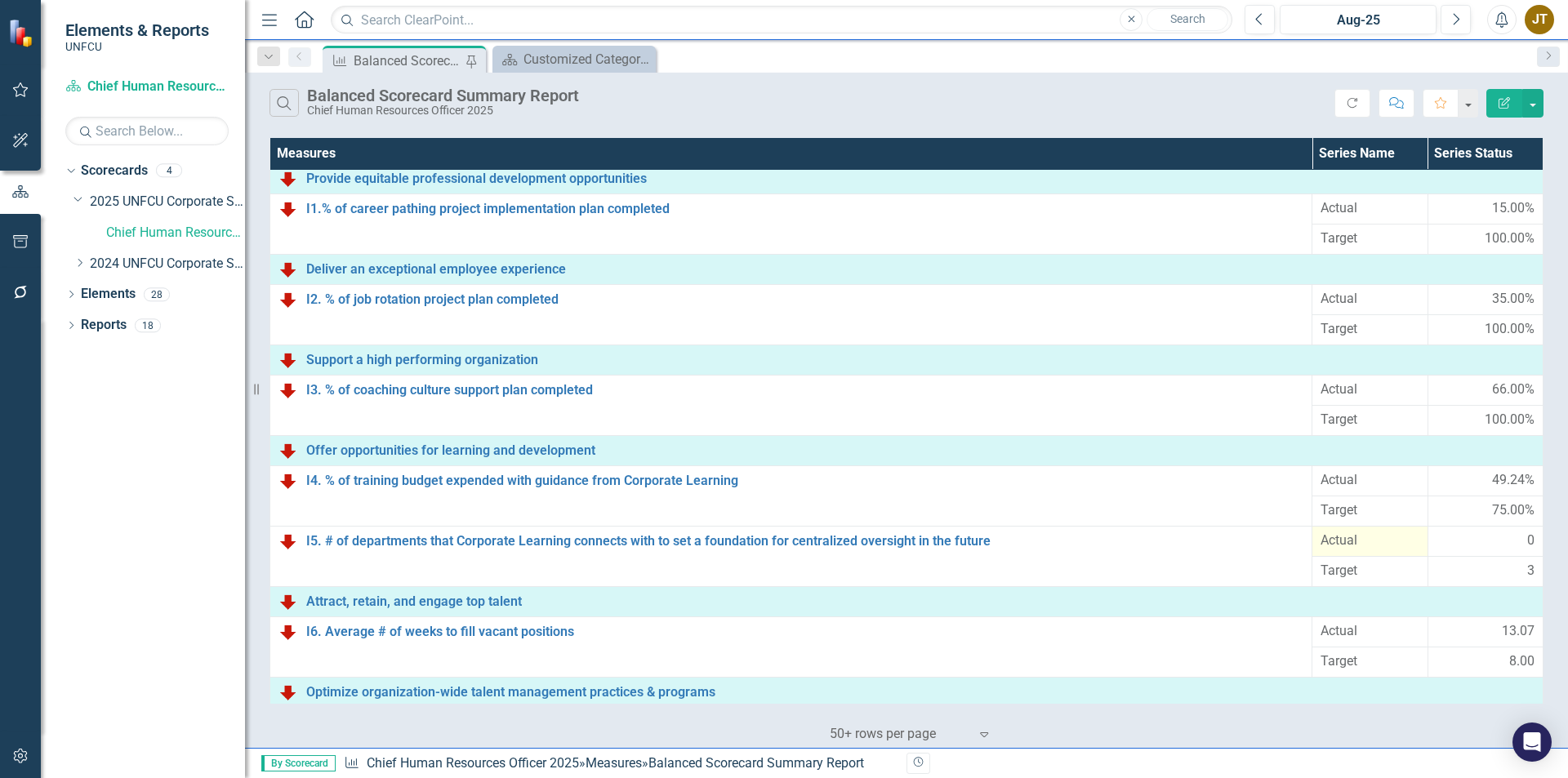
scroll to position [572, 0]
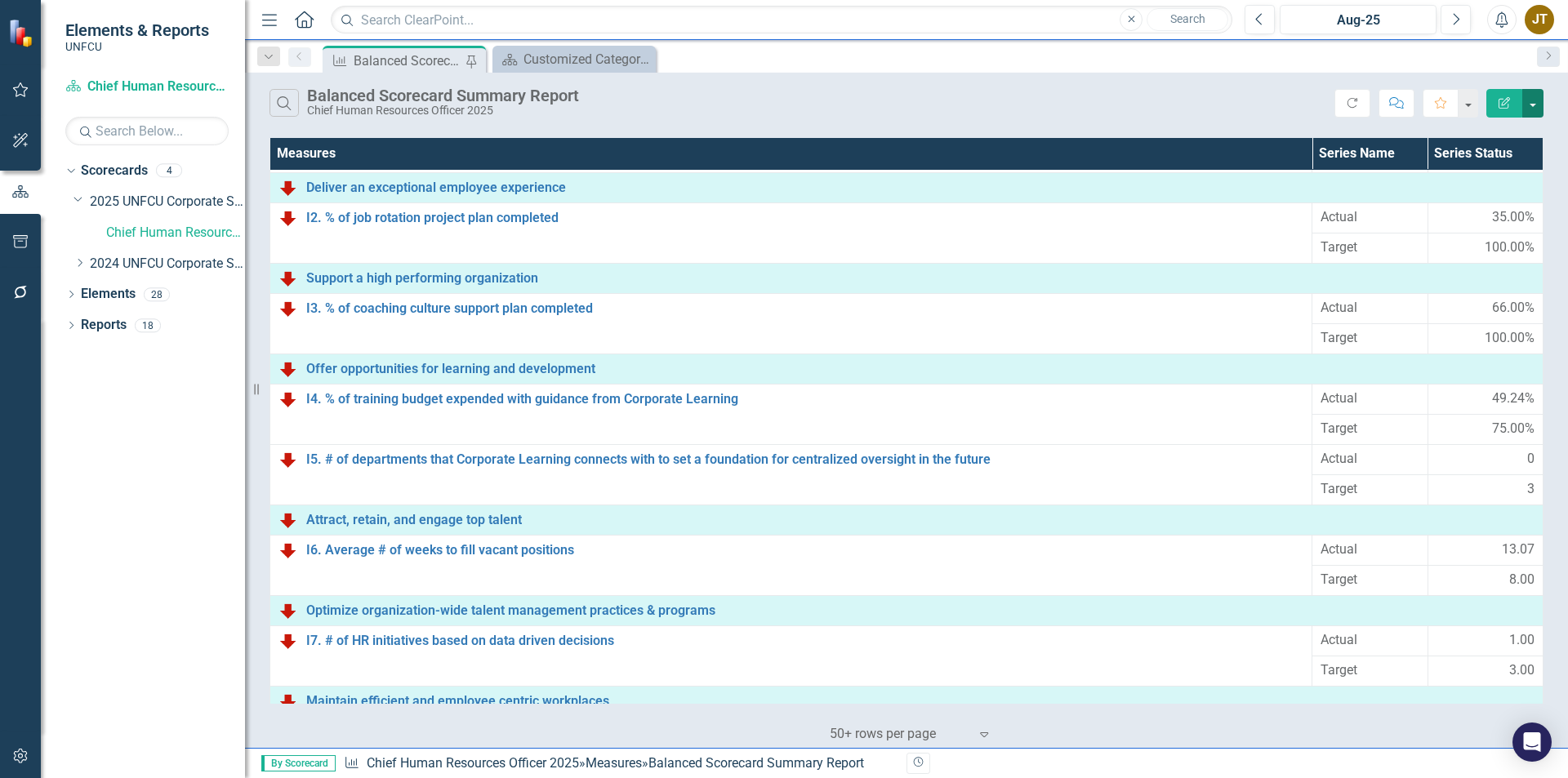
click at [1539, 97] on button "button" at bounding box center [1533, 103] width 21 height 29
click at [1526, 162] on link "PDF Export to PDF" at bounding box center [1478, 165] width 129 height 30
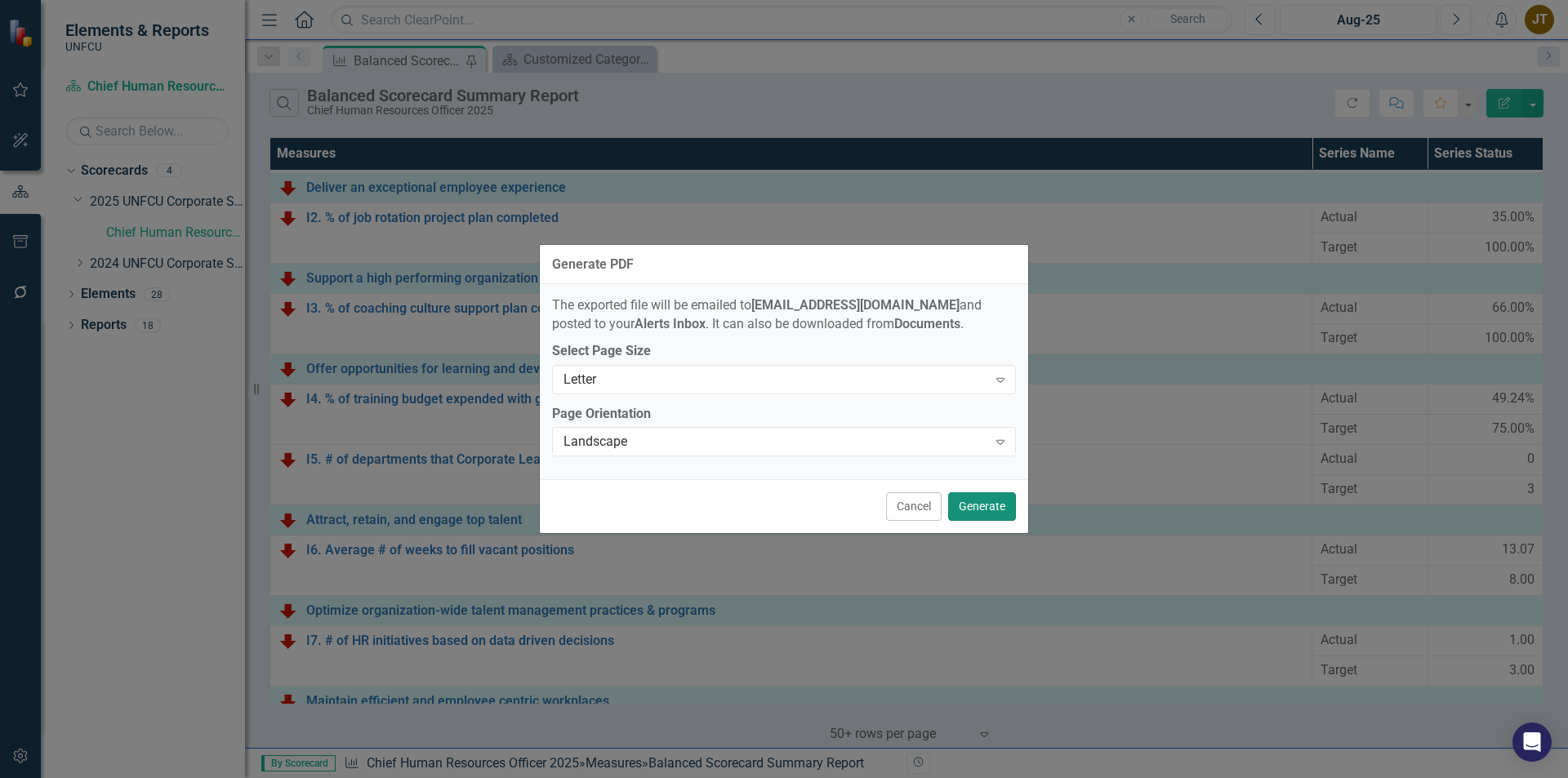
click at [1012, 507] on button "Generate" at bounding box center [983, 507] width 68 height 29
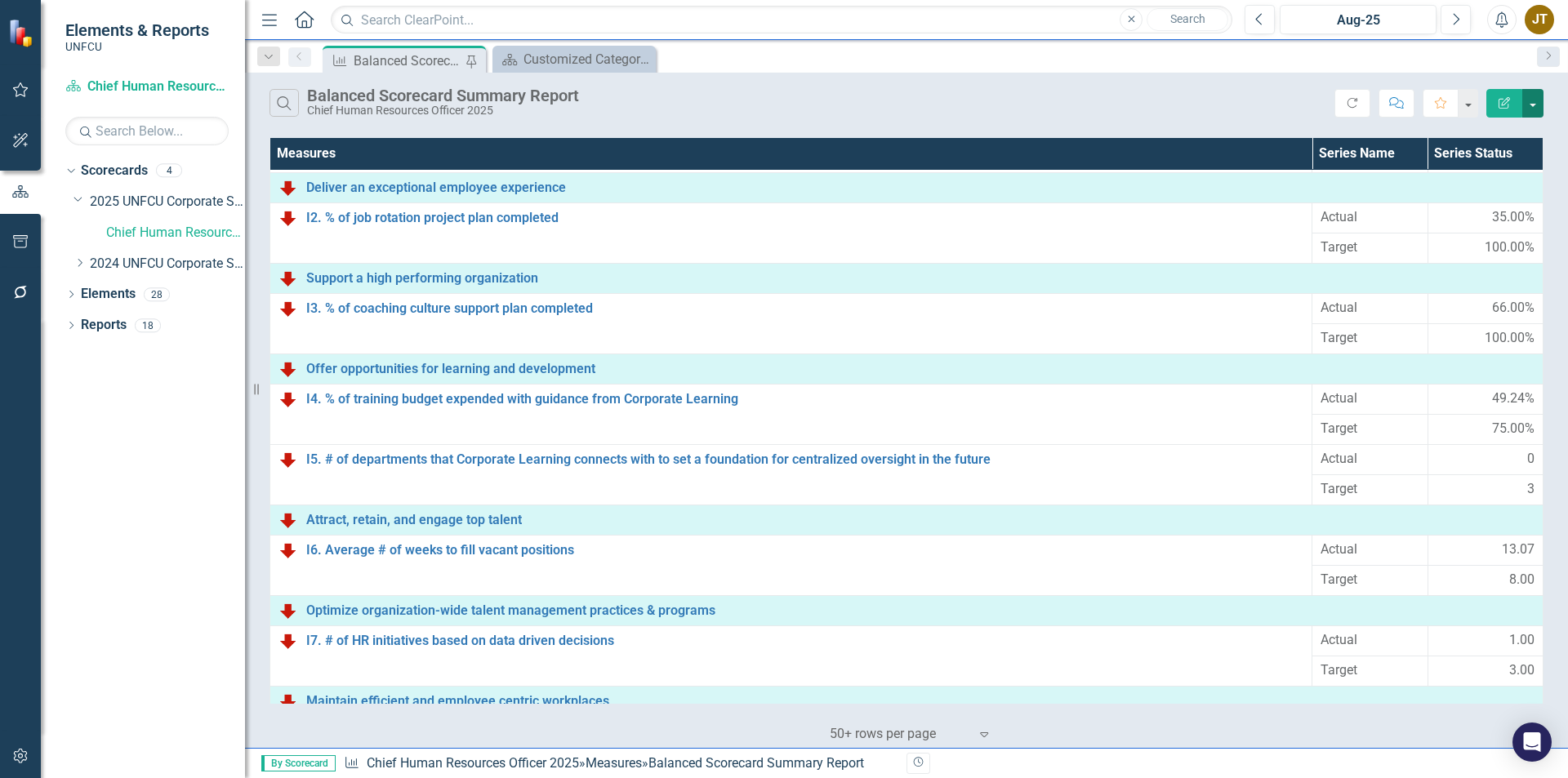
click at [1536, 108] on button "button" at bounding box center [1533, 103] width 21 height 29
click at [1515, 158] on link "PDF Export to PDF" at bounding box center [1478, 165] width 129 height 30
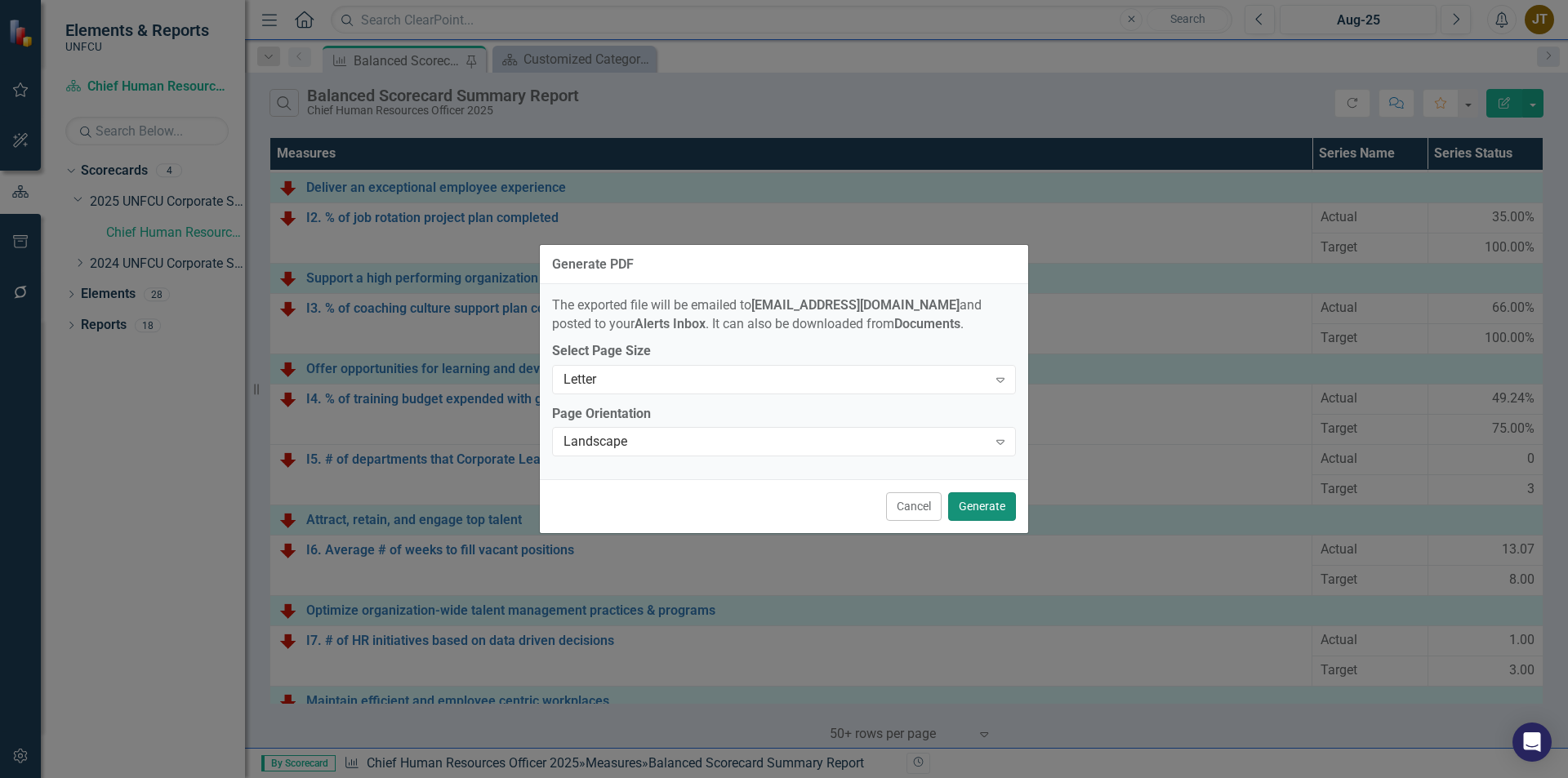
click at [980, 504] on button "Generate" at bounding box center [983, 507] width 68 height 29
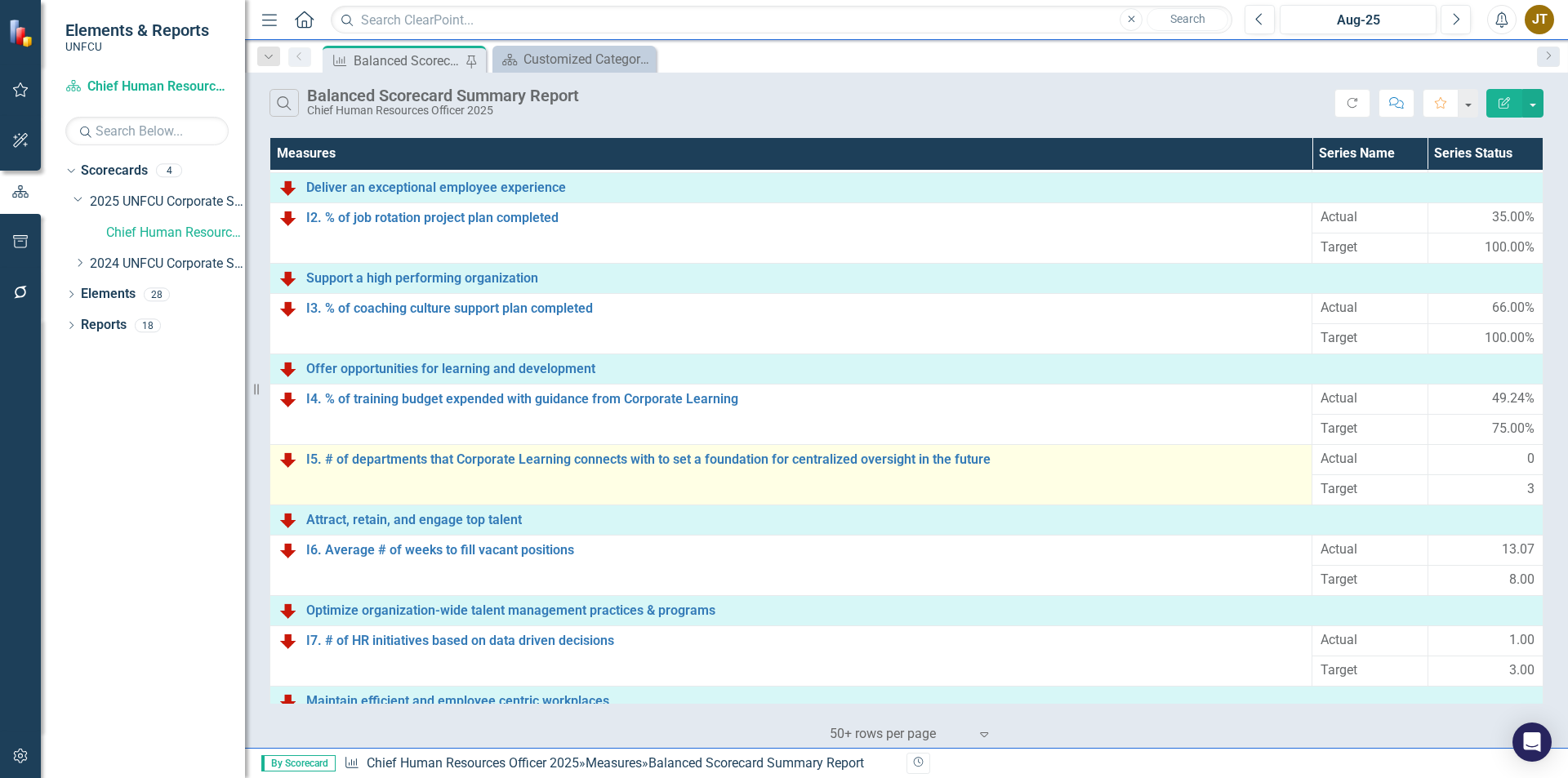
click at [1005, 485] on td "I5. # of departments that Corporate Learning connects with to set a foundation …" at bounding box center [791, 474] width 1042 height 61
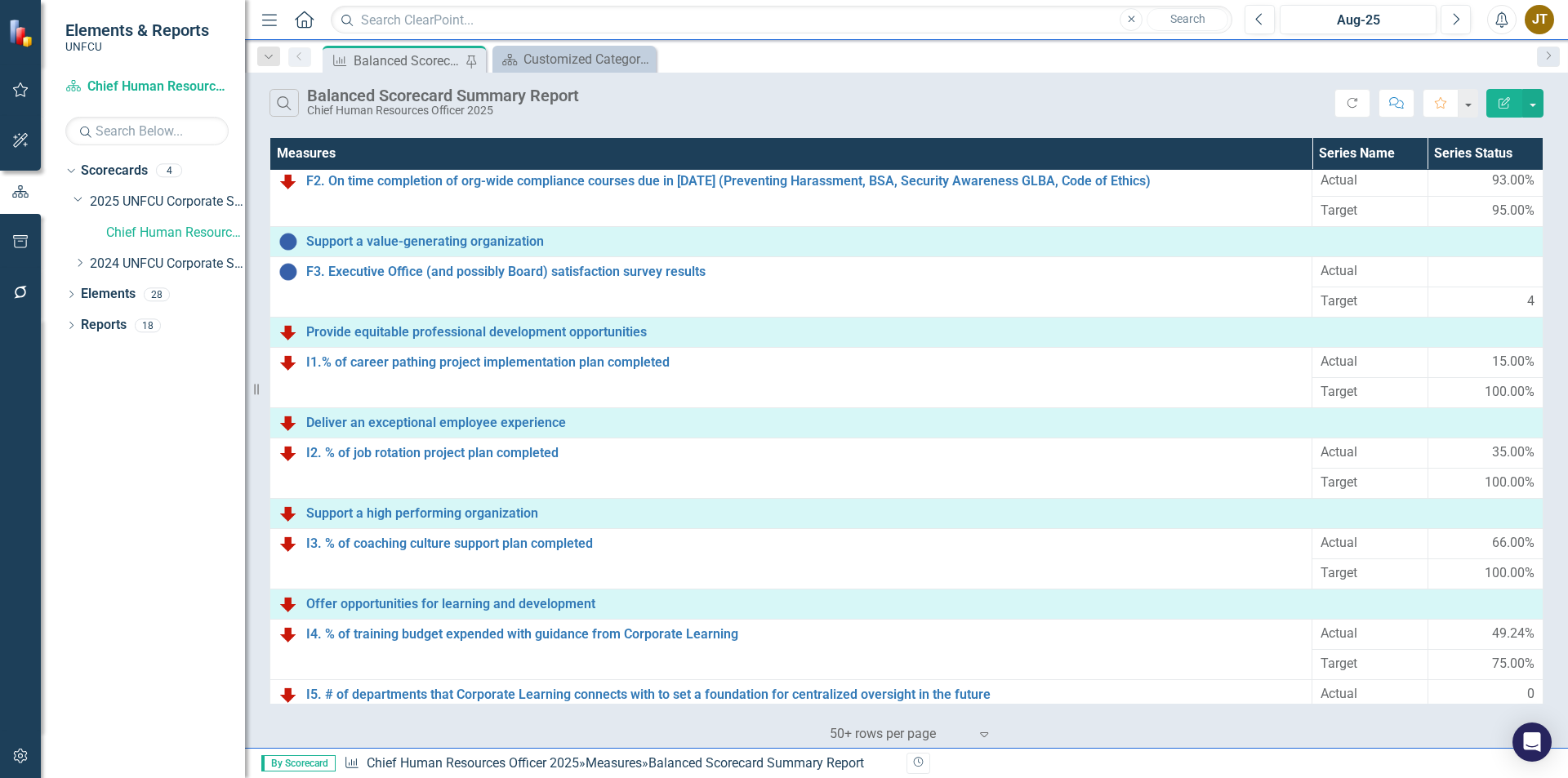
scroll to position [0, 0]
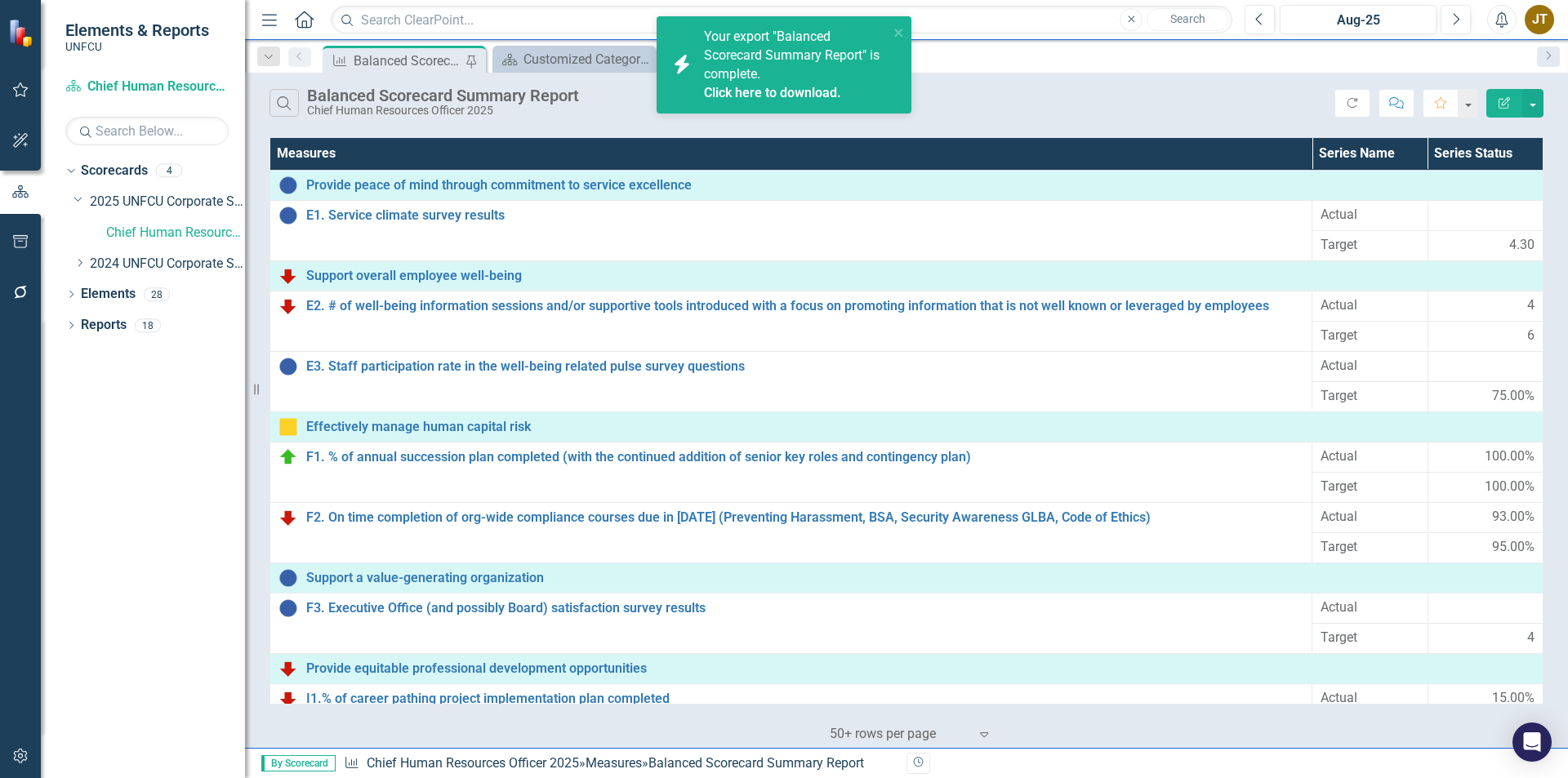
click at [778, 90] on link "Click here to download." at bounding box center [772, 93] width 137 height 15
